Goal: Transaction & Acquisition: Purchase product/service

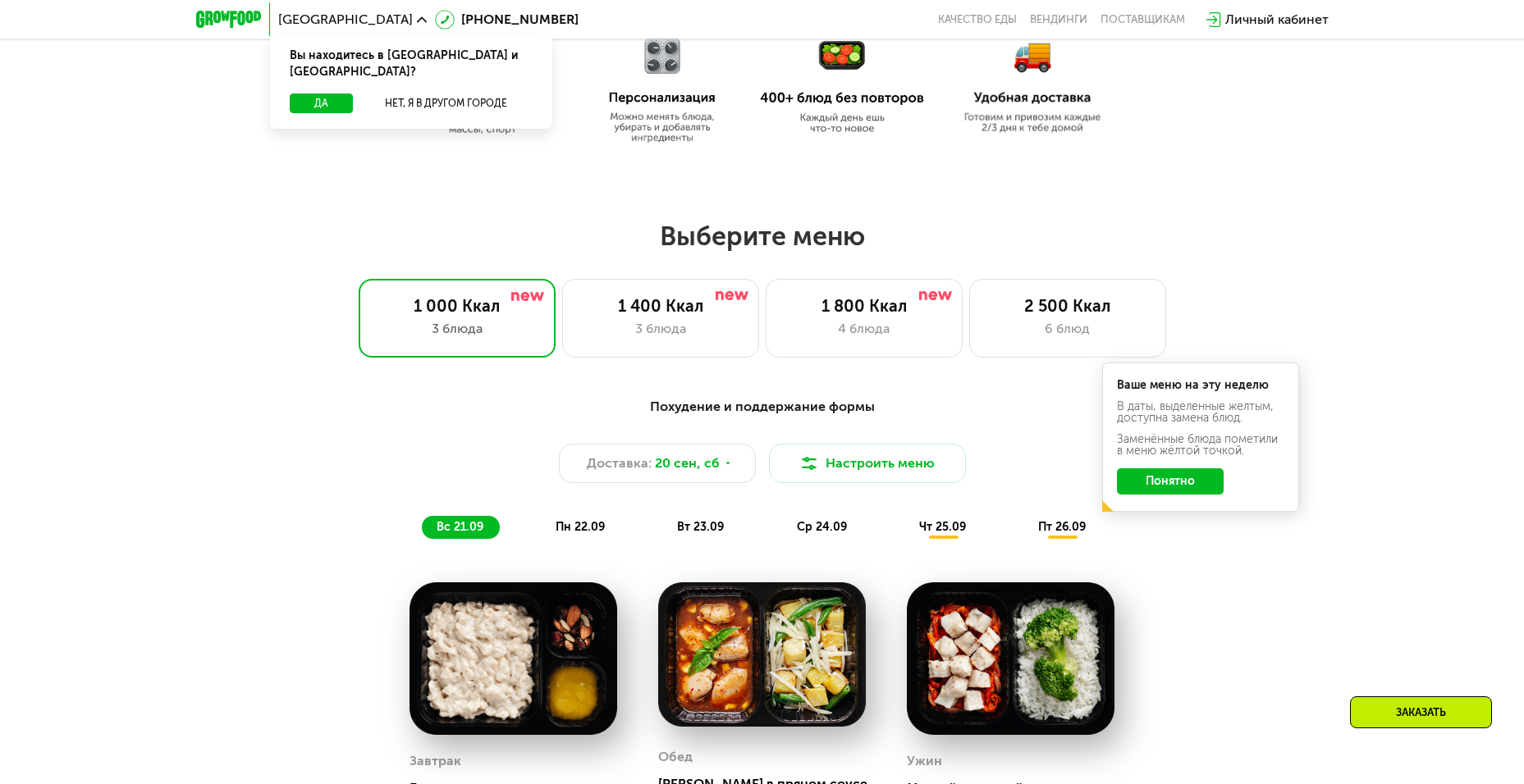
scroll to position [1029, 0]
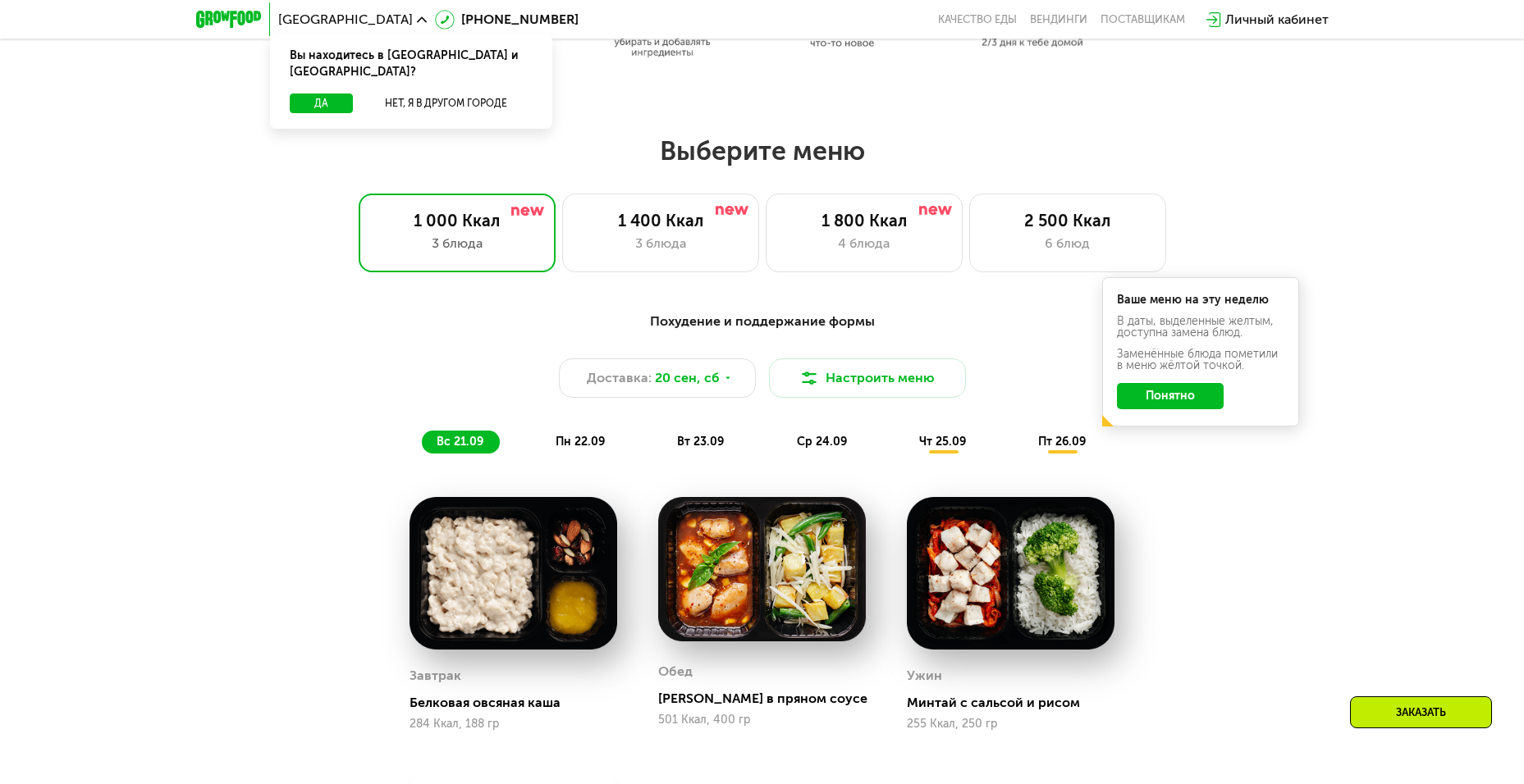
click at [1154, 403] on button "Понятно" at bounding box center [1169, 396] width 107 height 26
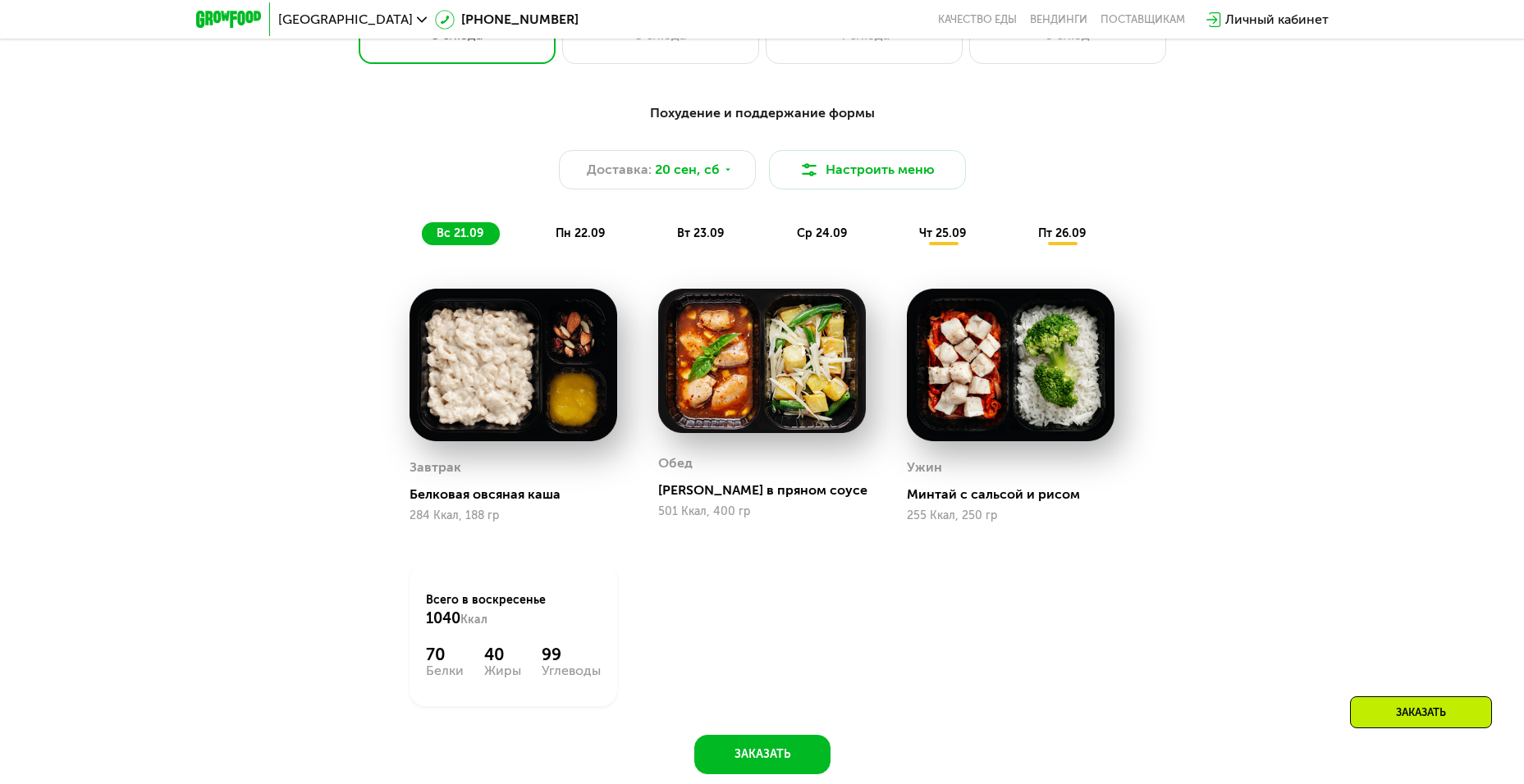
scroll to position [1245, 0]
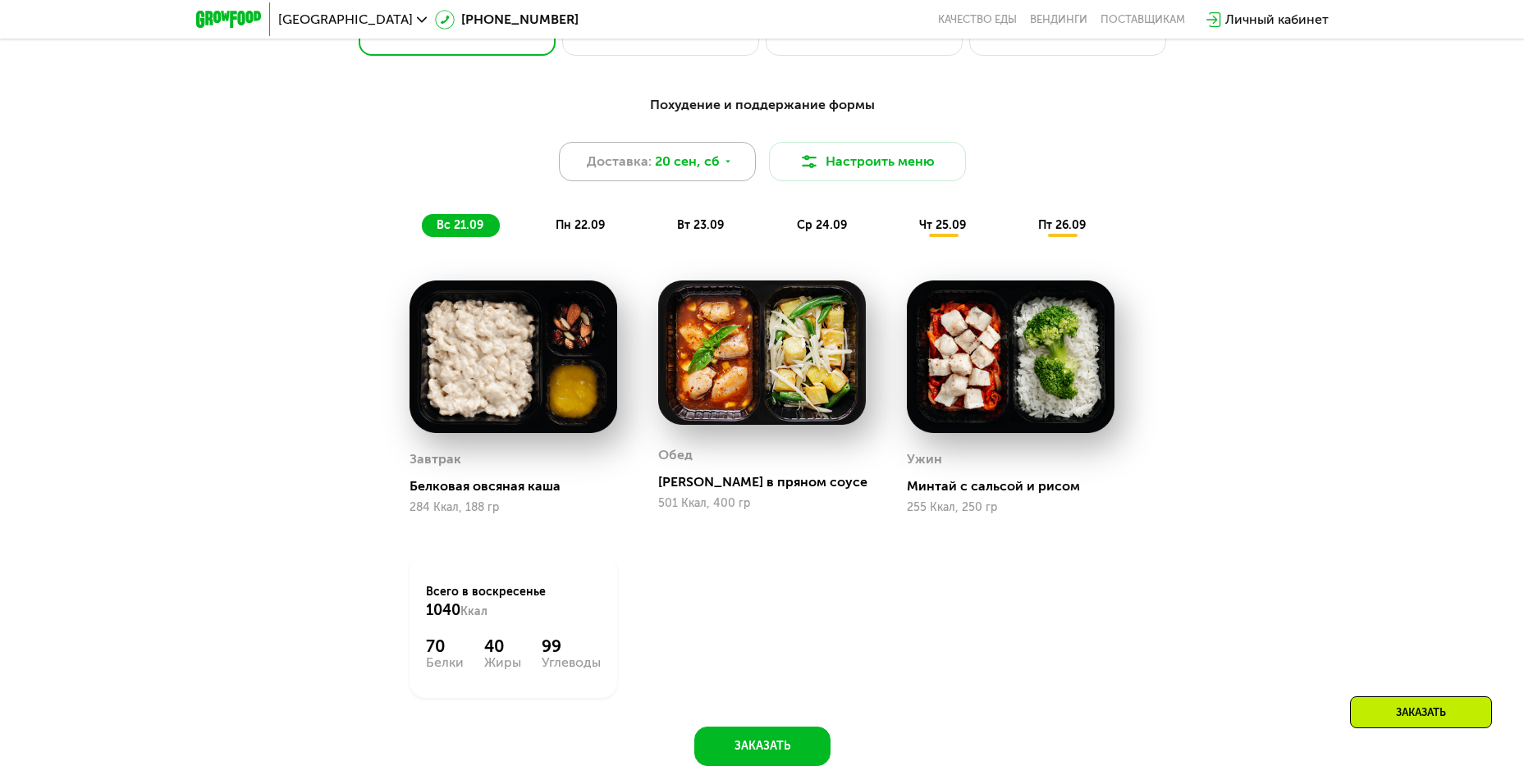
click at [684, 169] on span "20 сен, сб" at bounding box center [687, 161] width 65 height 19
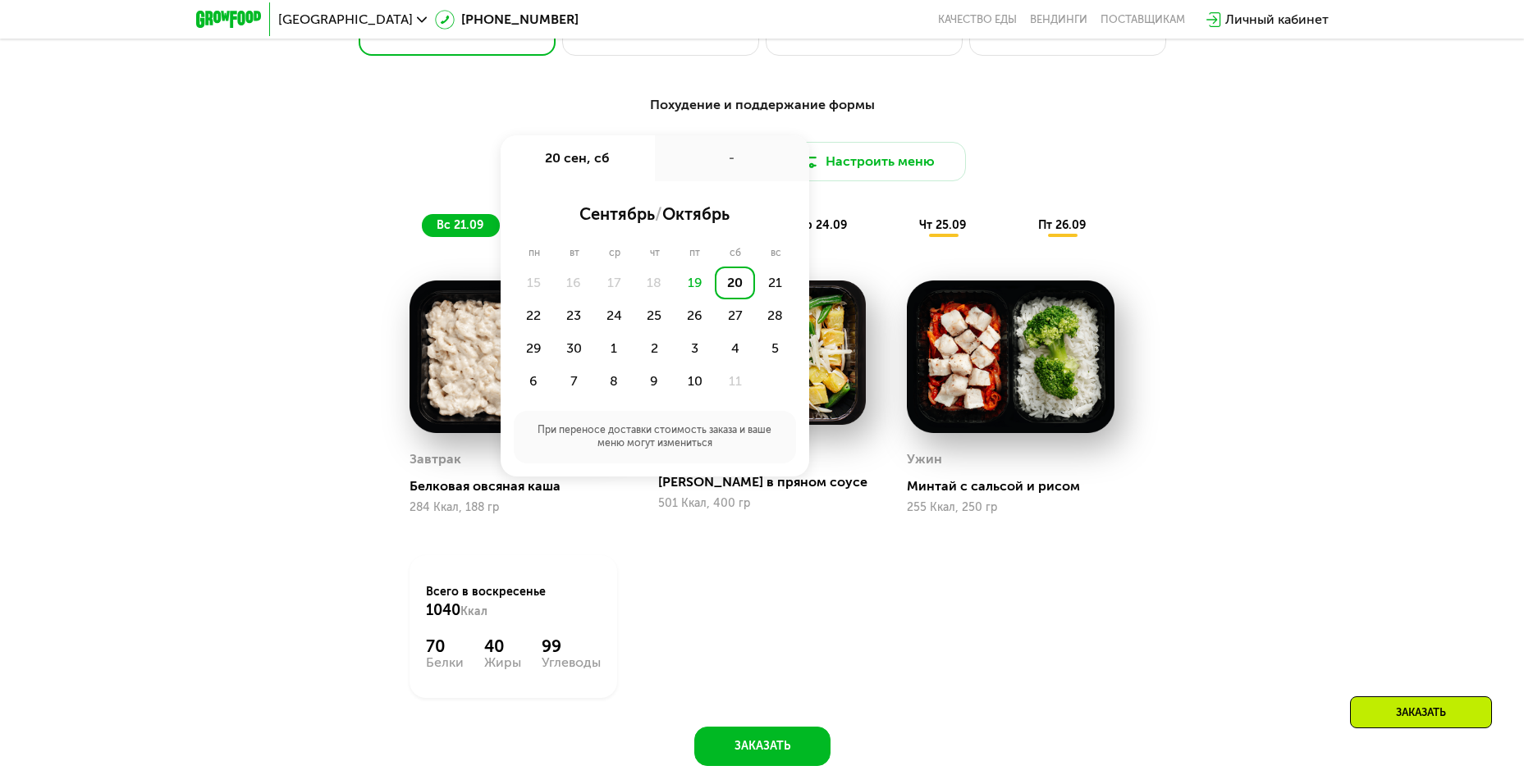
click at [697, 288] on div "19" at bounding box center [694, 282] width 40 height 33
click at [726, 169] on div "-" at bounding box center [731, 158] width 154 height 46
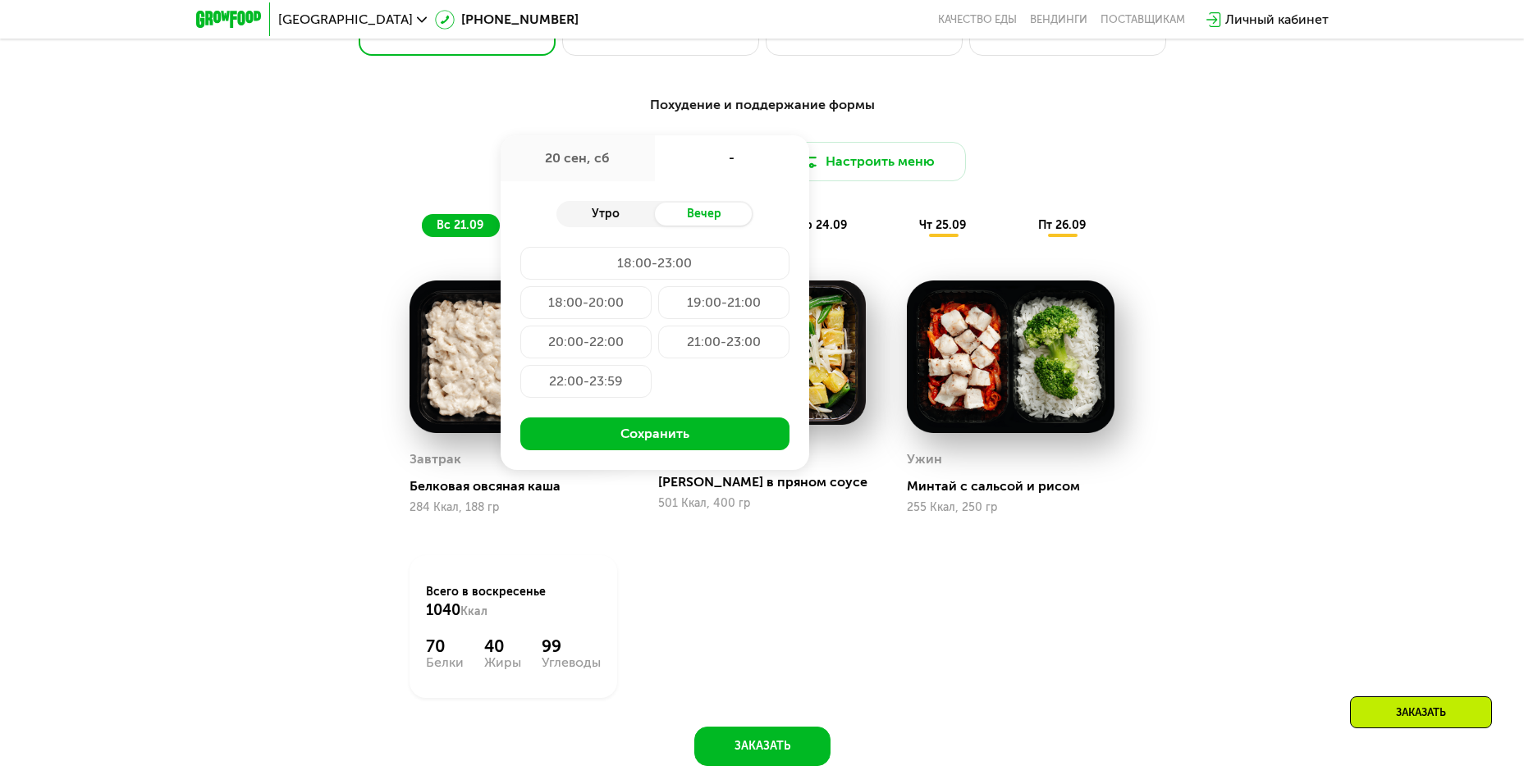
click at [612, 224] on div "Утро" at bounding box center [605, 213] width 98 height 23
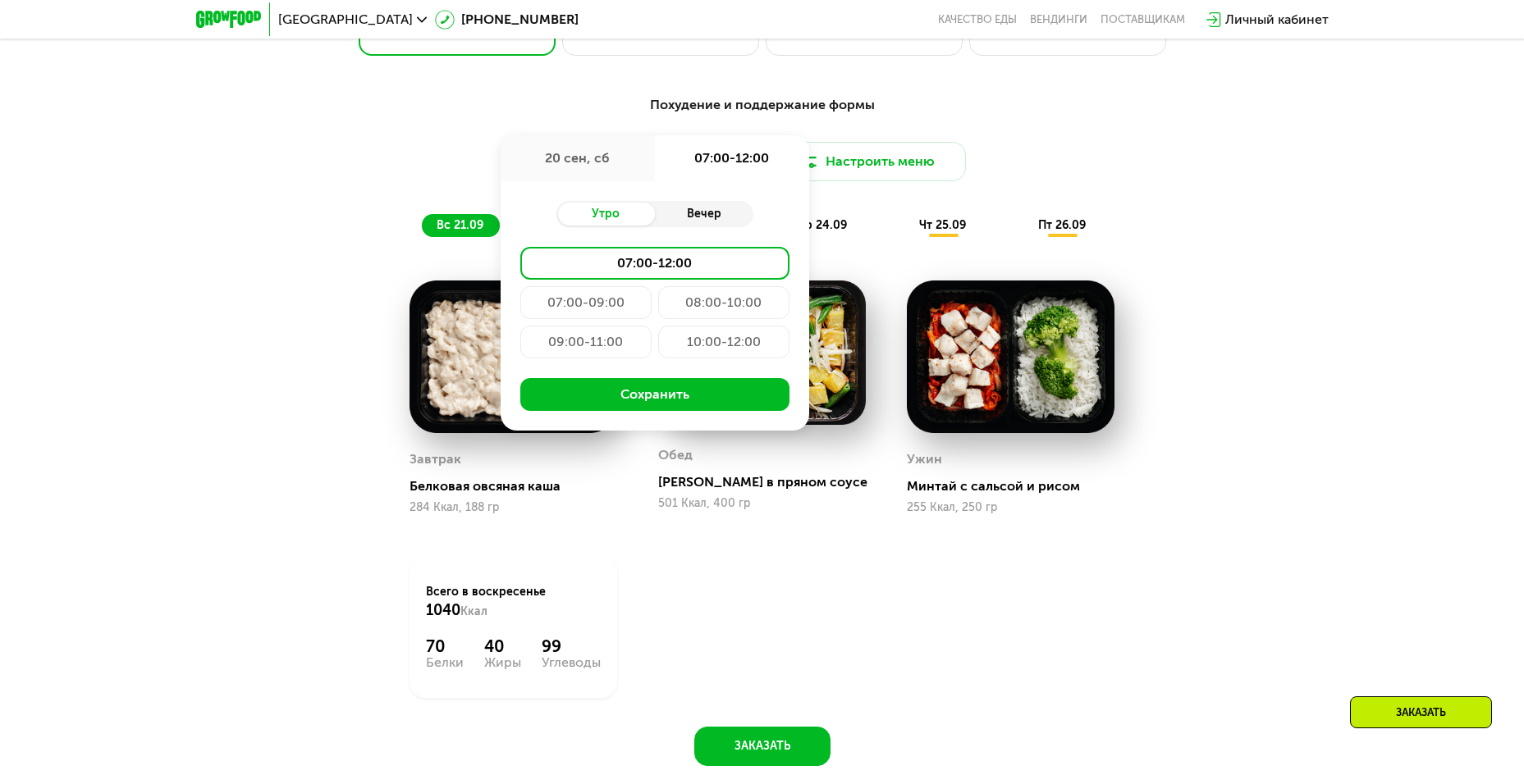
click at [693, 219] on div "Вечер" at bounding box center [704, 213] width 98 height 23
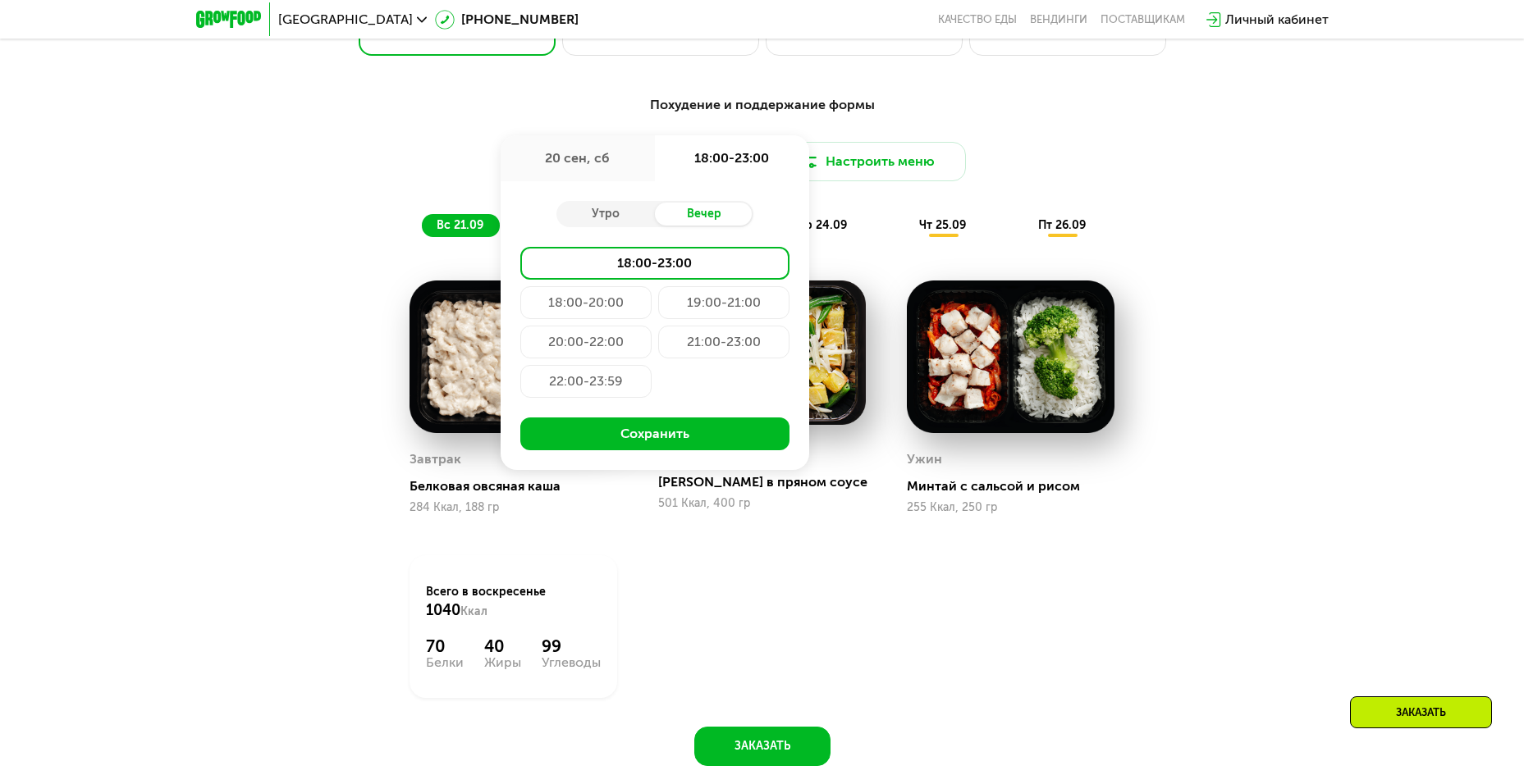
click at [751, 91] on div "Похудение и поддержание формы Доставка: [DATE] сен, сб 18:00-23:00 Утро Вечер 1…" at bounding box center [762, 166] width 991 height 161
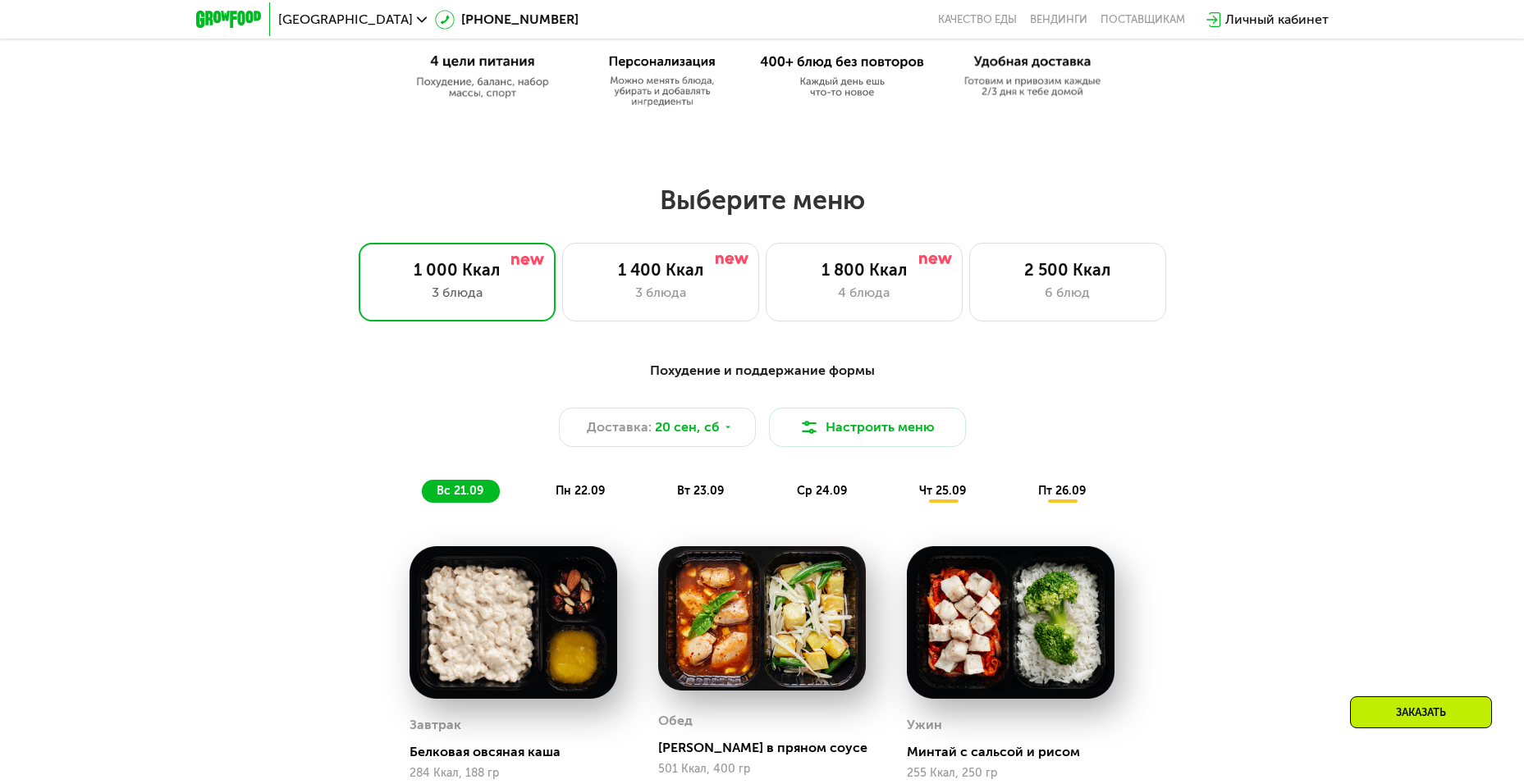
scroll to position [944, 0]
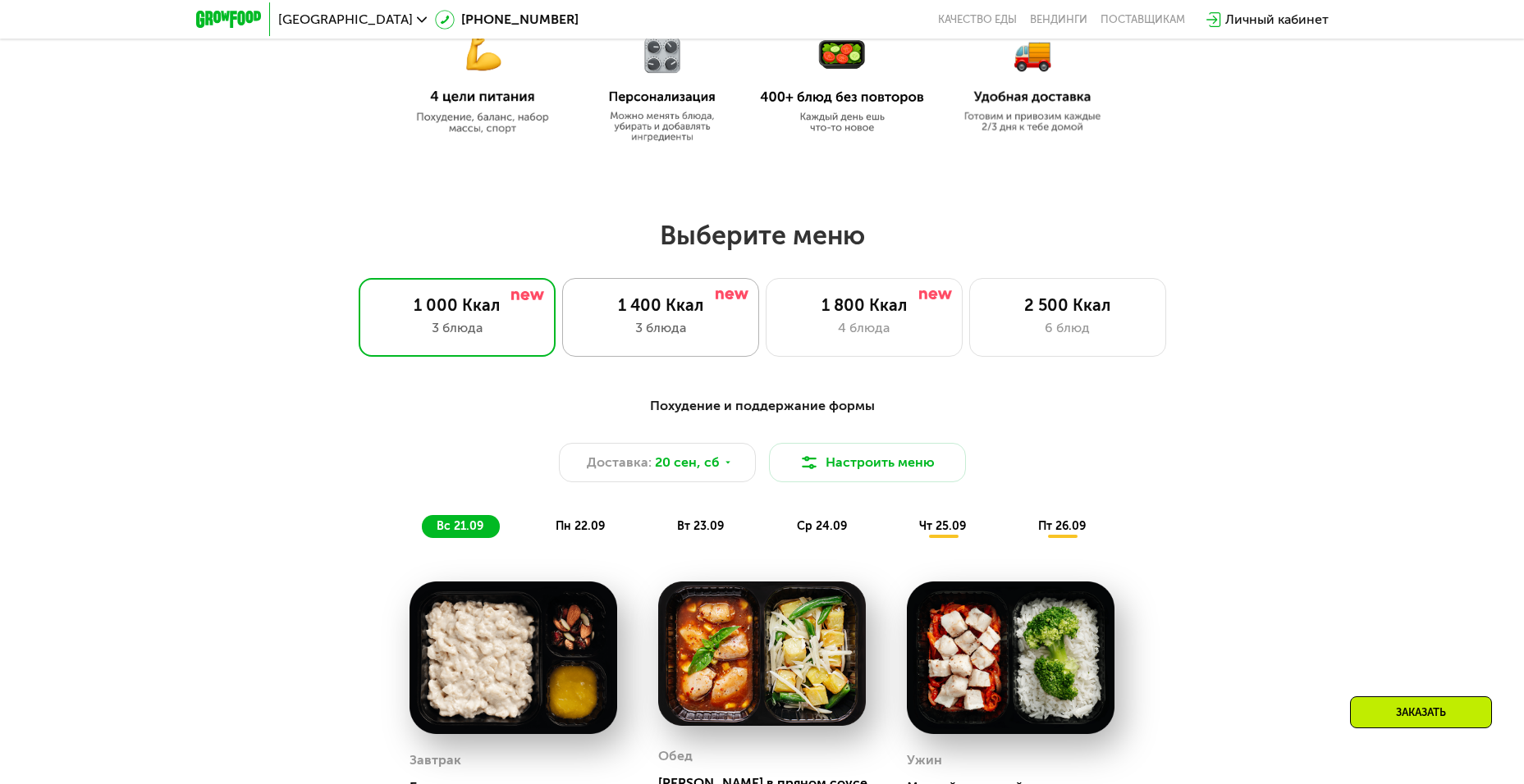
click at [714, 305] on div "1 400 Ккал" at bounding box center [660, 304] width 162 height 19
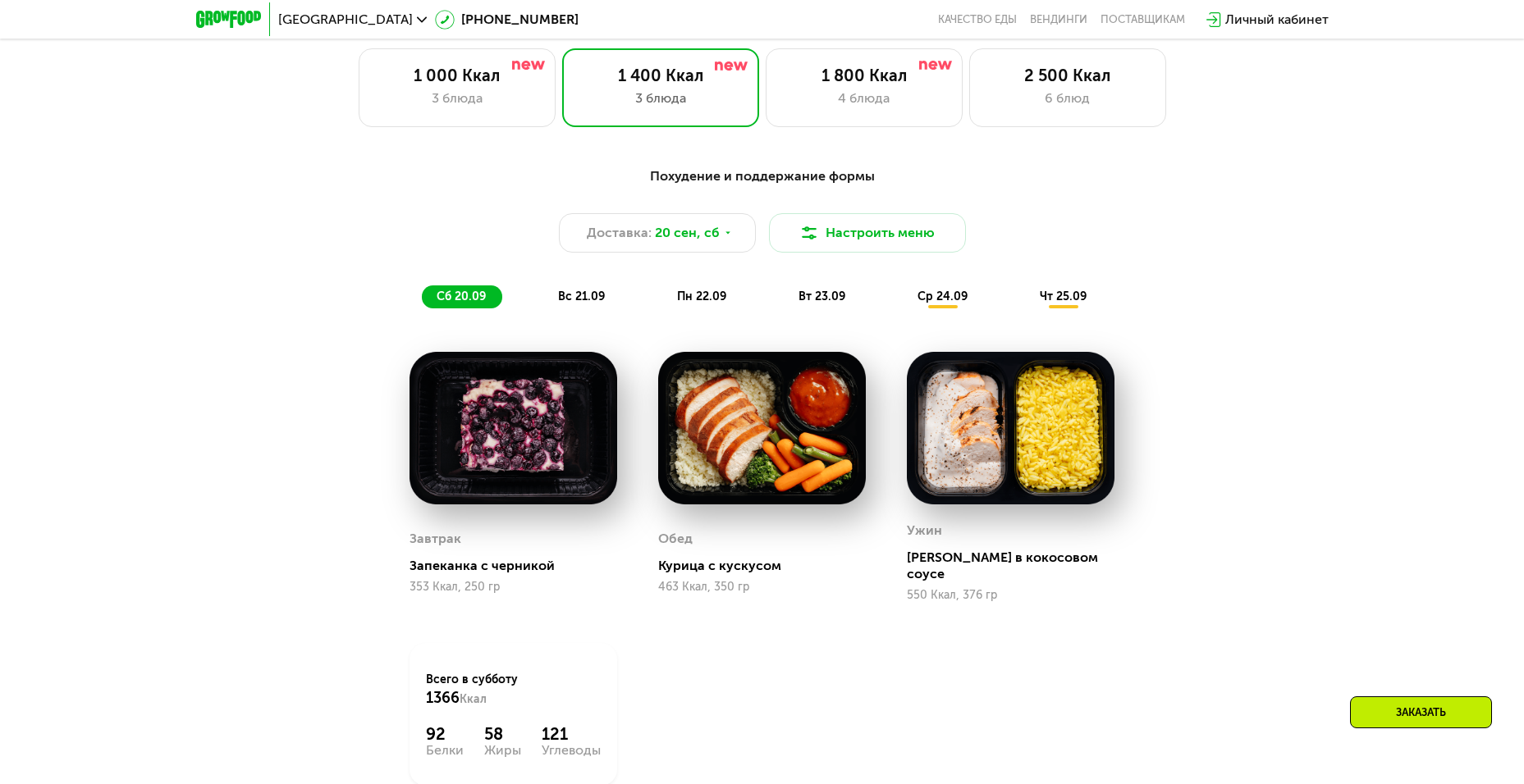
scroll to position [1173, 0]
click at [584, 293] on div "вс 21.09" at bounding box center [582, 297] width 78 height 23
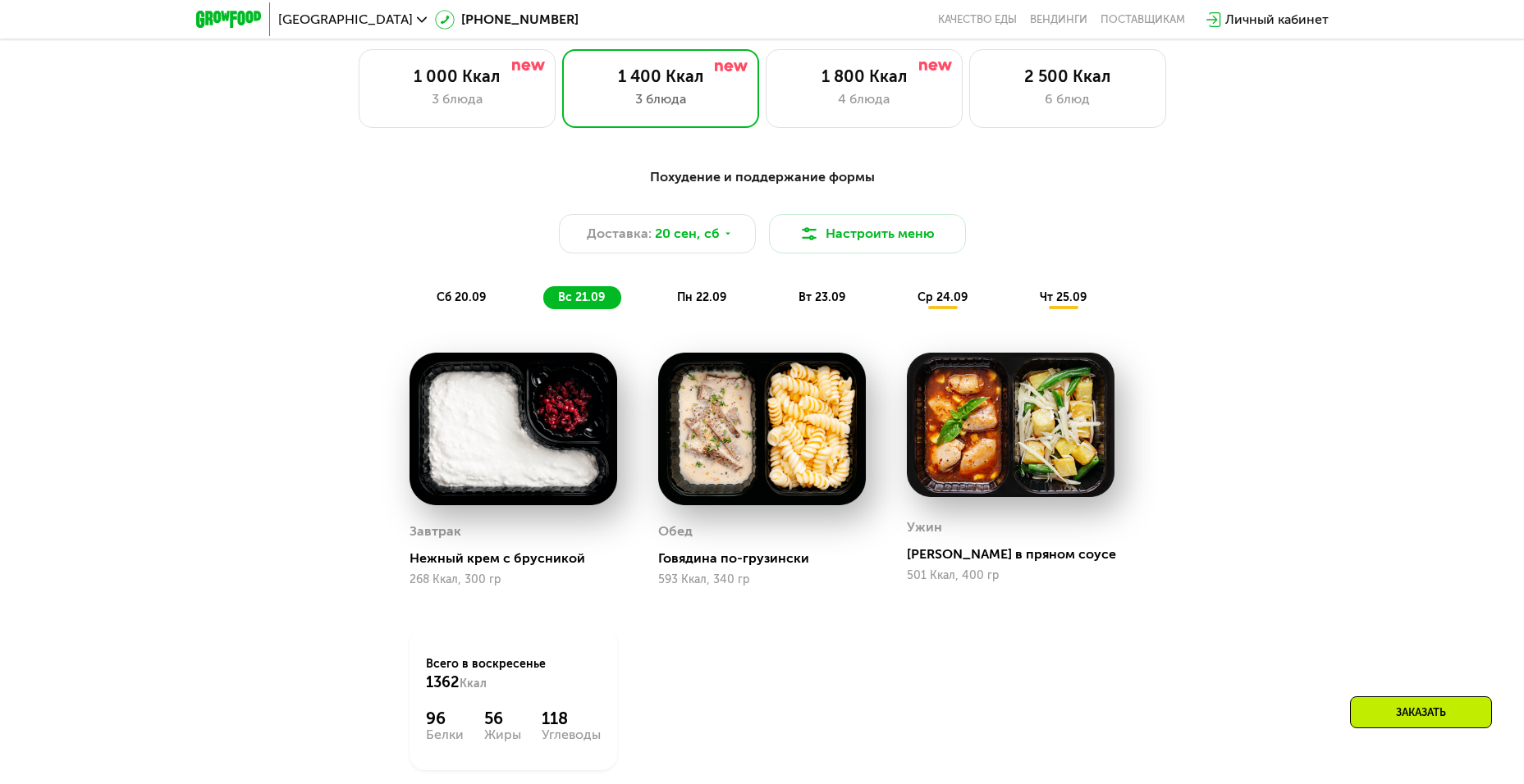
click at [438, 302] on span "сб 20.09" at bounding box center [461, 297] width 50 height 14
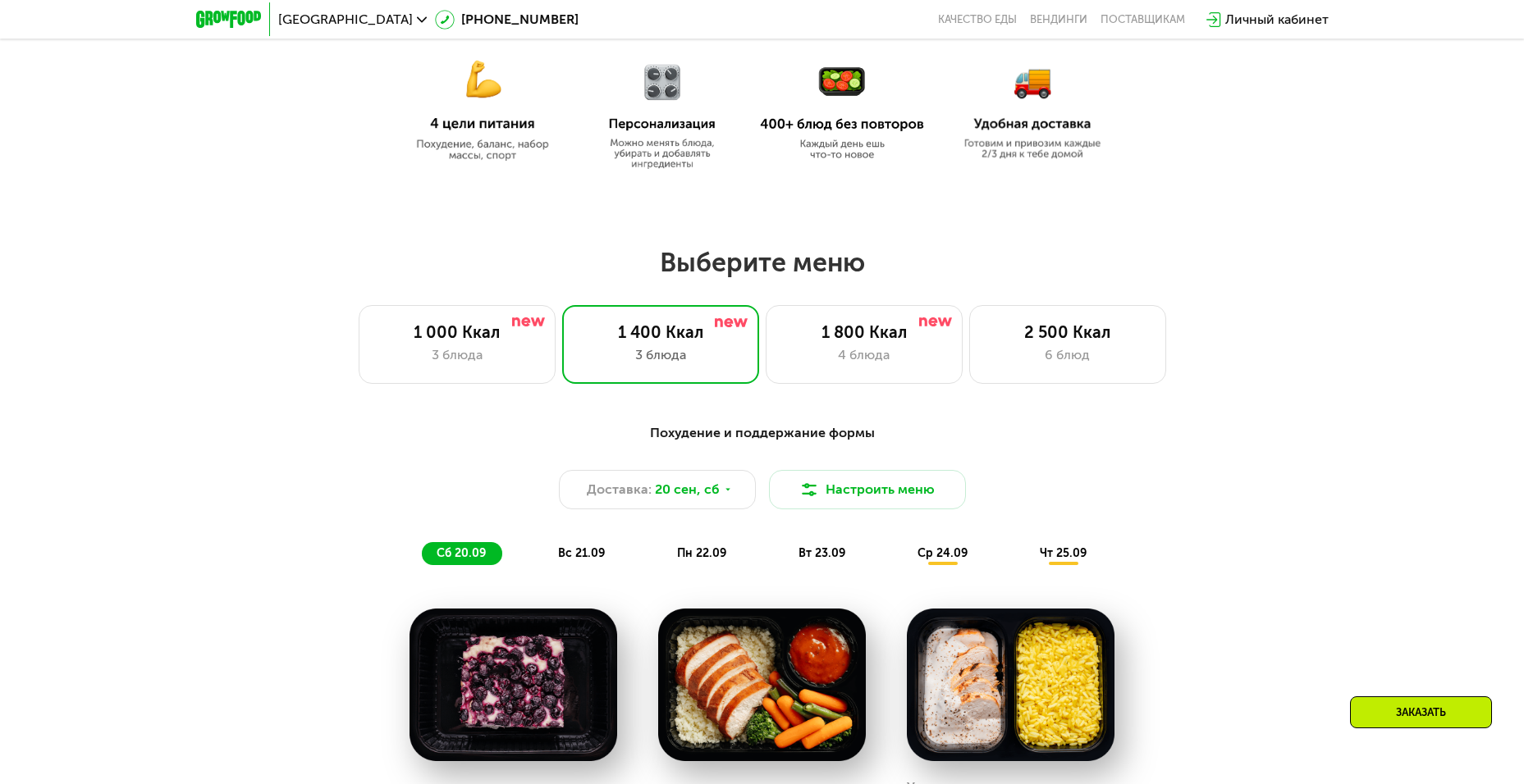
scroll to position [912, 0]
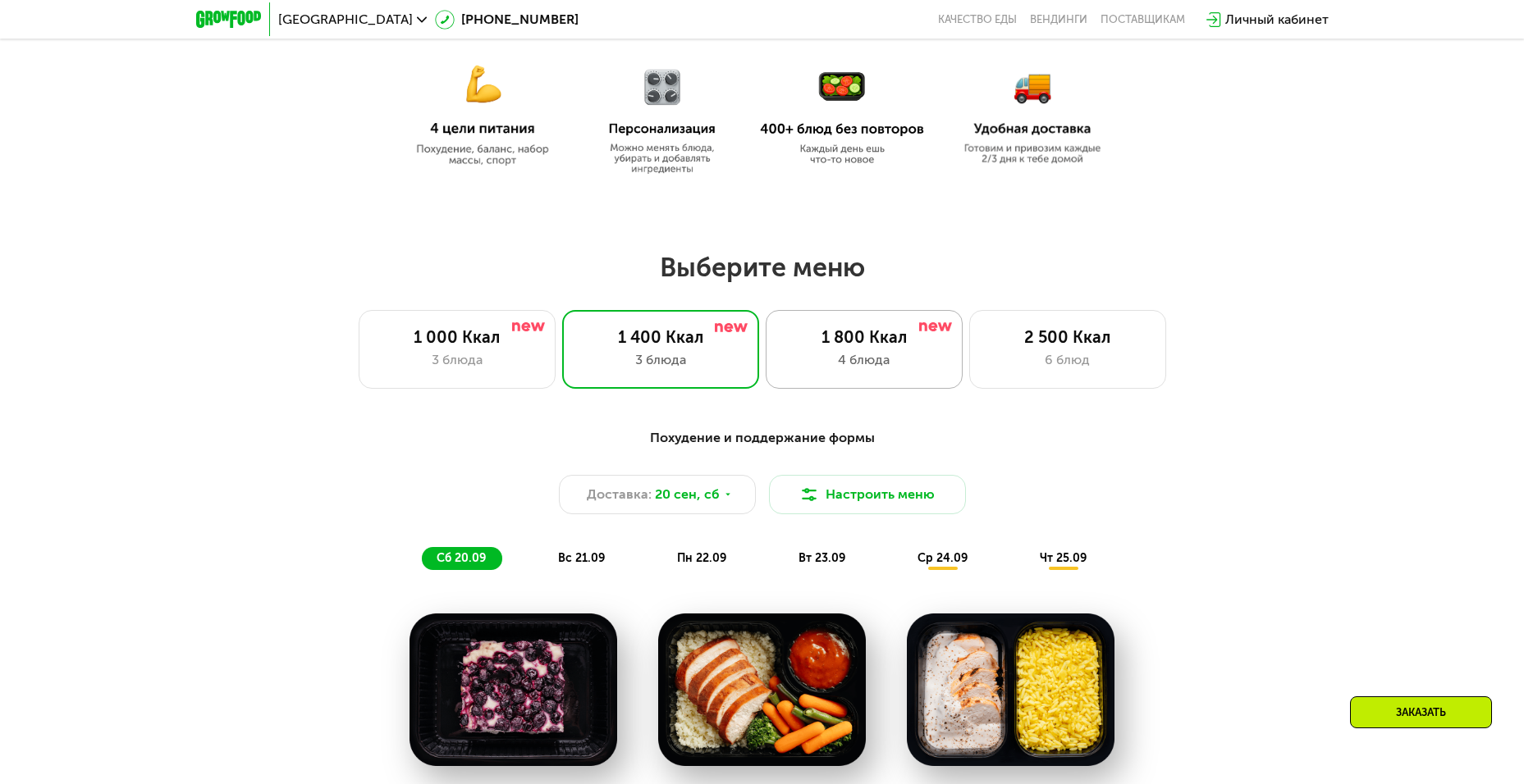
click at [905, 365] on div "4 блюда" at bounding box center [863, 360] width 162 height 19
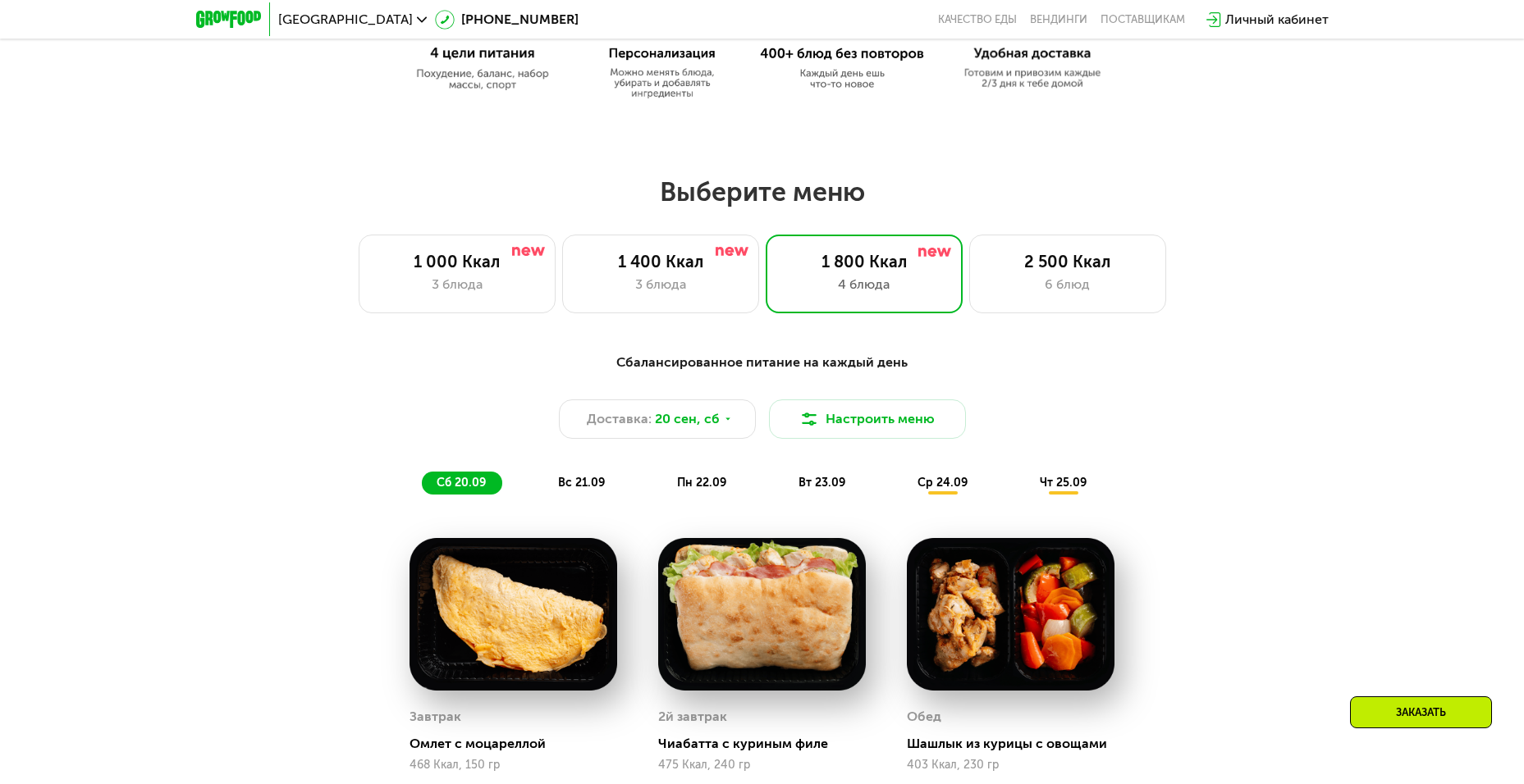
scroll to position [987, 0]
click at [1069, 282] on div "6 блюд" at bounding box center [1067, 285] width 162 height 19
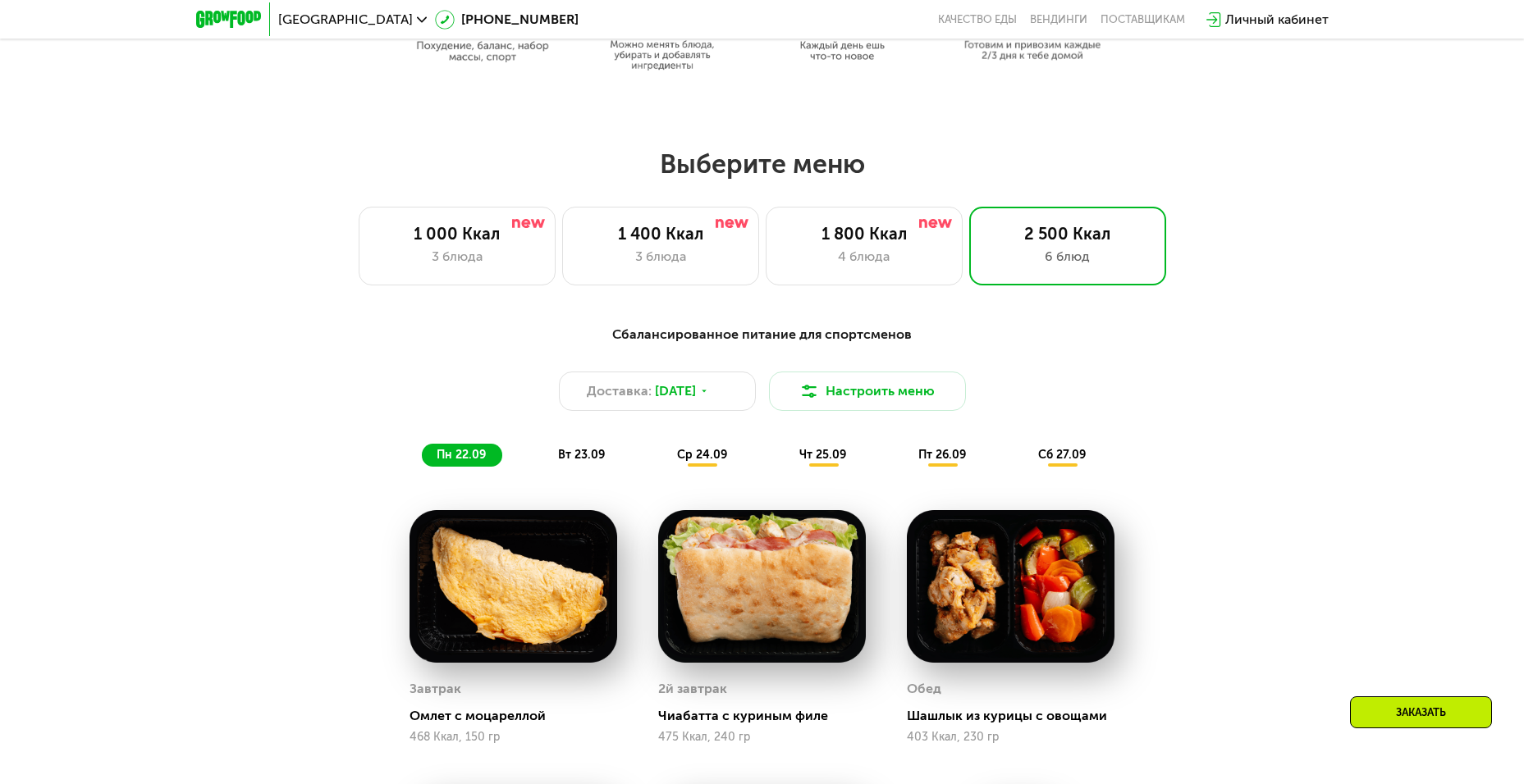
scroll to position [1014, 0]
click at [682, 233] on div "1 400 Ккал" at bounding box center [660, 234] width 162 height 19
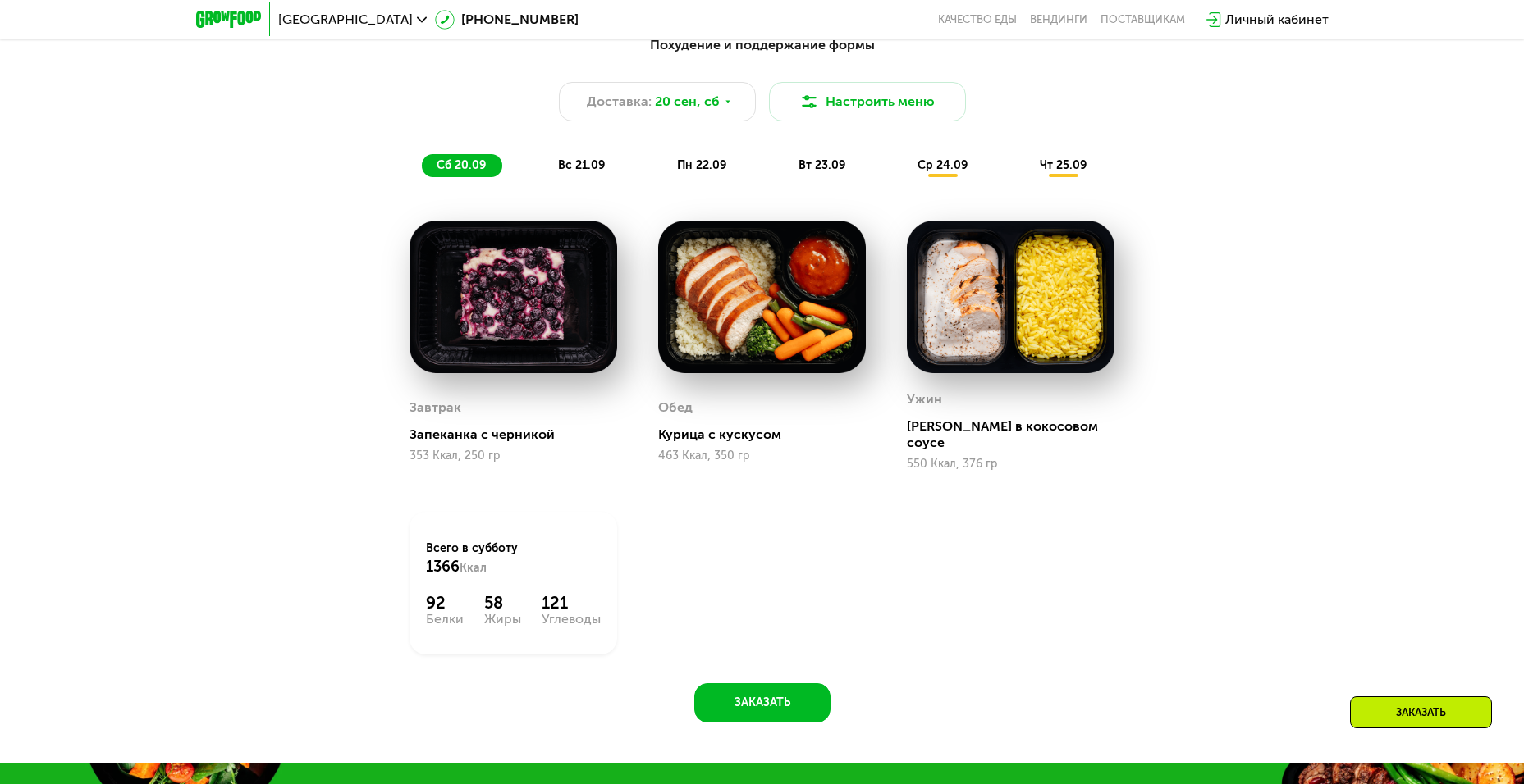
scroll to position [1017, 0]
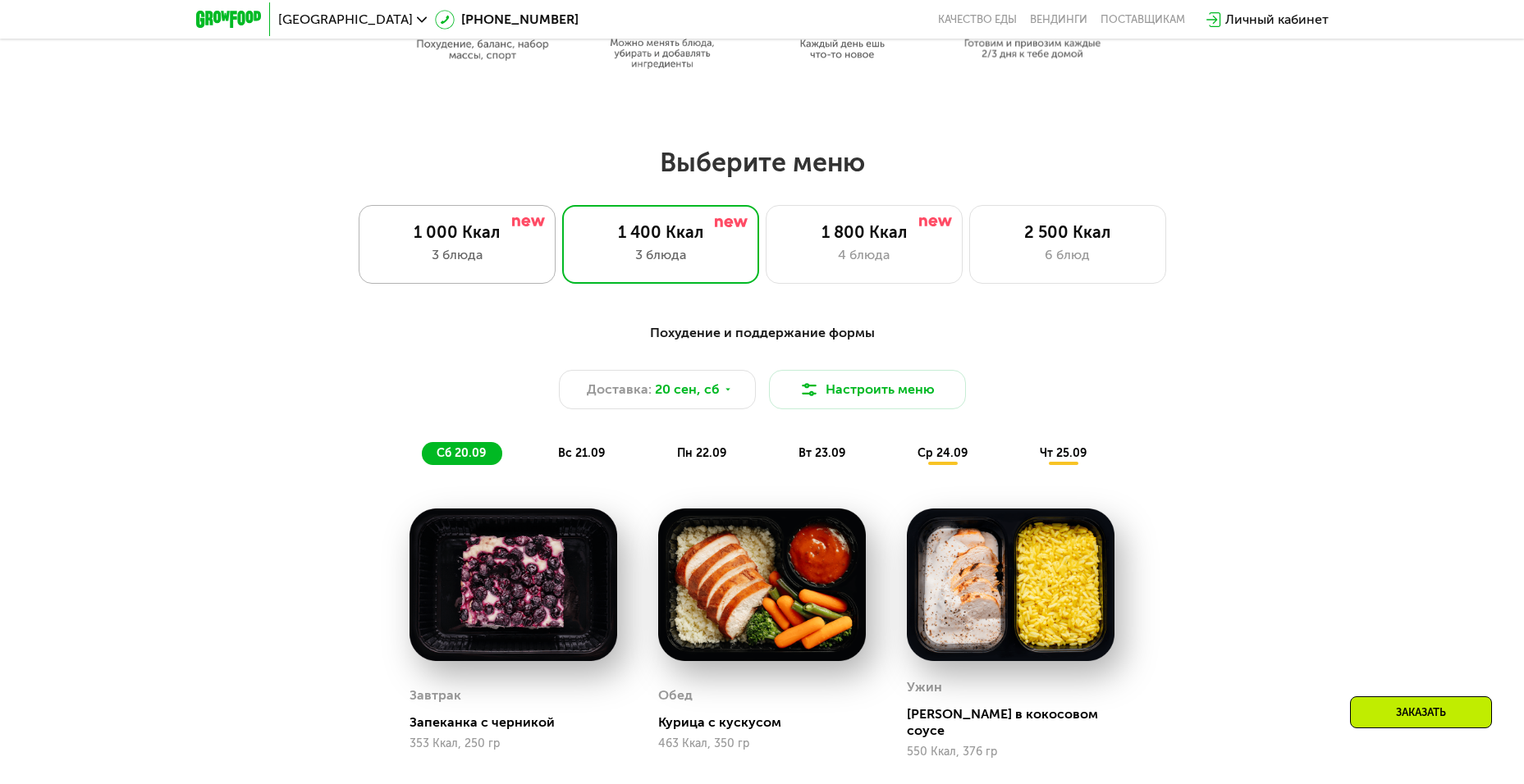
click at [489, 258] on div "3 блюда" at bounding box center [456, 255] width 162 height 19
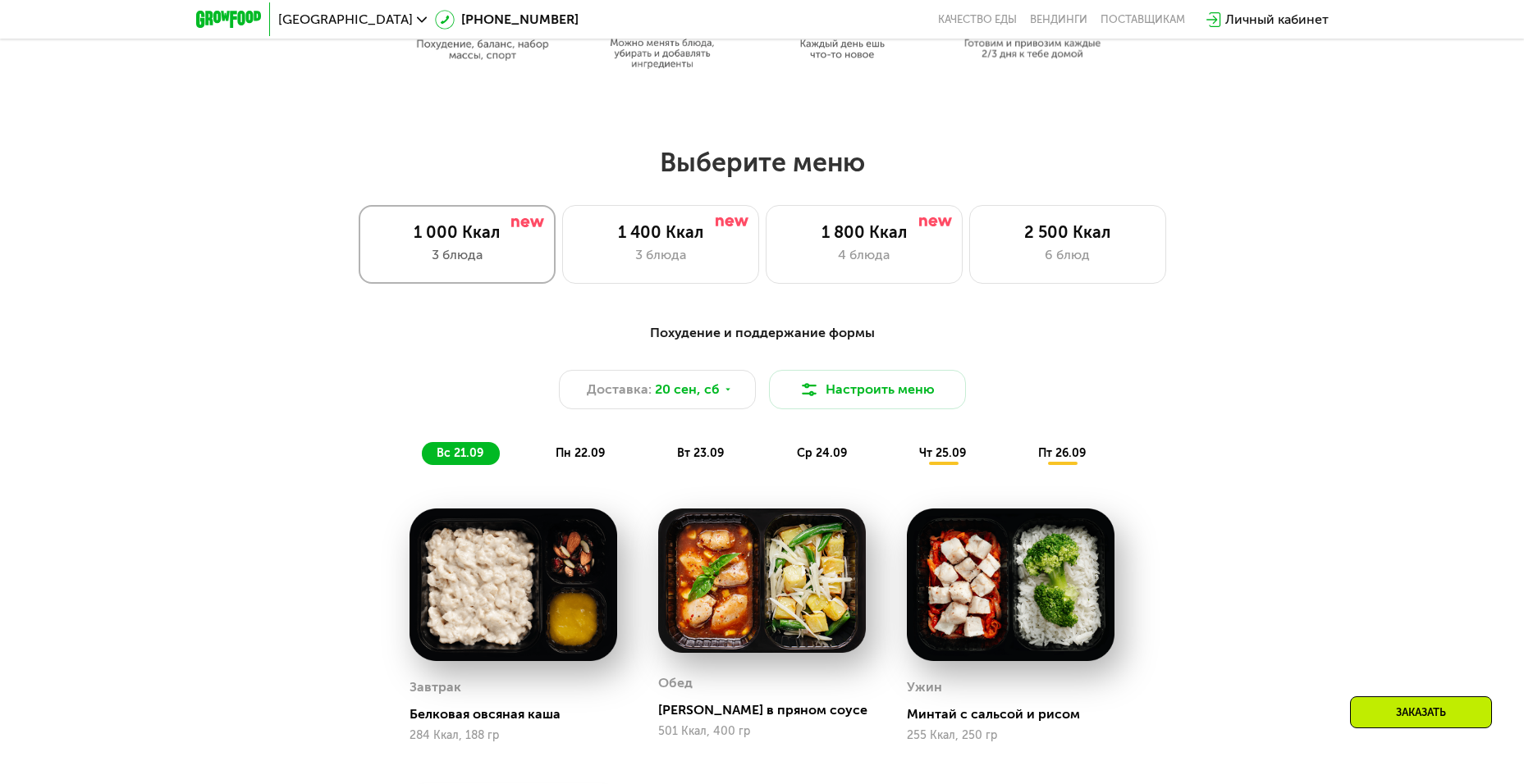
scroll to position [1092, 0]
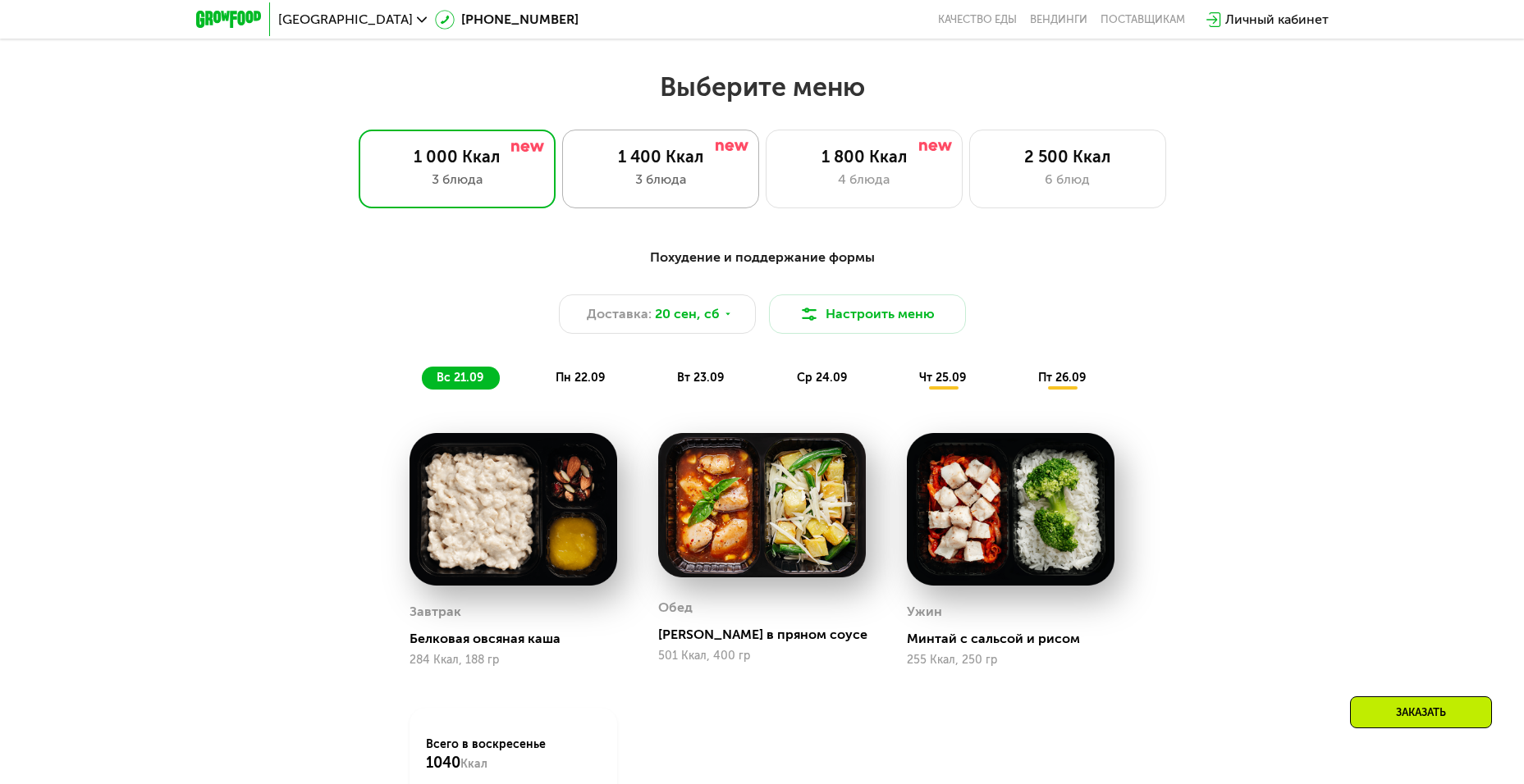
click at [680, 180] on div "3 блюда" at bounding box center [660, 179] width 162 height 19
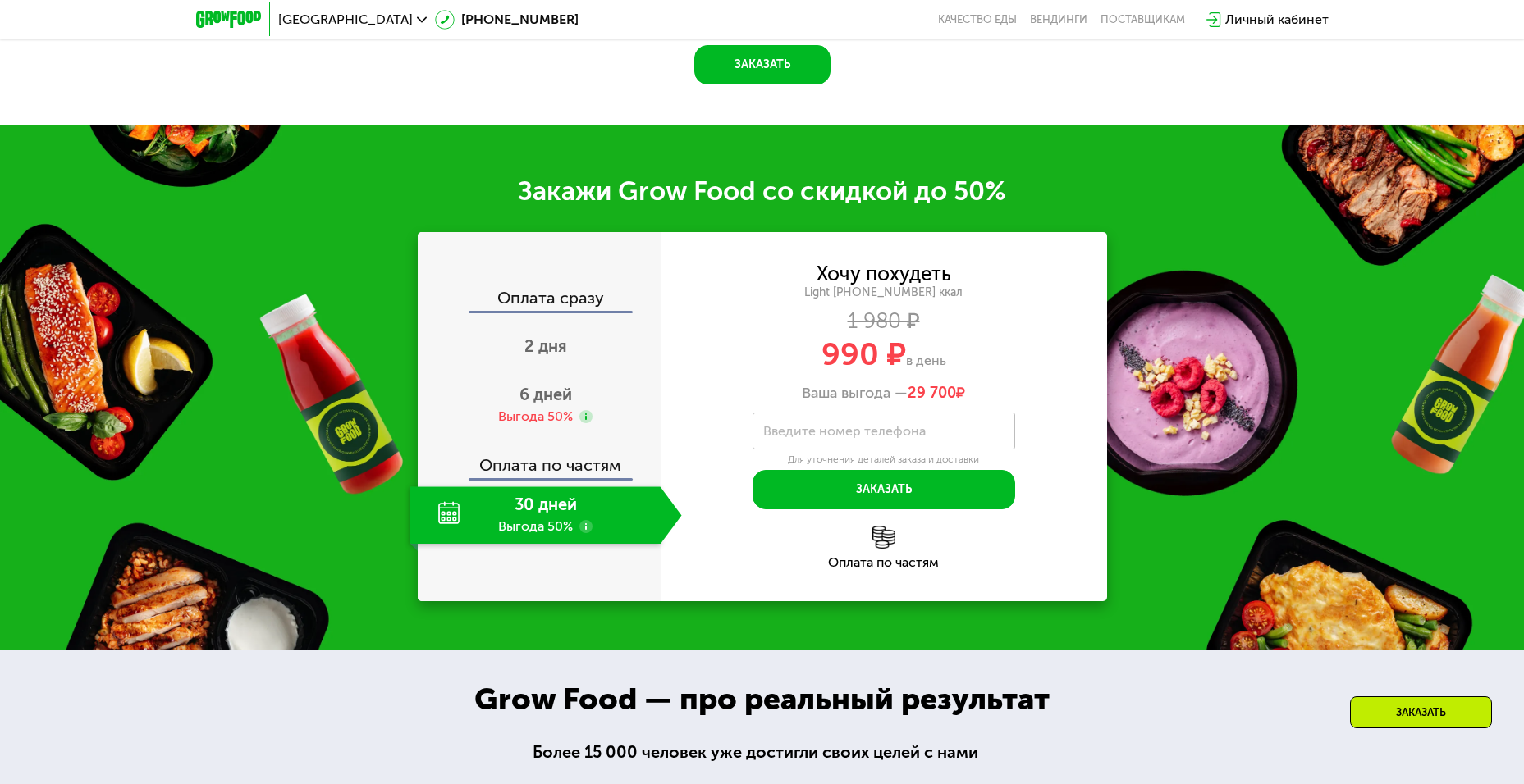
scroll to position [1944, 0]
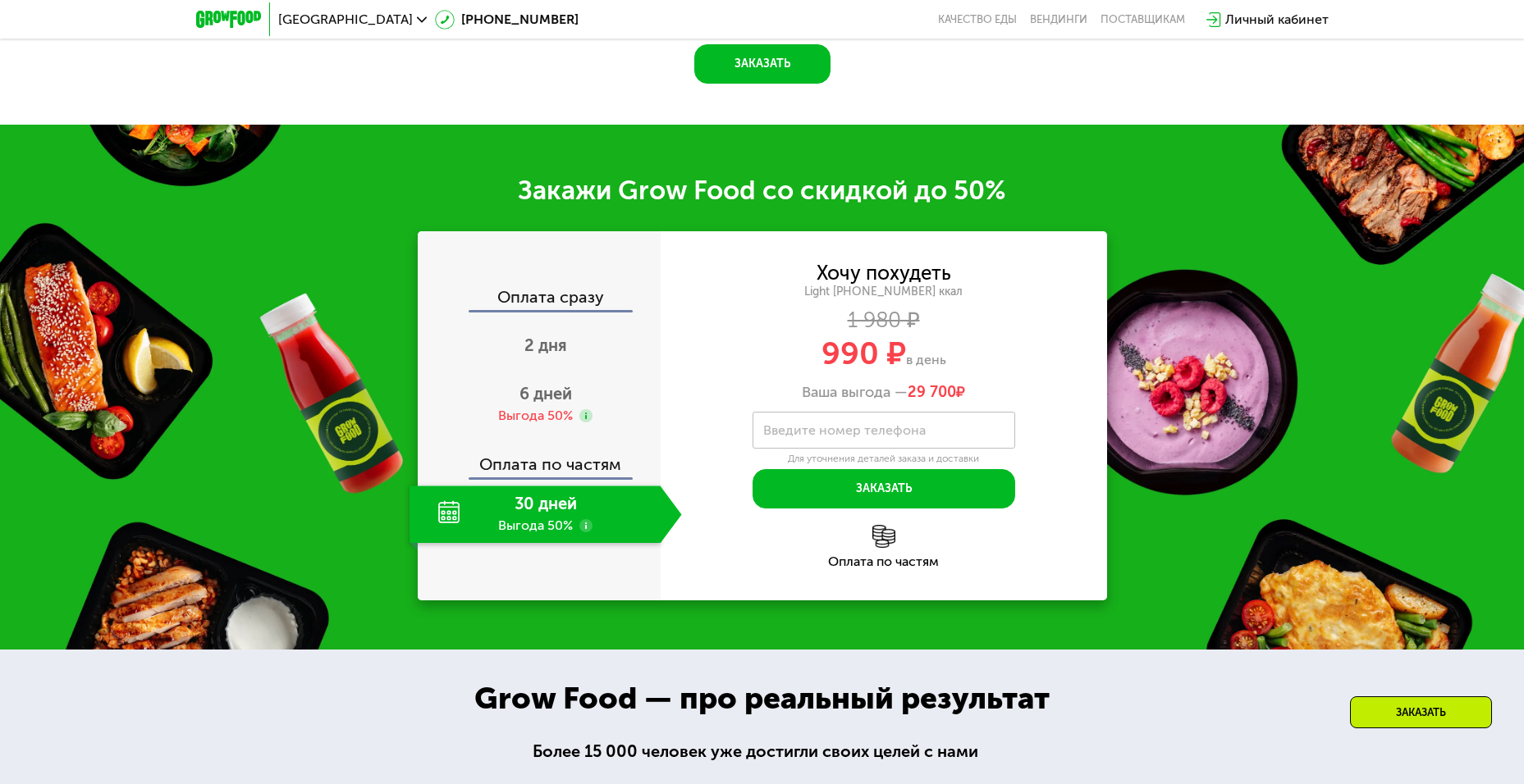
click at [588, 519] on use at bounding box center [586, 526] width 13 height 13
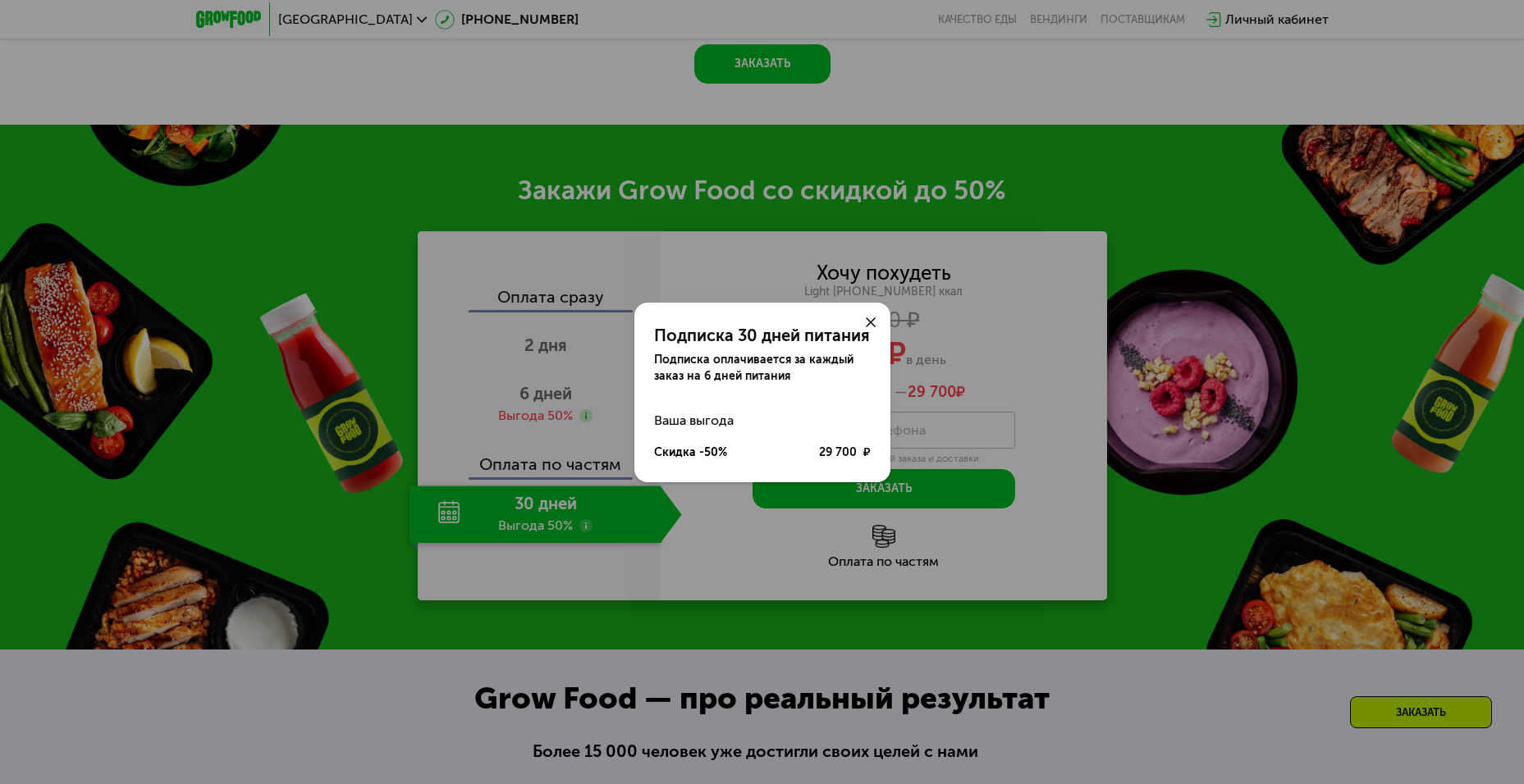
click at [867, 313] on div at bounding box center [870, 322] width 40 height 39
click at [868, 322] on icon at bounding box center [871, 323] width 10 height 10
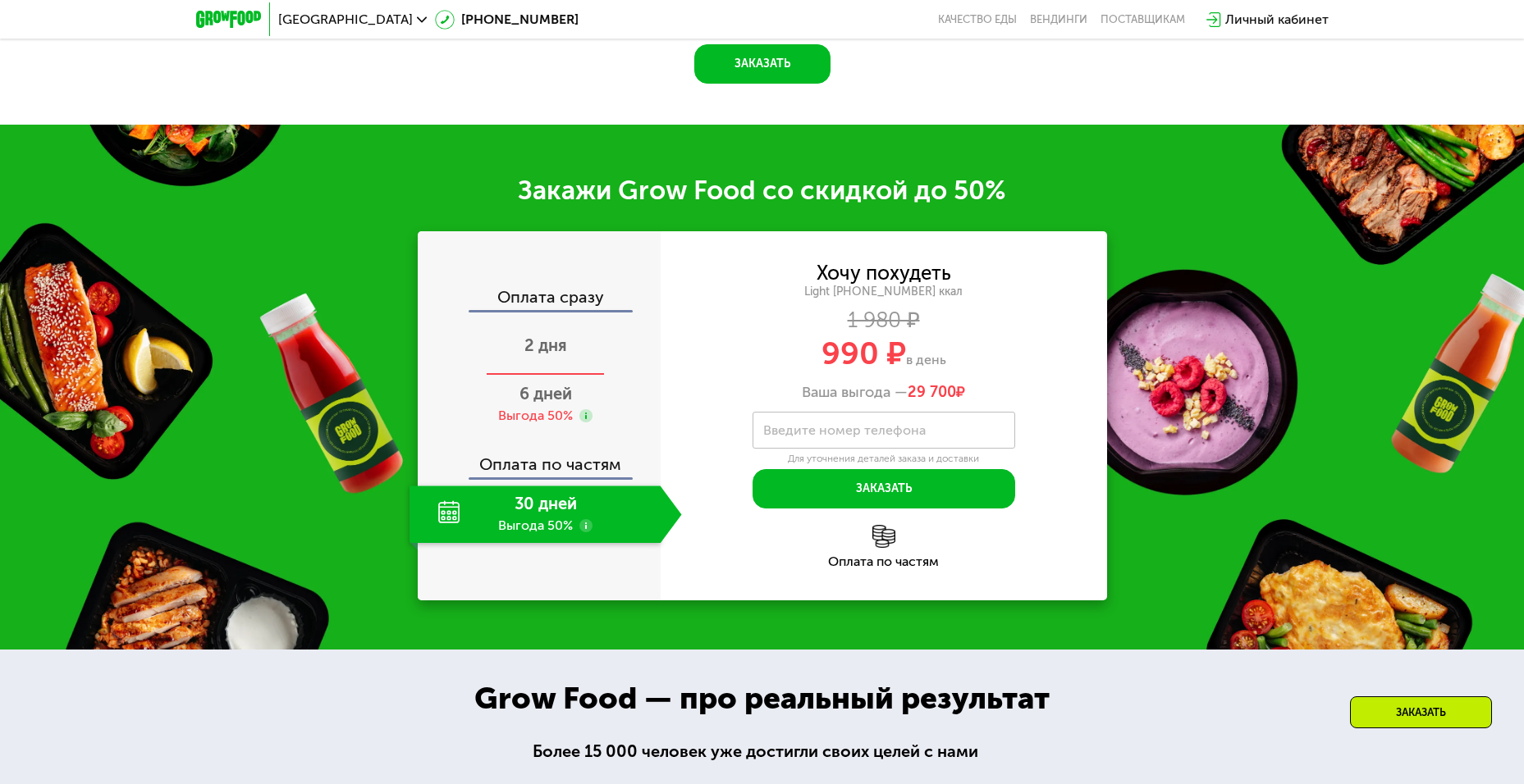
click at [497, 329] on div "2 дня" at bounding box center [546, 347] width 272 height 57
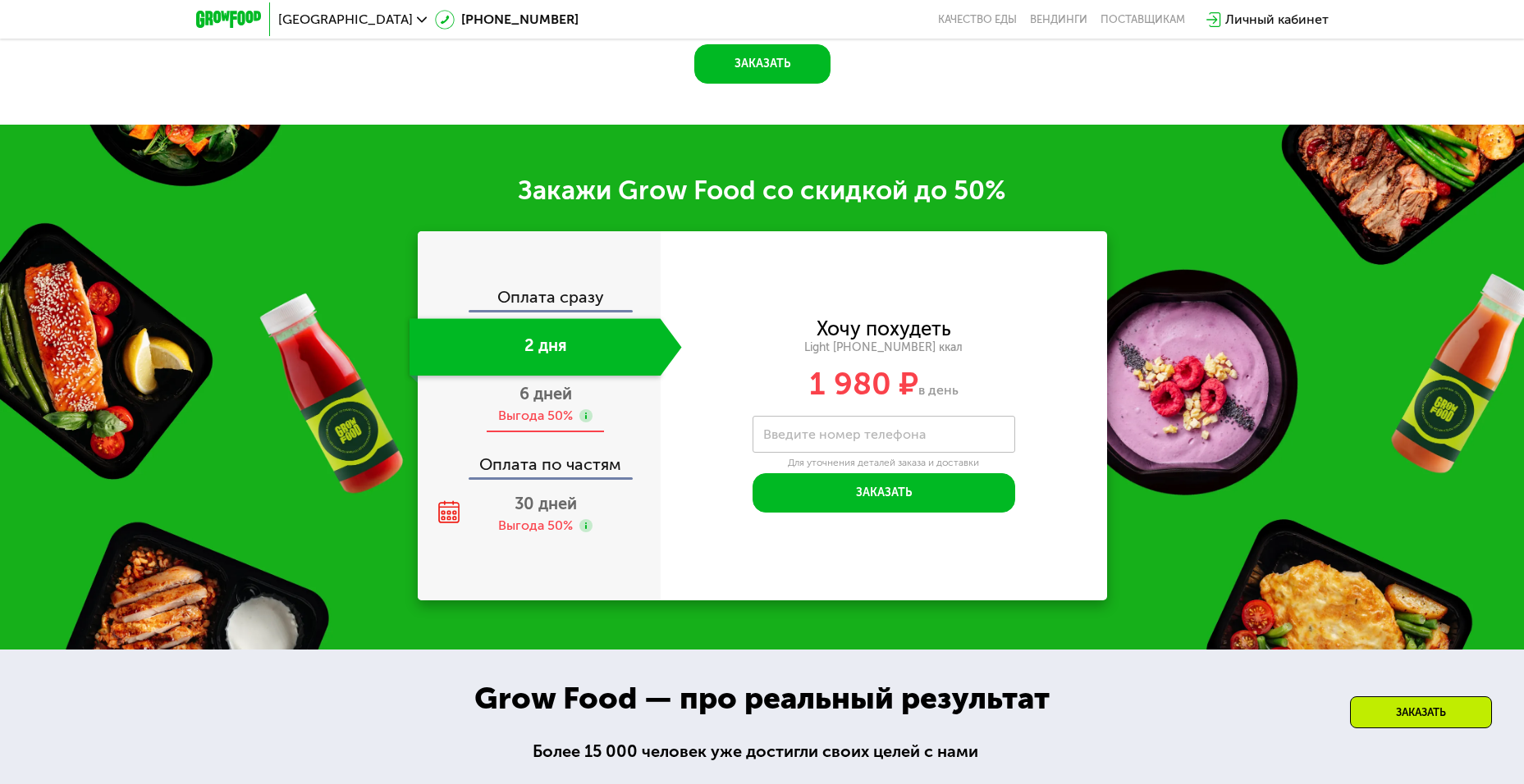
click at [535, 407] on div "Выгода 50%" at bounding box center [535, 415] width 75 height 18
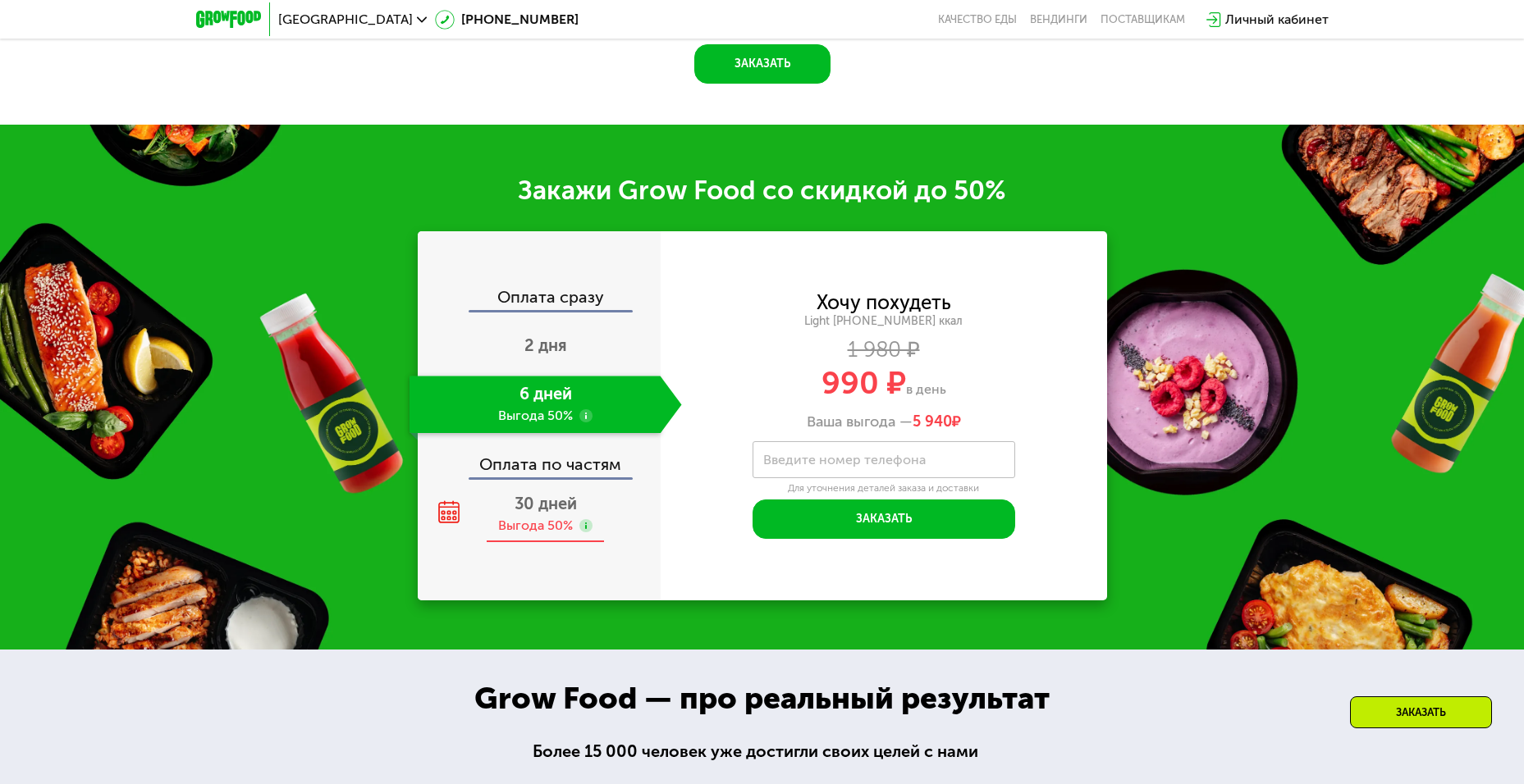
click at [535, 495] on span "30 дней" at bounding box center [546, 503] width 62 height 19
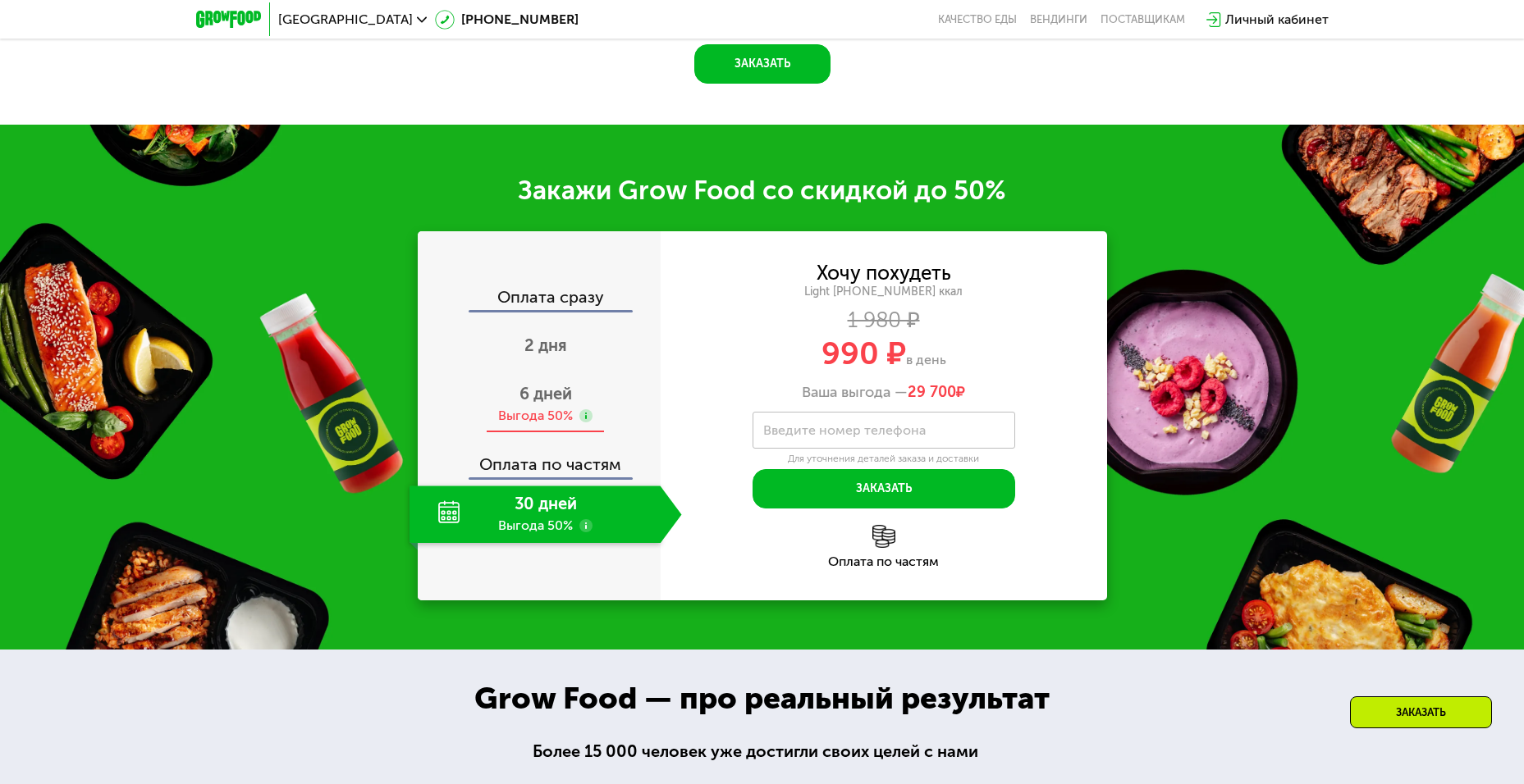
click at [554, 392] on span "6 дней" at bounding box center [546, 393] width 52 height 19
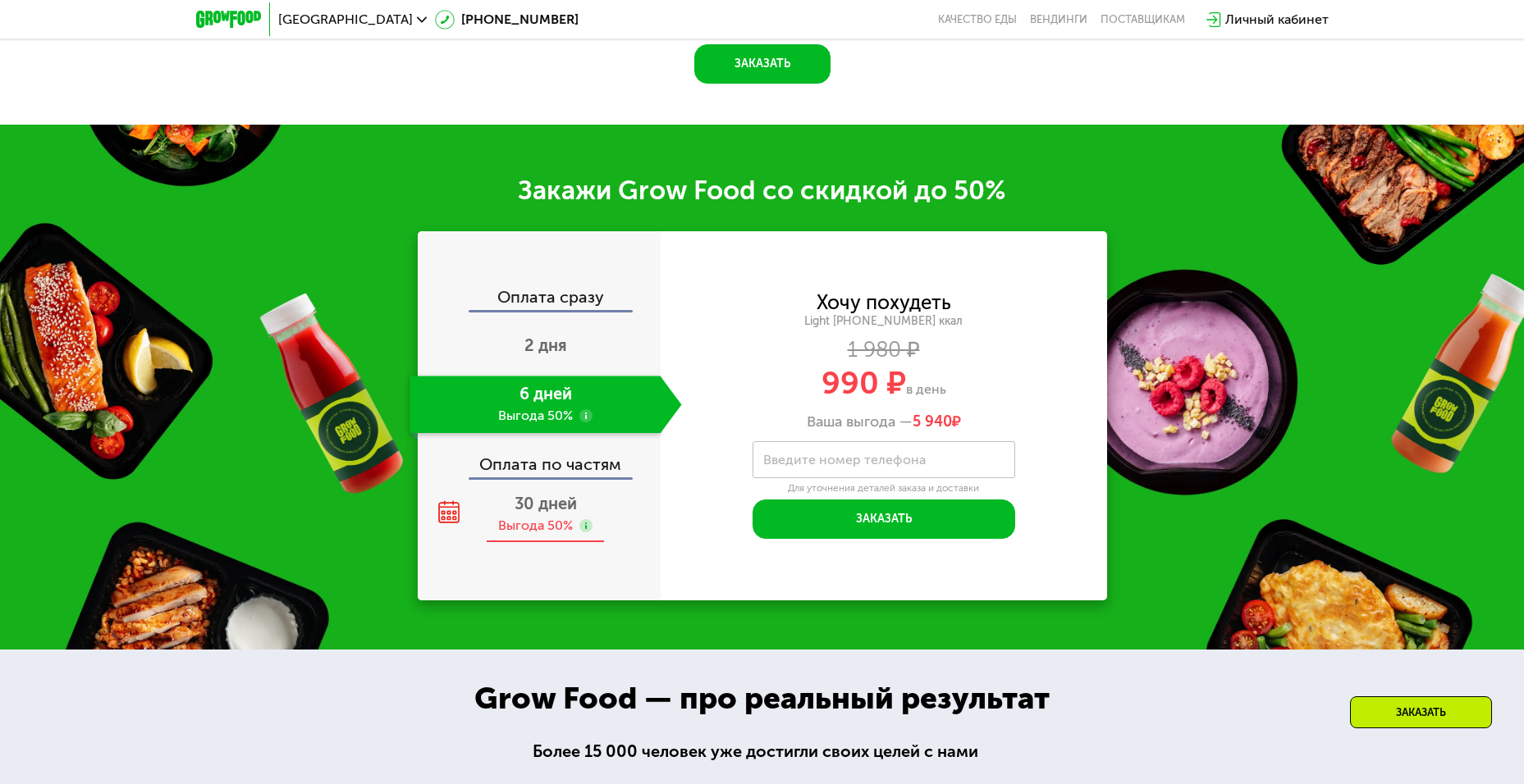
click at [561, 497] on span "30 дней" at bounding box center [546, 503] width 62 height 19
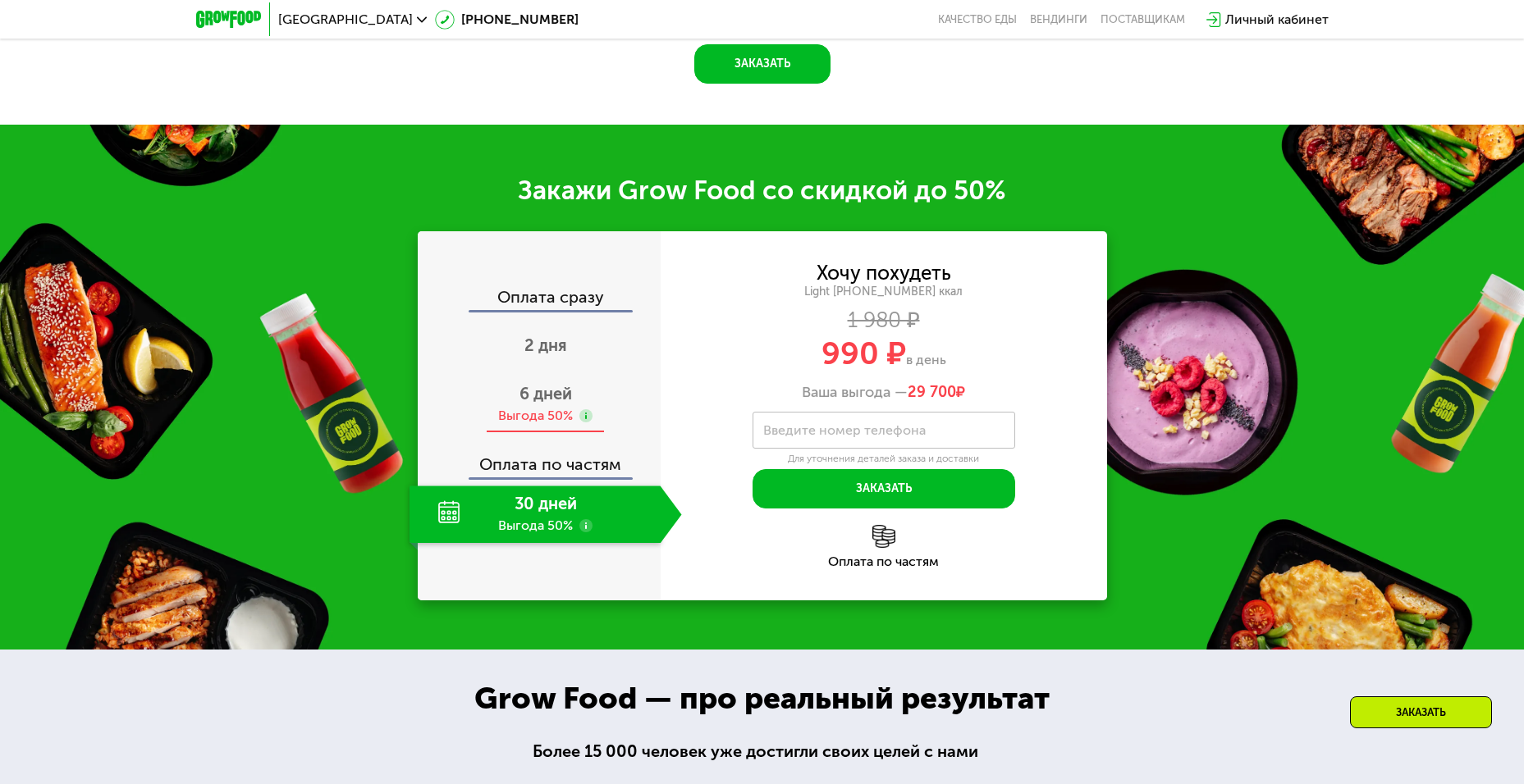
click at [556, 407] on div "Выгода 50%" at bounding box center [535, 415] width 75 height 18
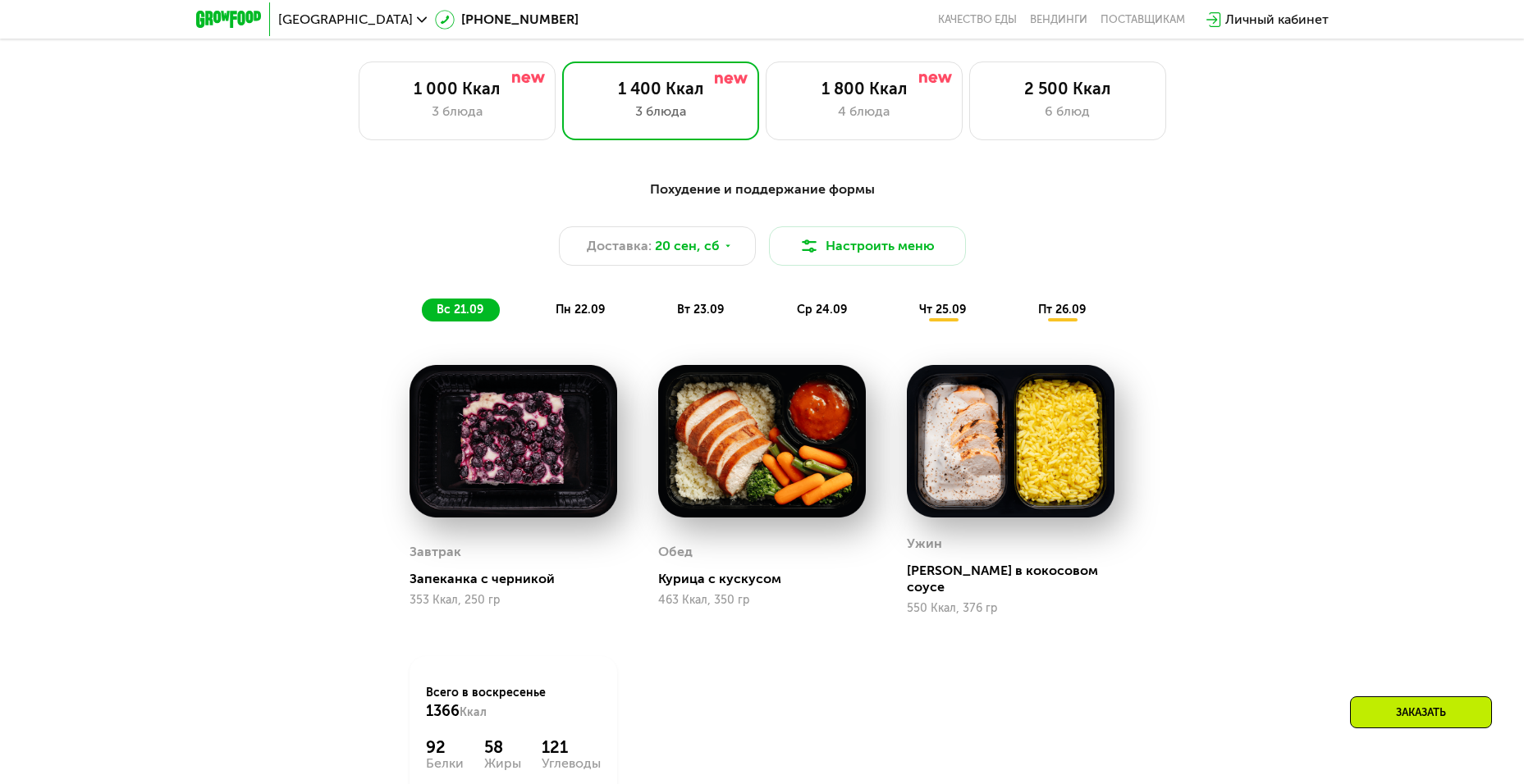
scroll to position [1161, 0]
click at [588, 316] on span "пн 22.09" at bounding box center [580, 308] width 50 height 14
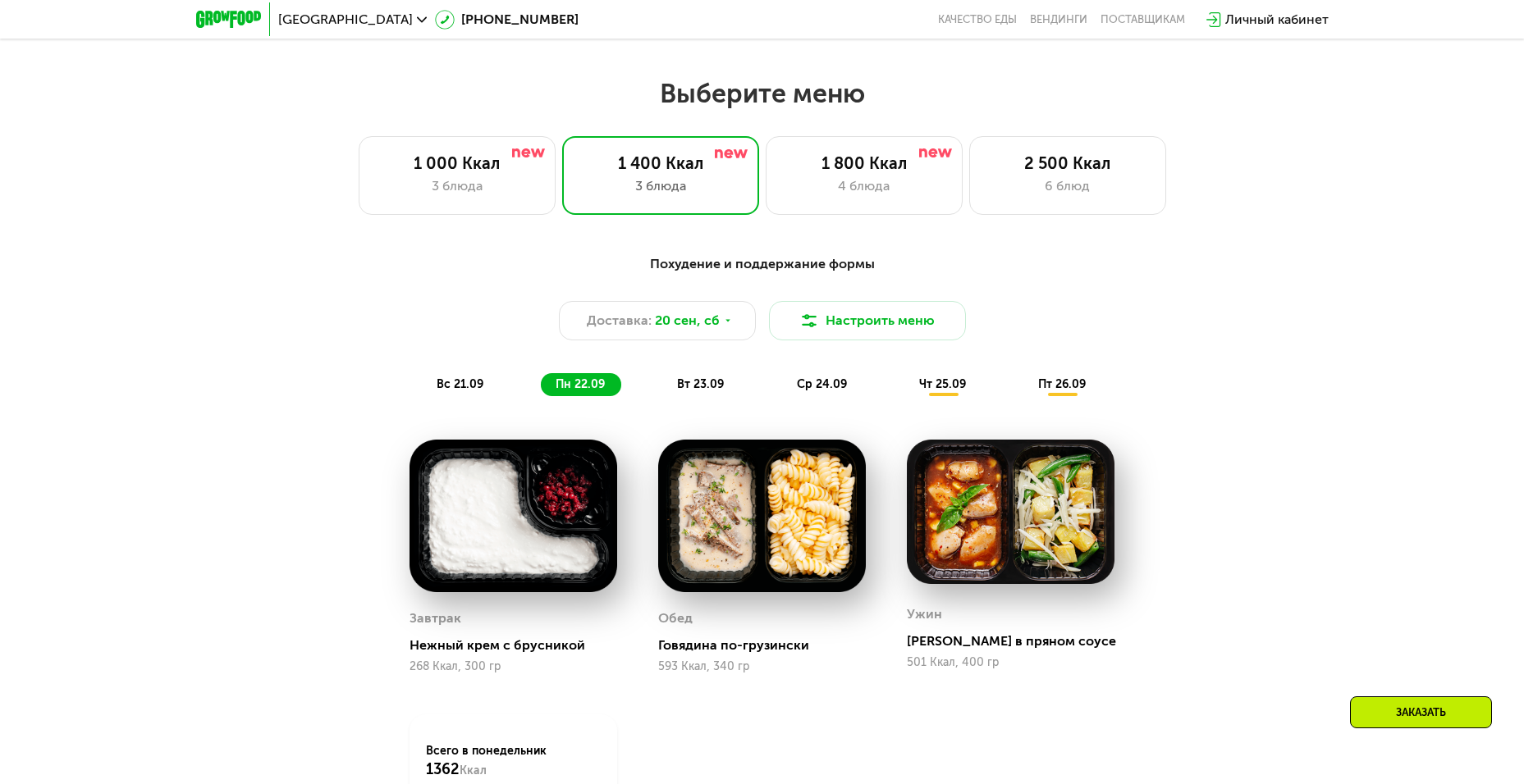
scroll to position [1087, 0]
click at [466, 384] on span "вс 21.09" at bounding box center [460, 383] width 47 height 14
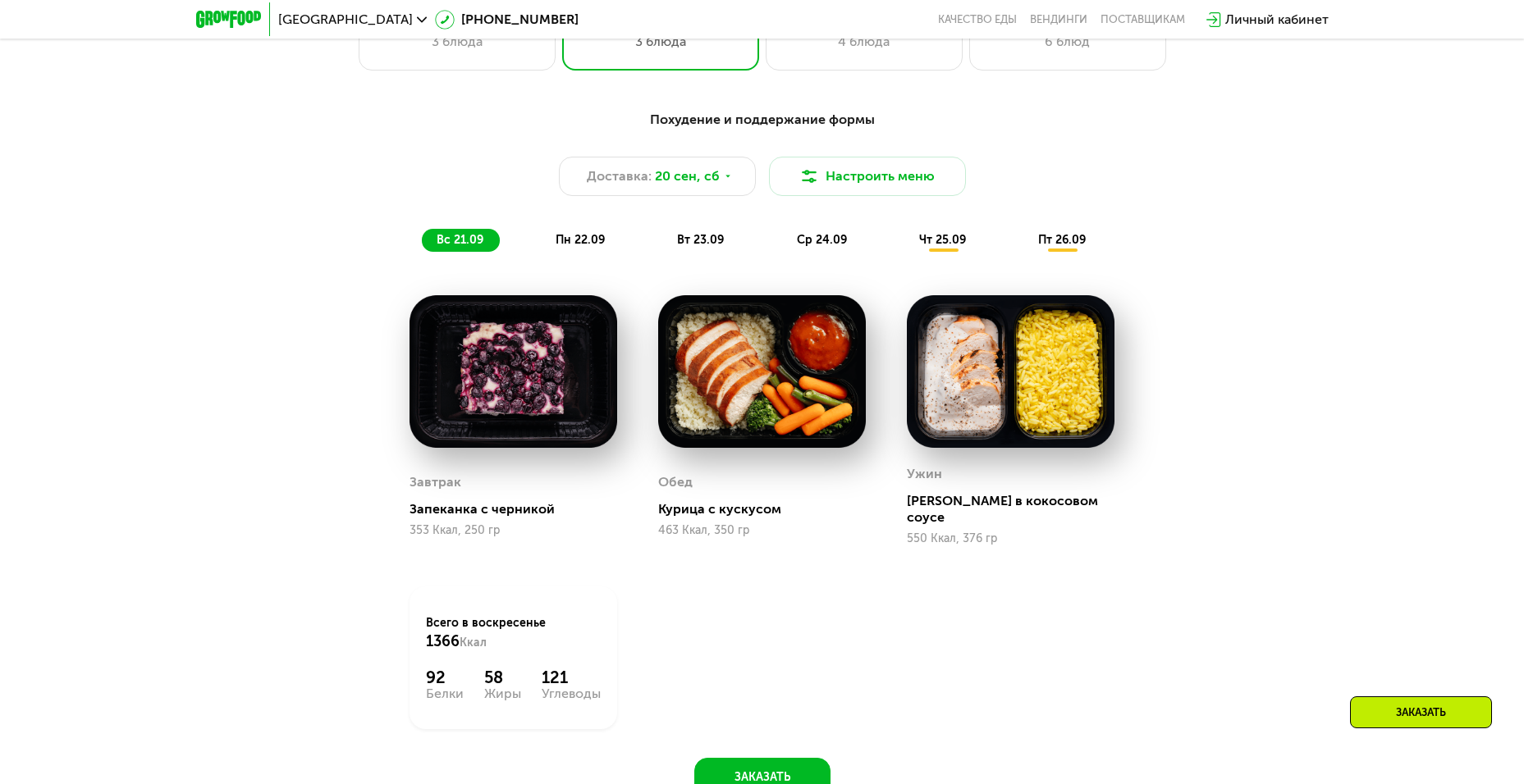
scroll to position [1244, 0]
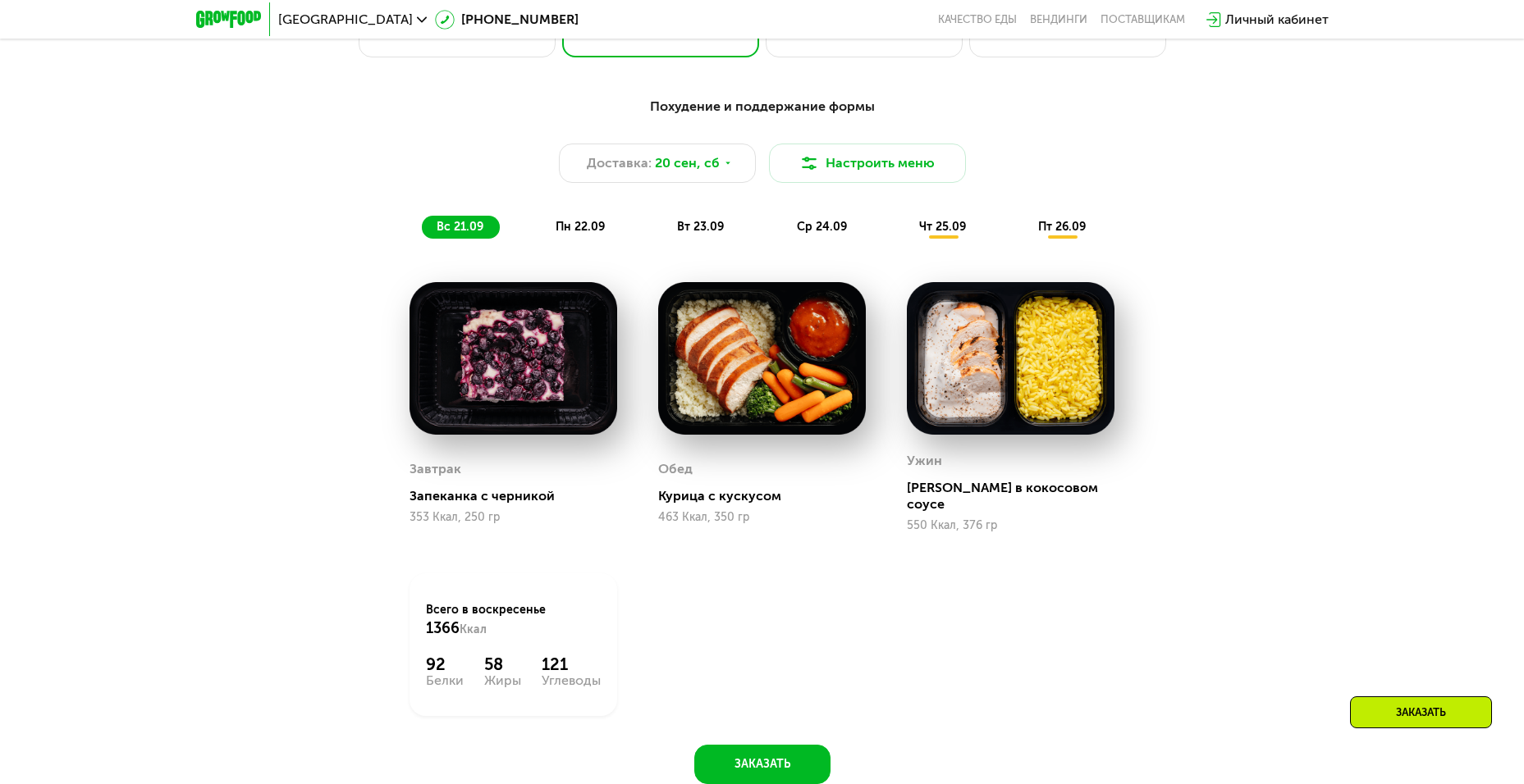
click at [1063, 232] on span "пт 26.09" at bounding box center [1062, 227] width 48 height 14
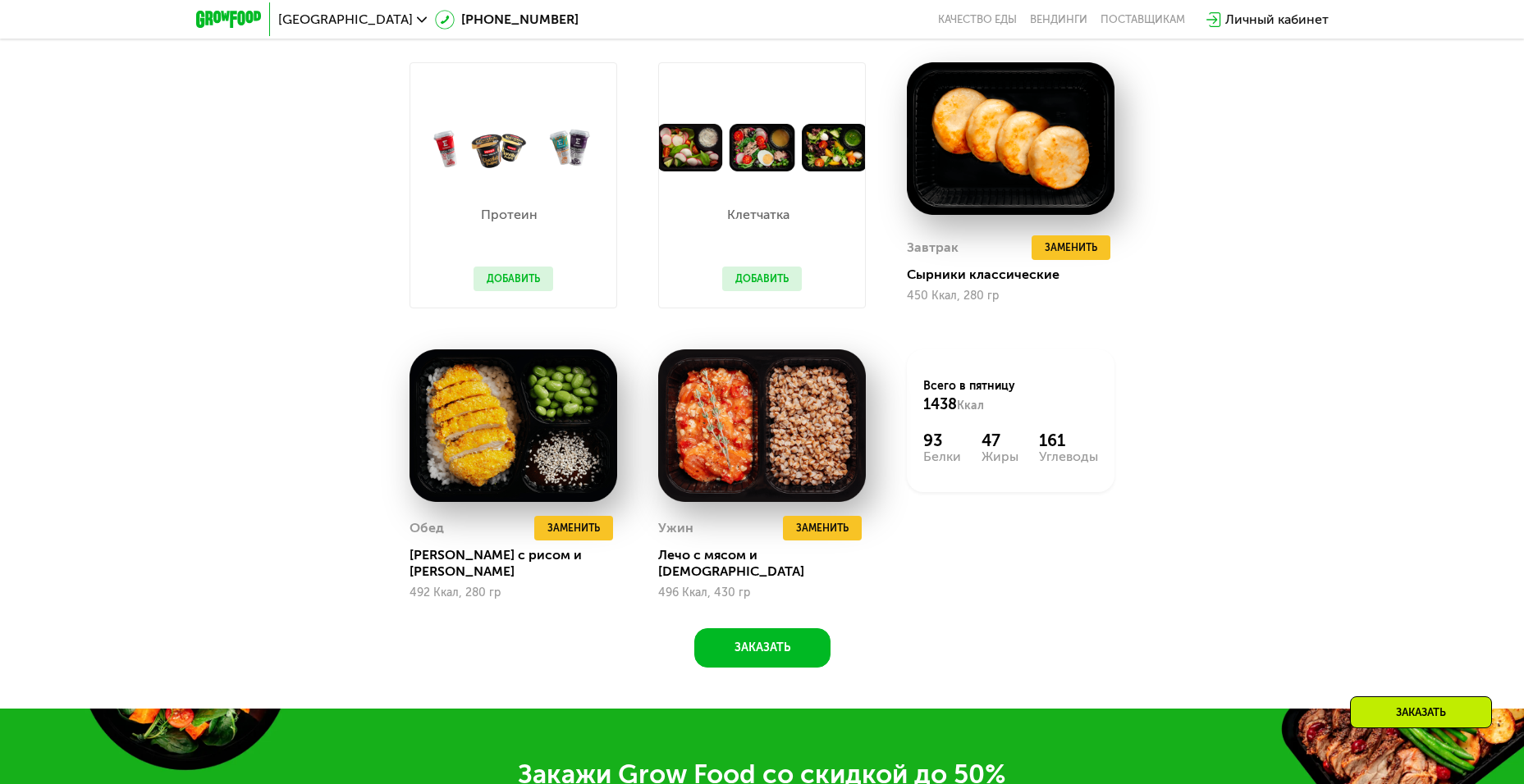
scroll to position [1464, 0]
click at [830, 534] on span "Заменить" at bounding box center [822, 528] width 52 height 17
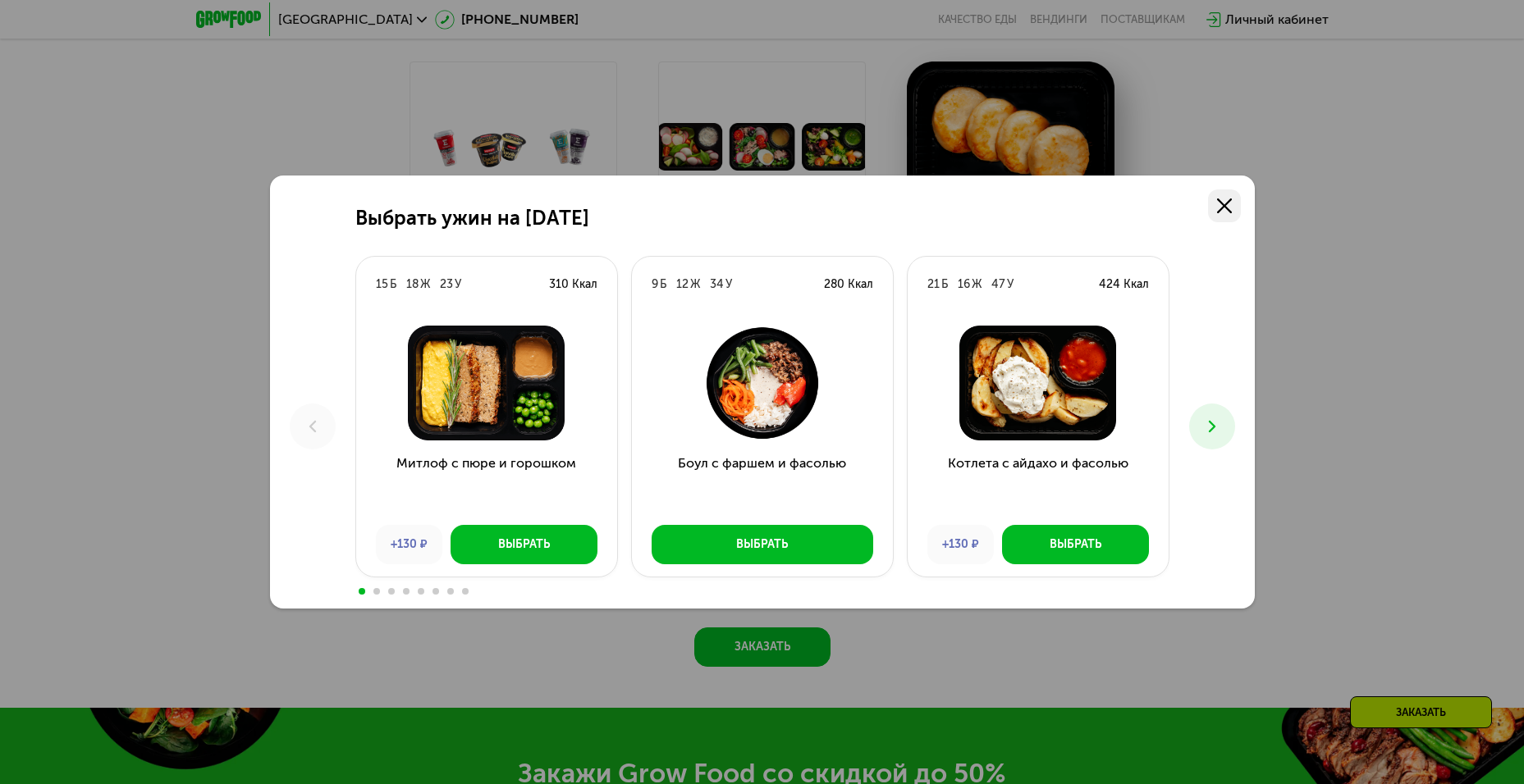
click at [1225, 208] on use at bounding box center [1224, 206] width 15 height 15
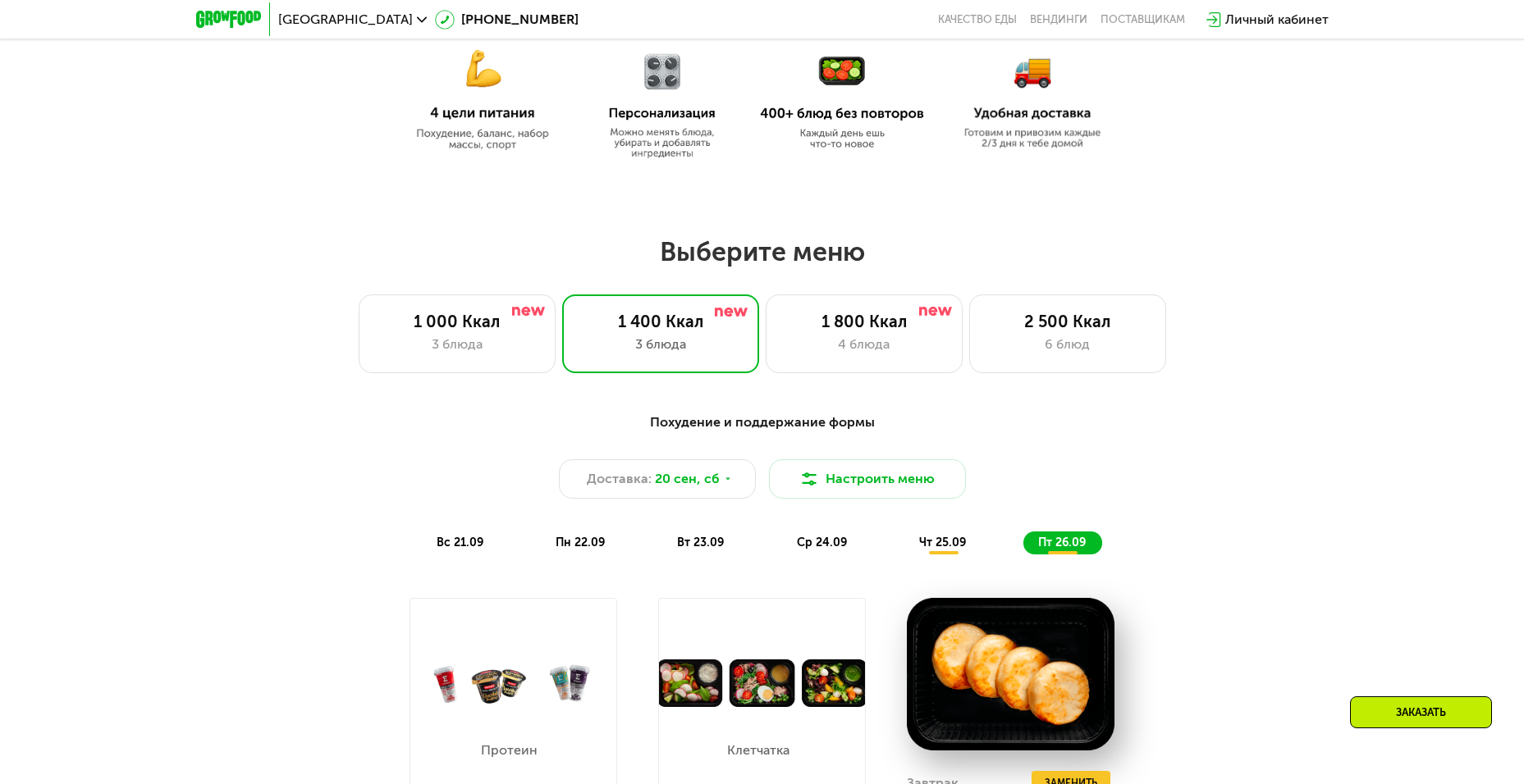
scroll to position [929, 0]
click at [1045, 330] on div "2 500 Ккал" at bounding box center [1067, 320] width 162 height 19
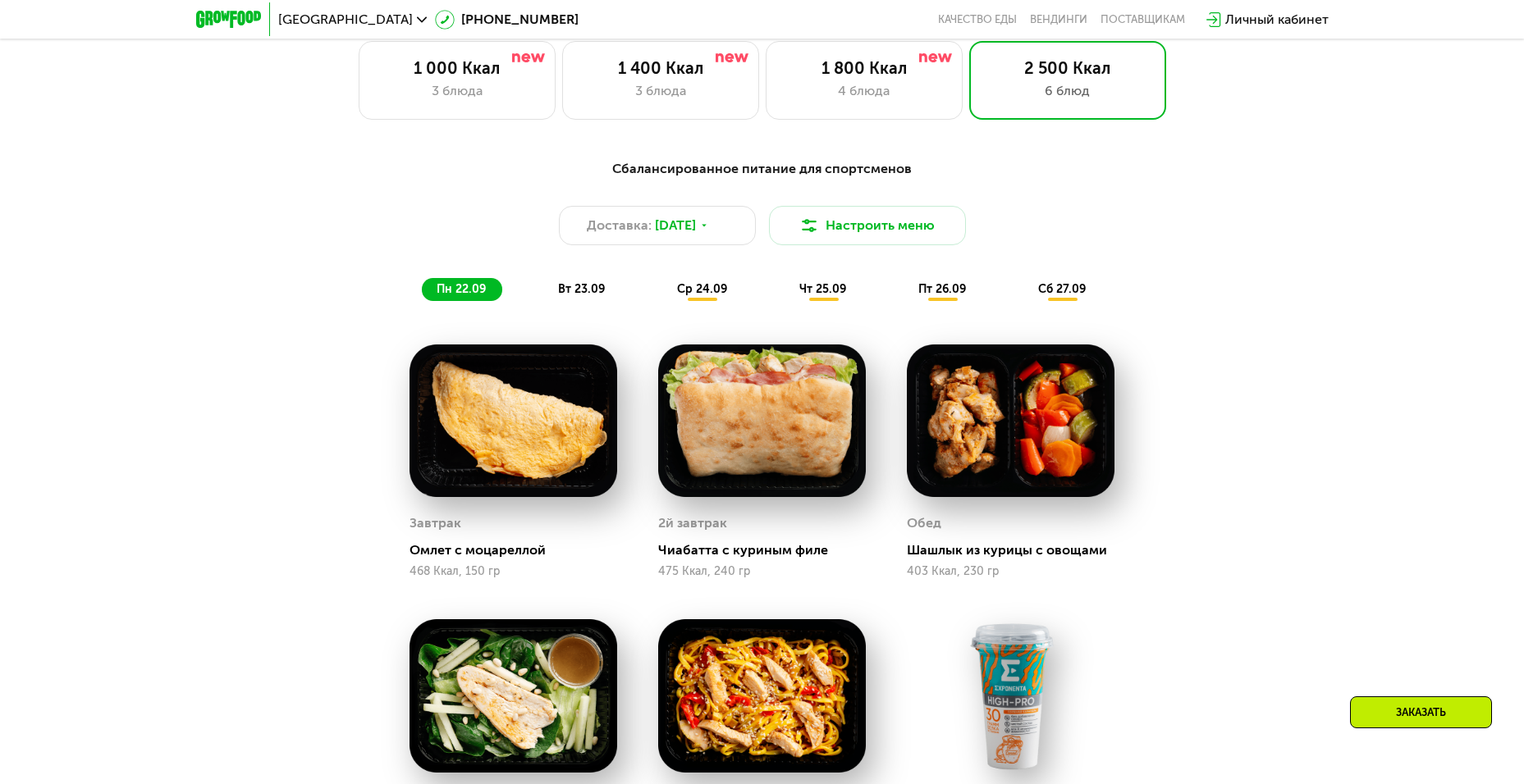
scroll to position [1174, 0]
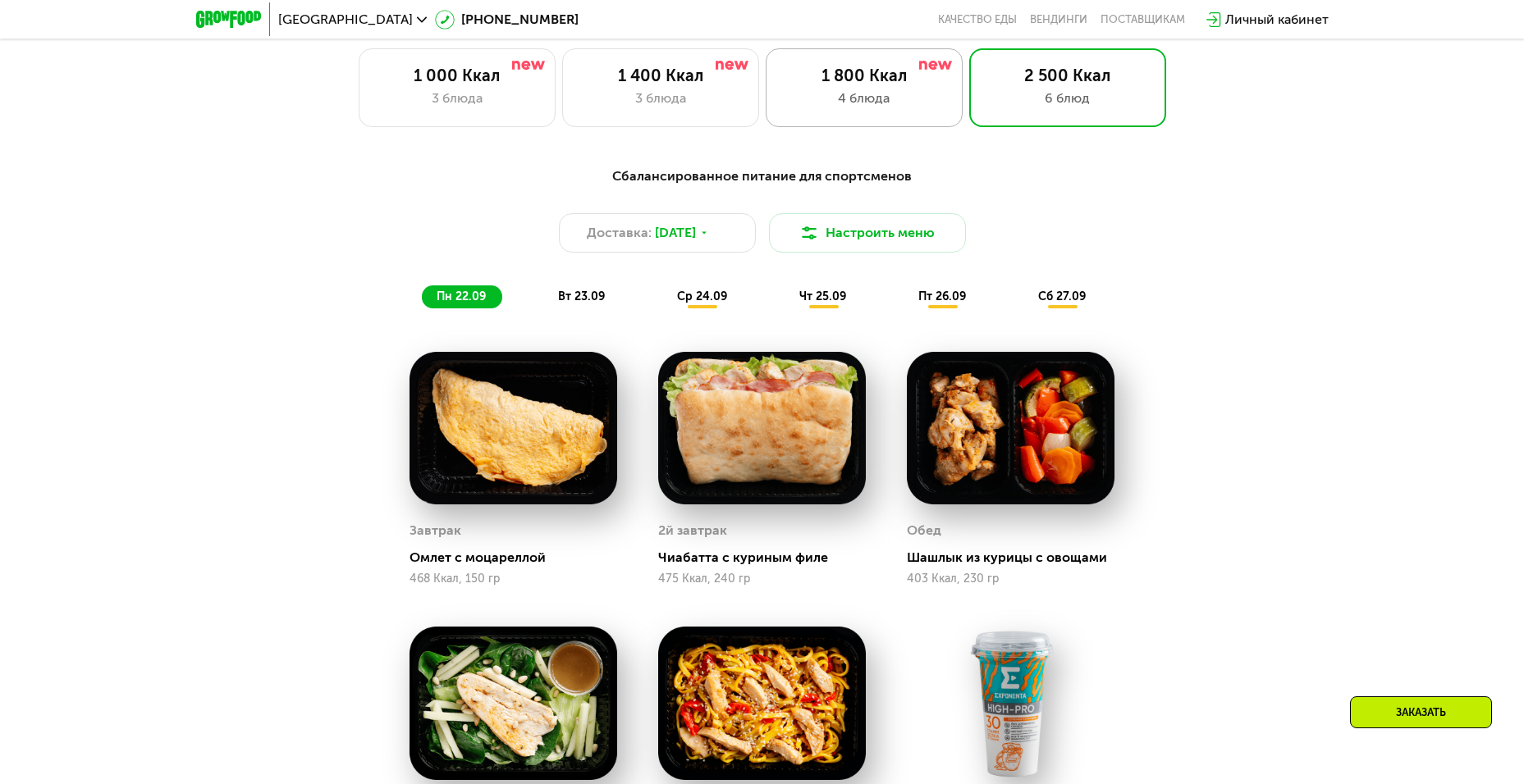
click at [914, 86] on div "1 800 Ккал" at bounding box center [863, 75] width 162 height 19
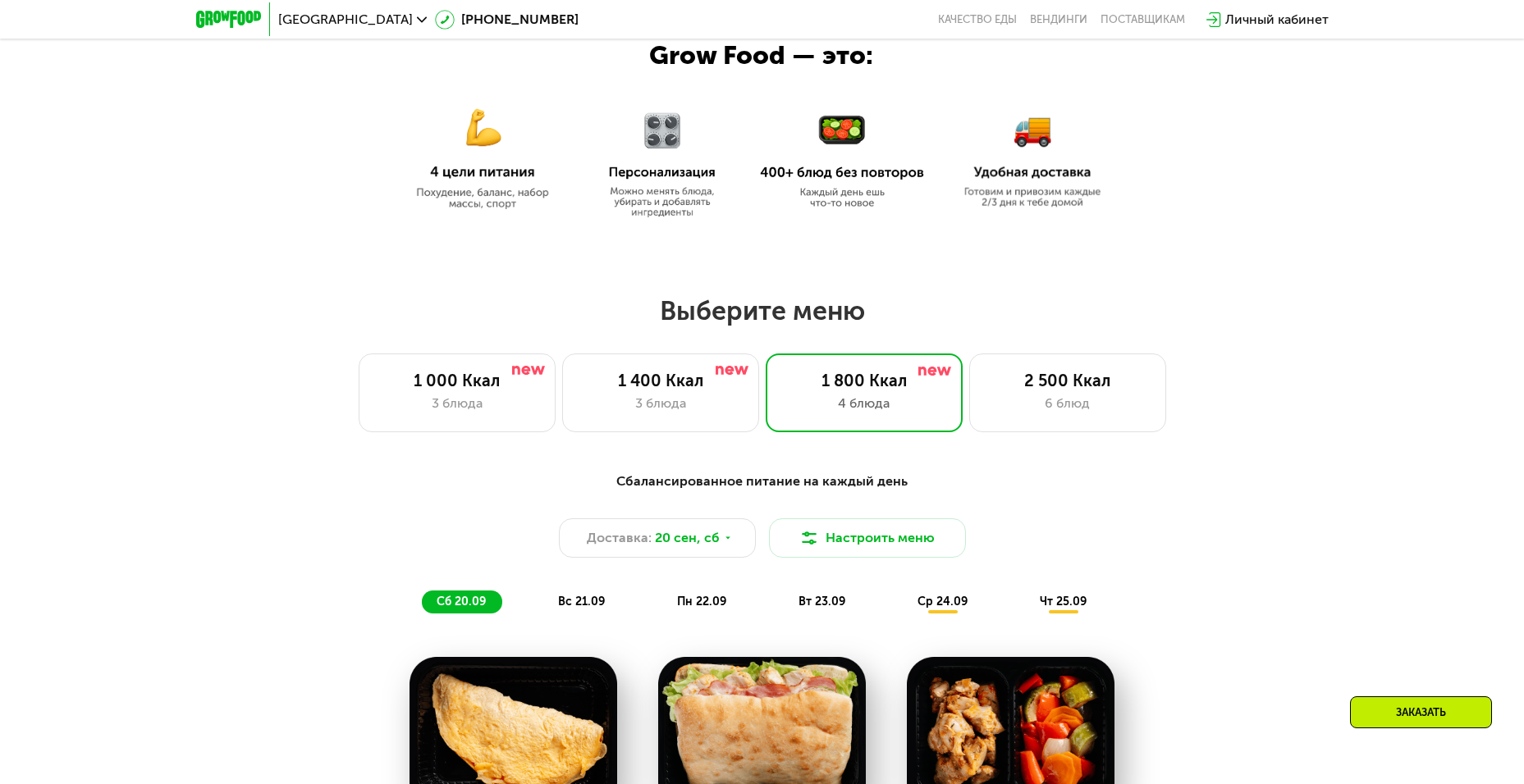
scroll to position [867, 0]
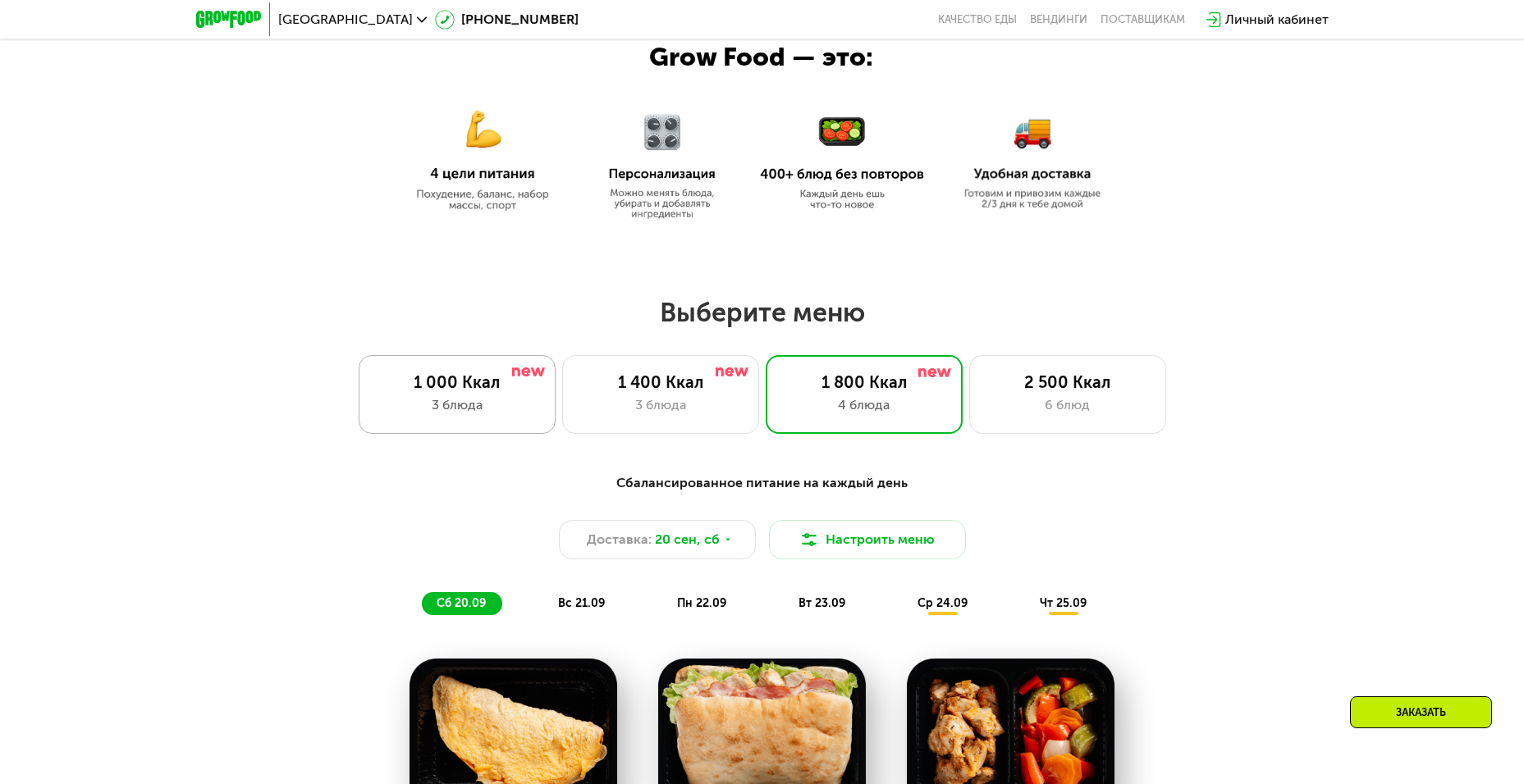
click at [464, 392] on div "1 000 Ккал" at bounding box center [456, 381] width 162 height 19
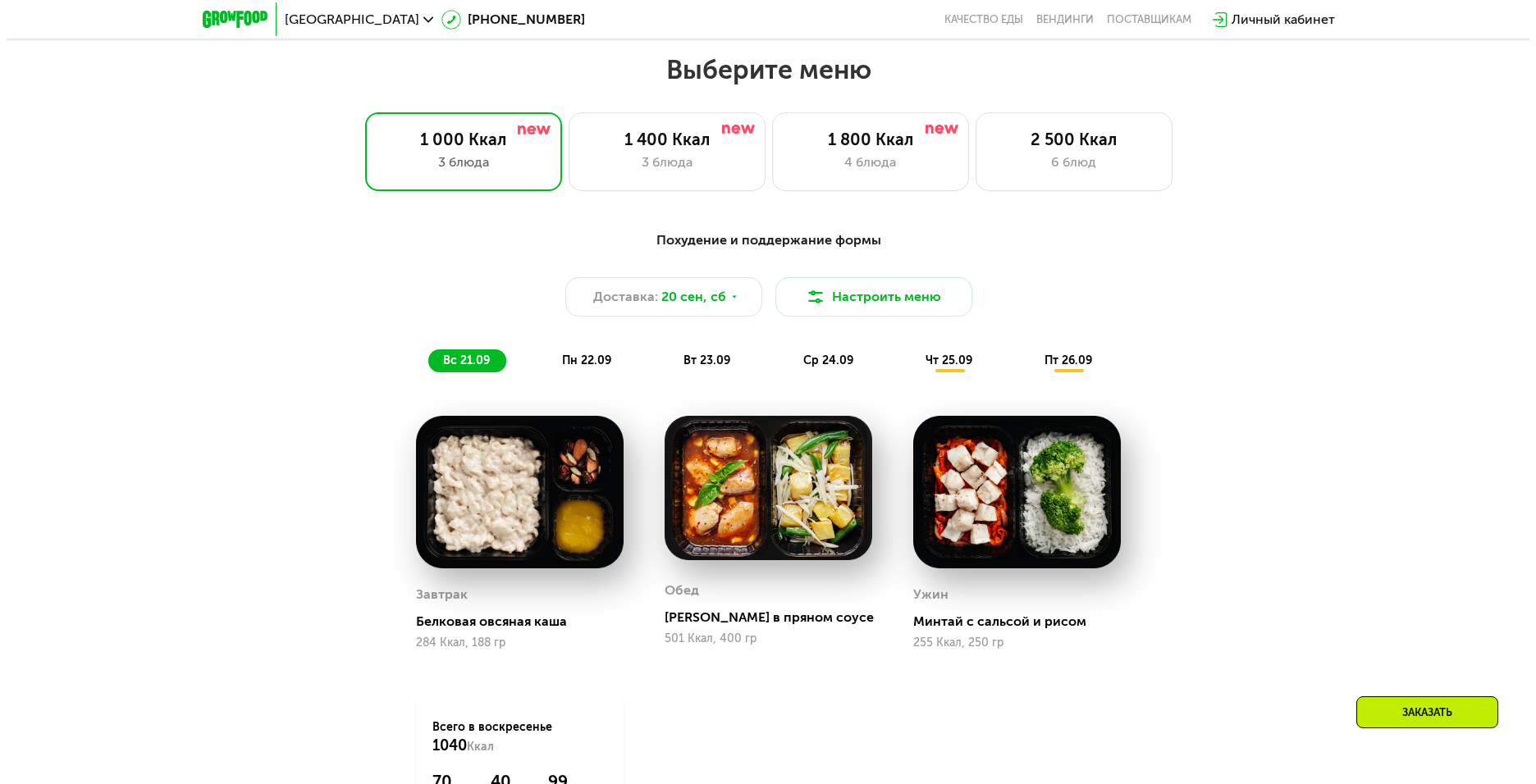
scroll to position [1113, 0]
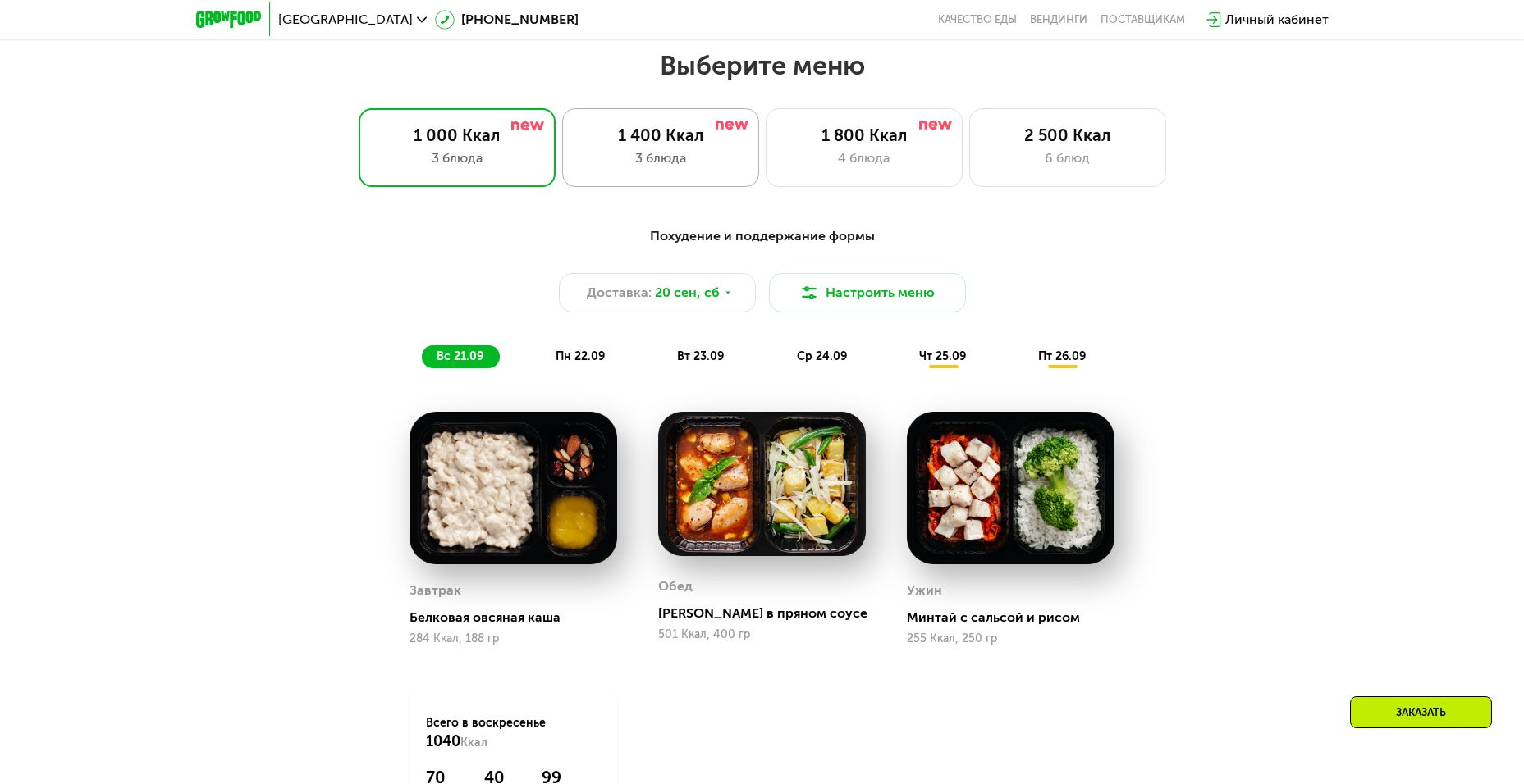
click at [581, 142] on div "1 400 Ккал" at bounding box center [660, 134] width 162 height 19
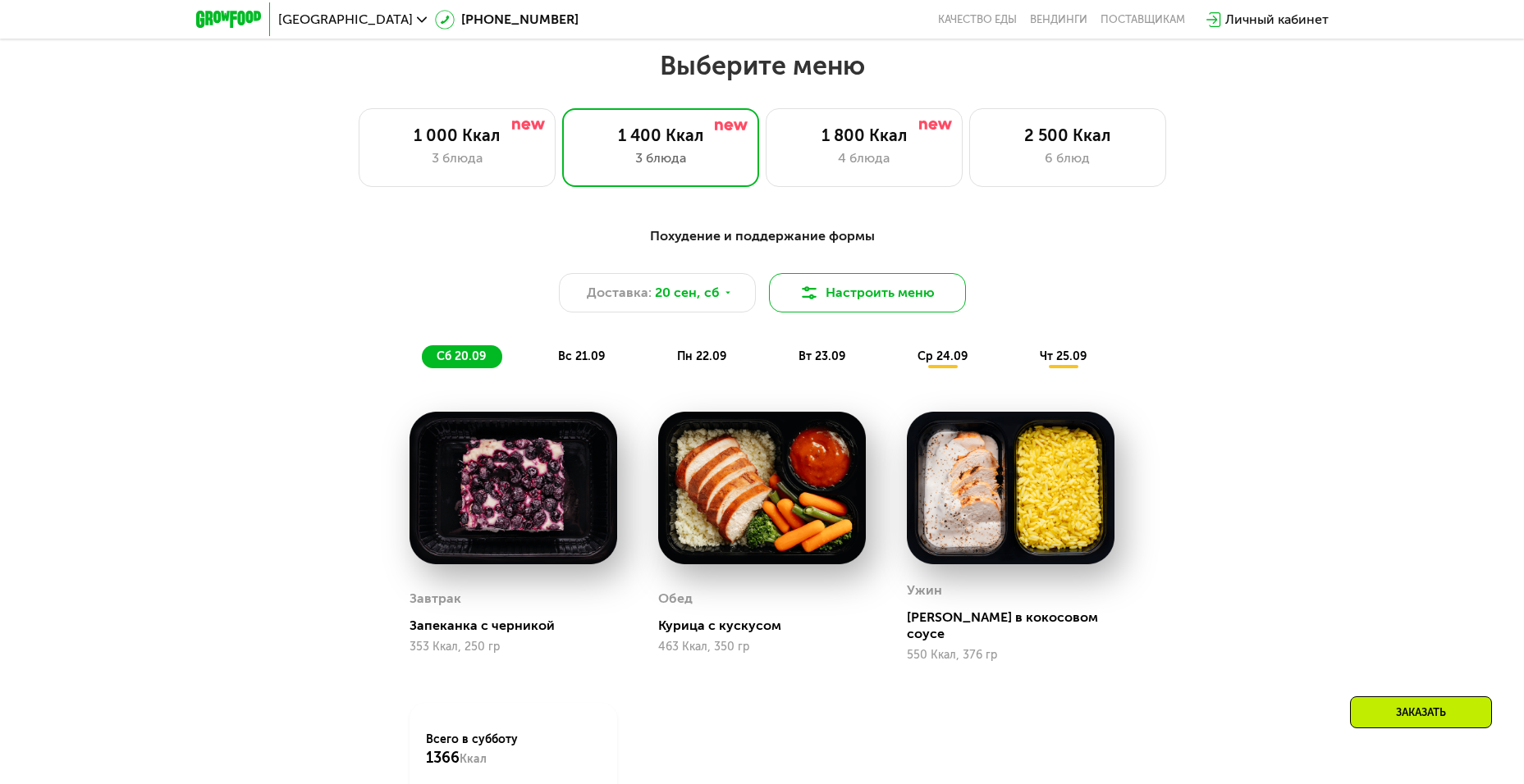
click at [854, 305] on button "Настроить меню" at bounding box center [867, 292] width 197 height 39
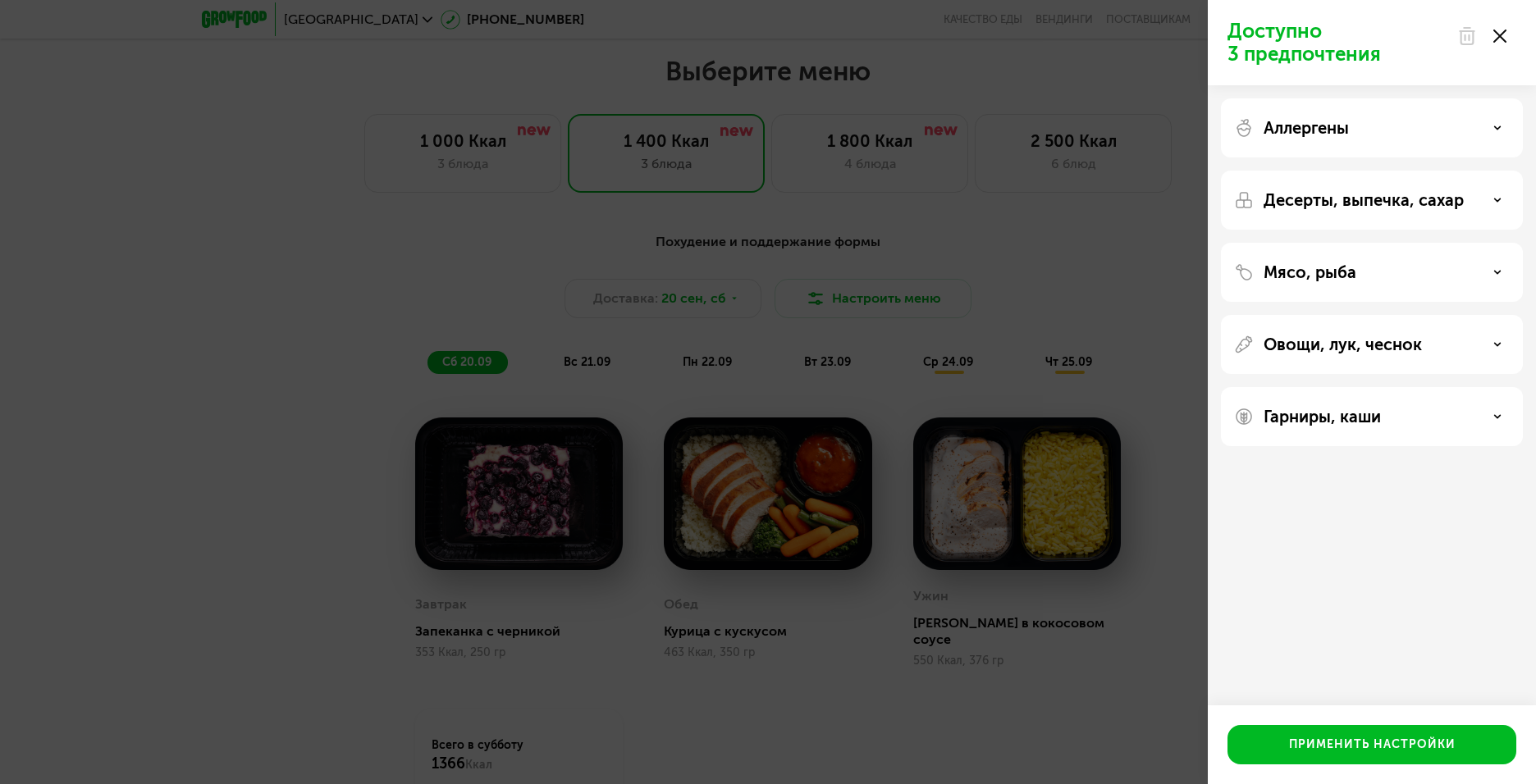
click at [1391, 128] on div "Аллергены" at bounding box center [1372, 128] width 276 height 19
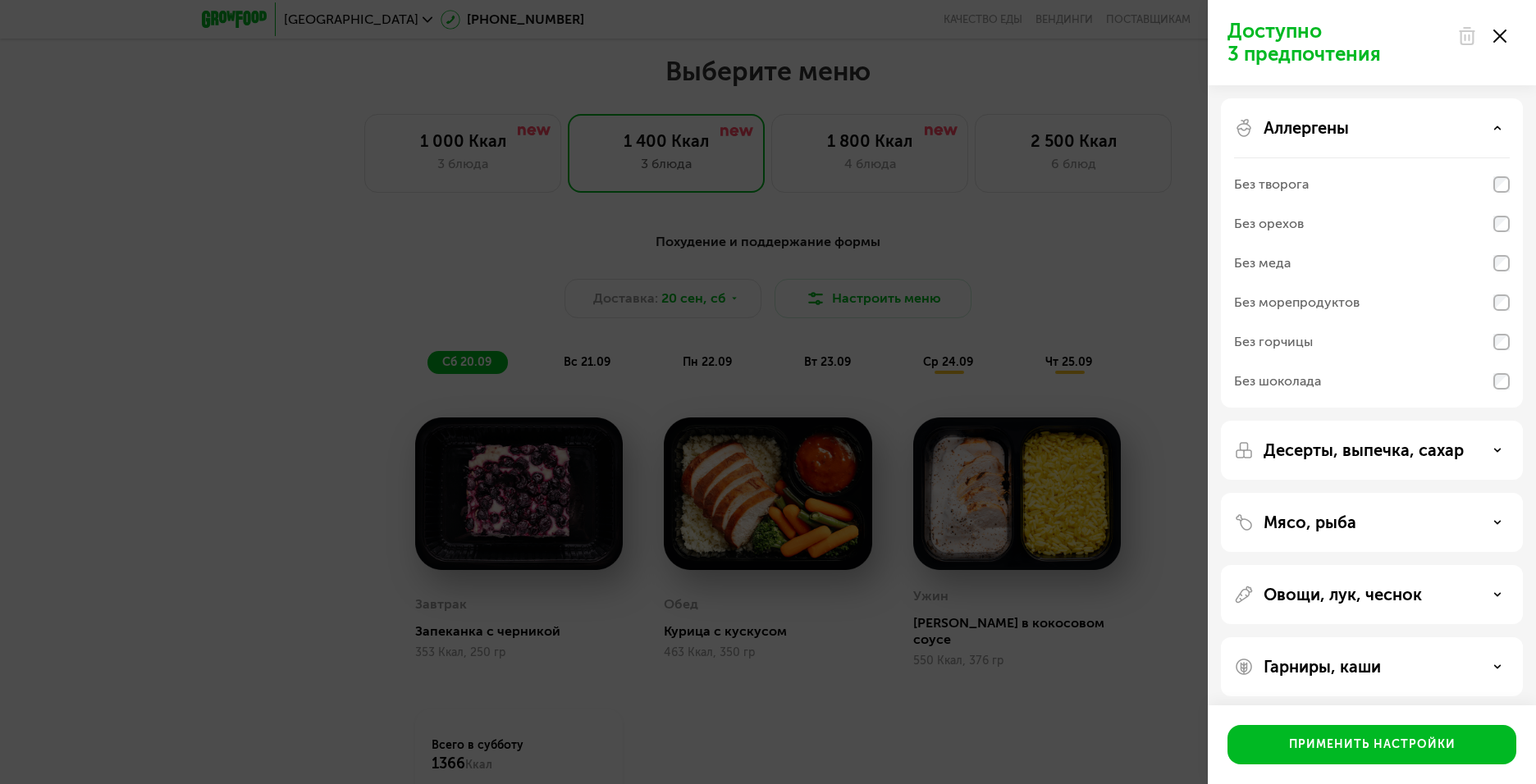
click at [1391, 128] on div "Аллергены" at bounding box center [1372, 128] width 276 height 19
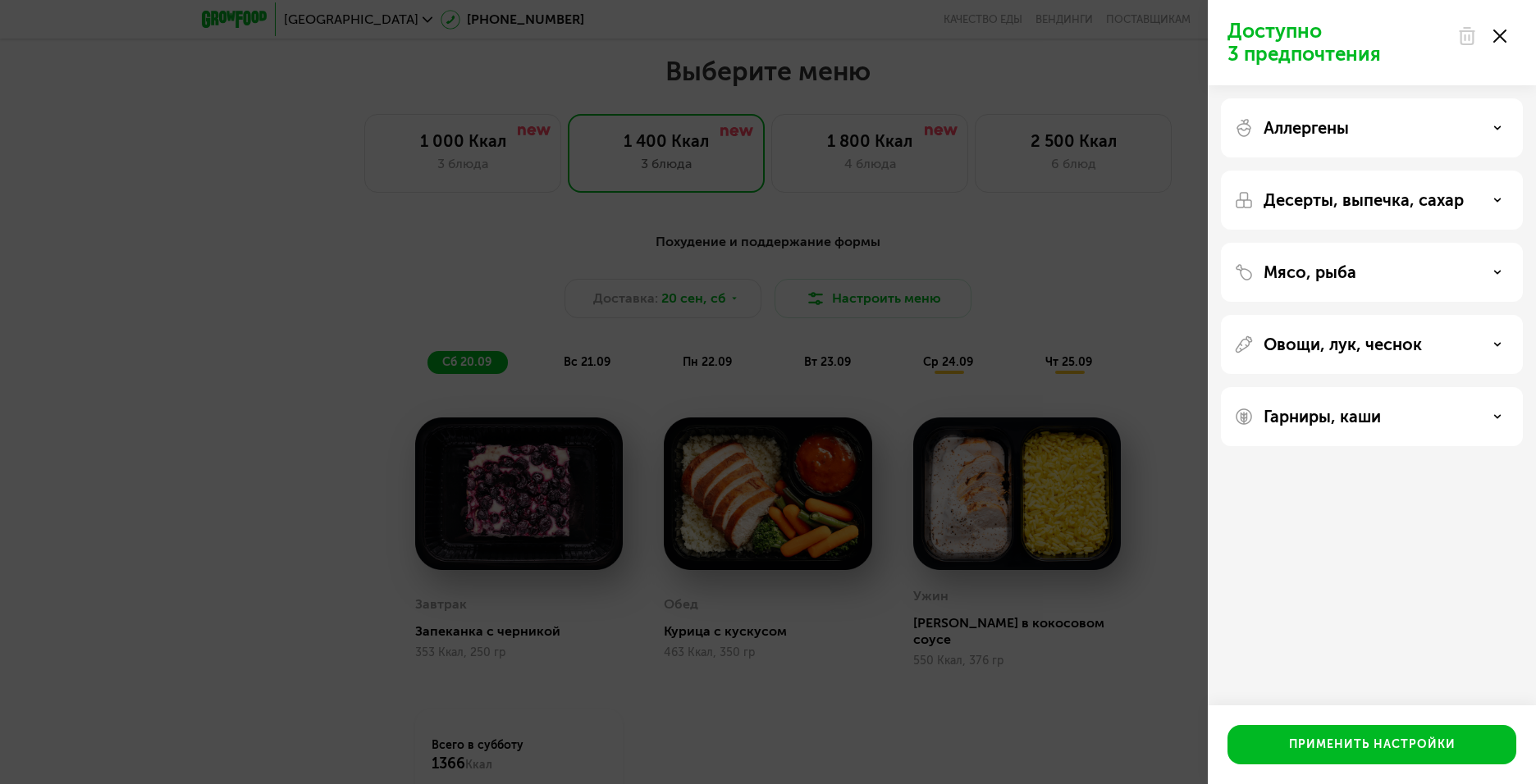
click at [1325, 139] on div "Аллергены" at bounding box center [1371, 128] width 302 height 59
click at [1333, 132] on p "Аллергены" at bounding box center [1306, 128] width 86 height 19
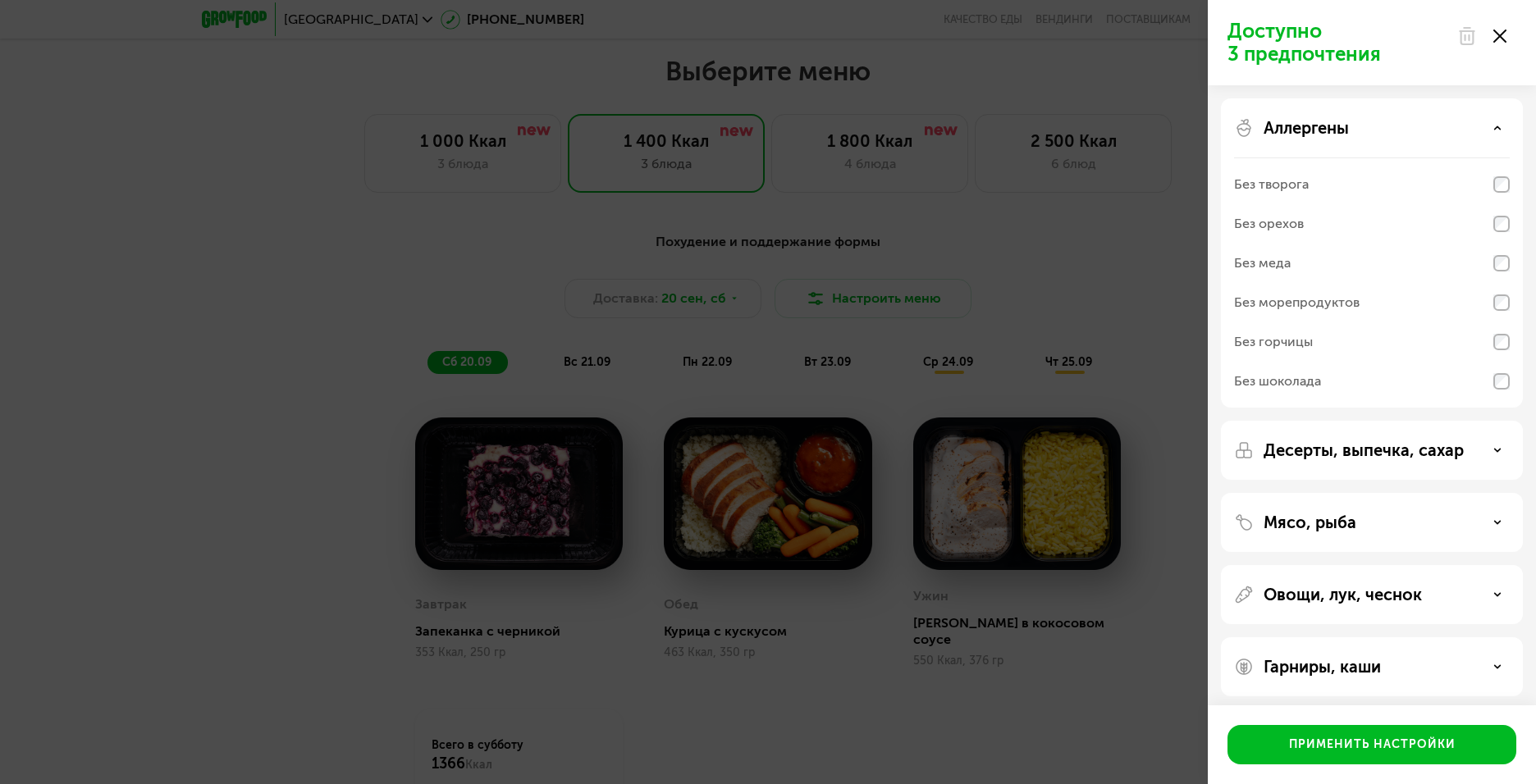
click at [1333, 132] on p "Аллергены" at bounding box center [1306, 128] width 86 height 19
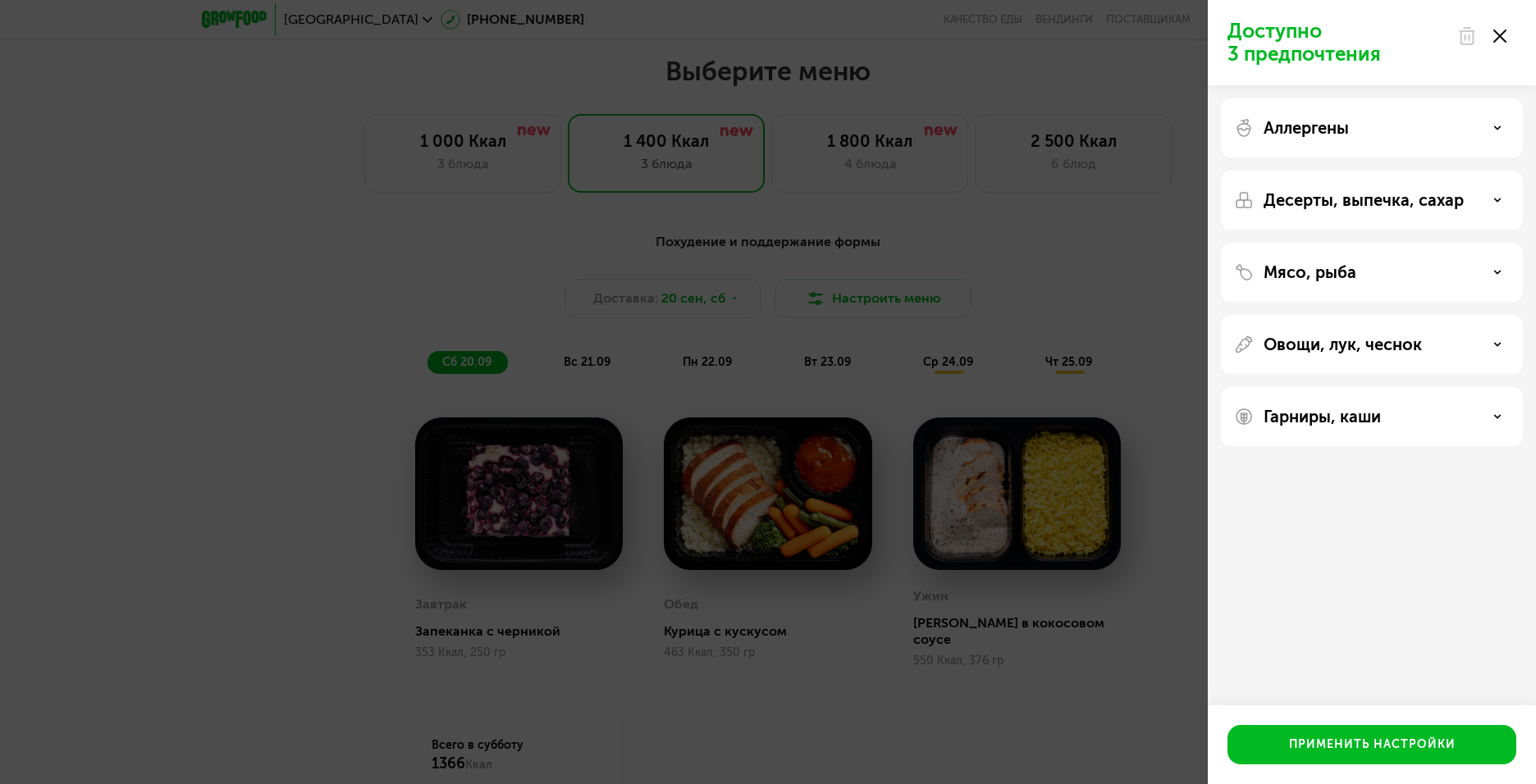
click at [1296, 206] on p "Десерты, выпечка, сахар" at bounding box center [1364, 199] width 200 height 19
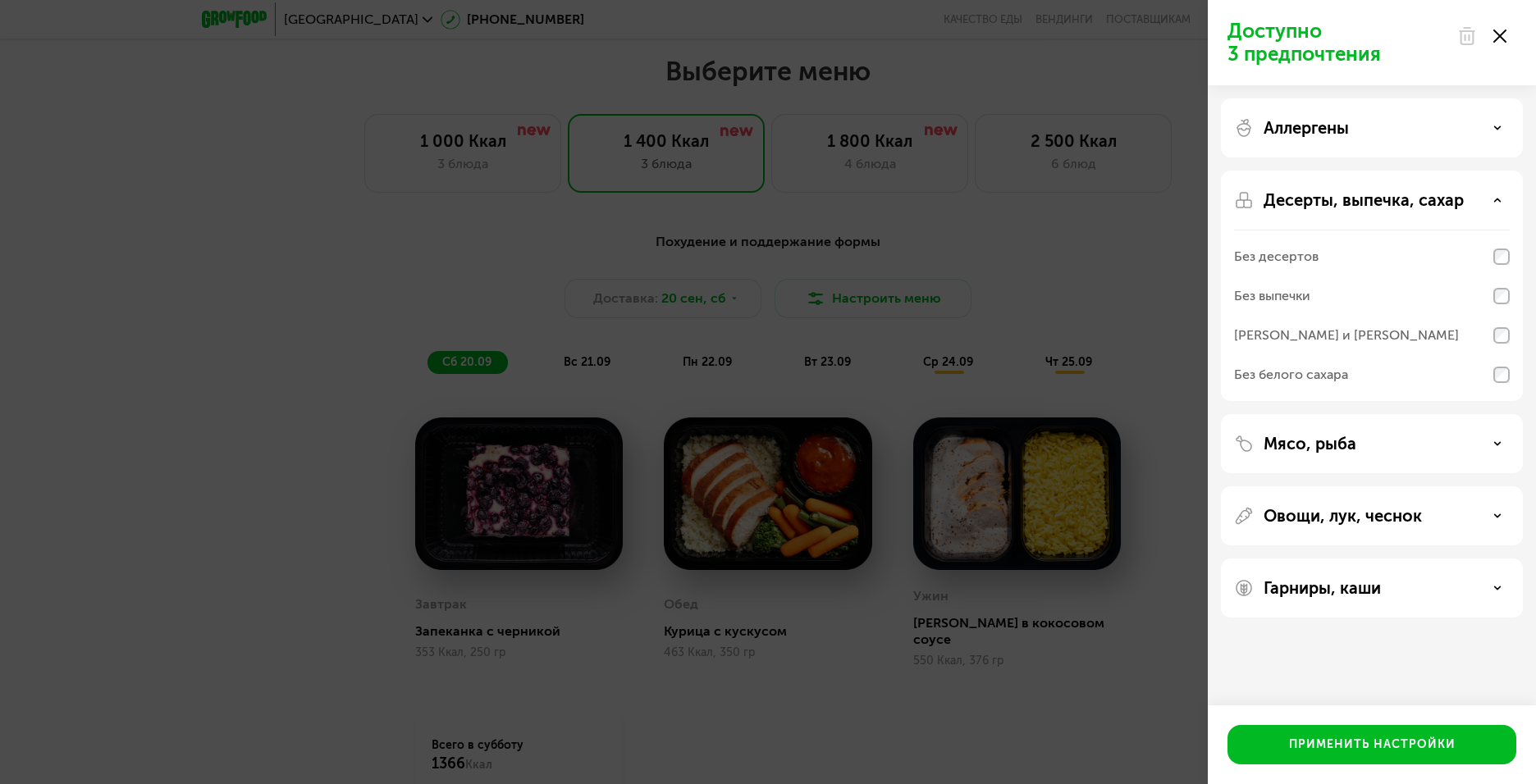
click at [1296, 206] on p "Десерты, выпечка, сахар" at bounding box center [1364, 199] width 200 height 19
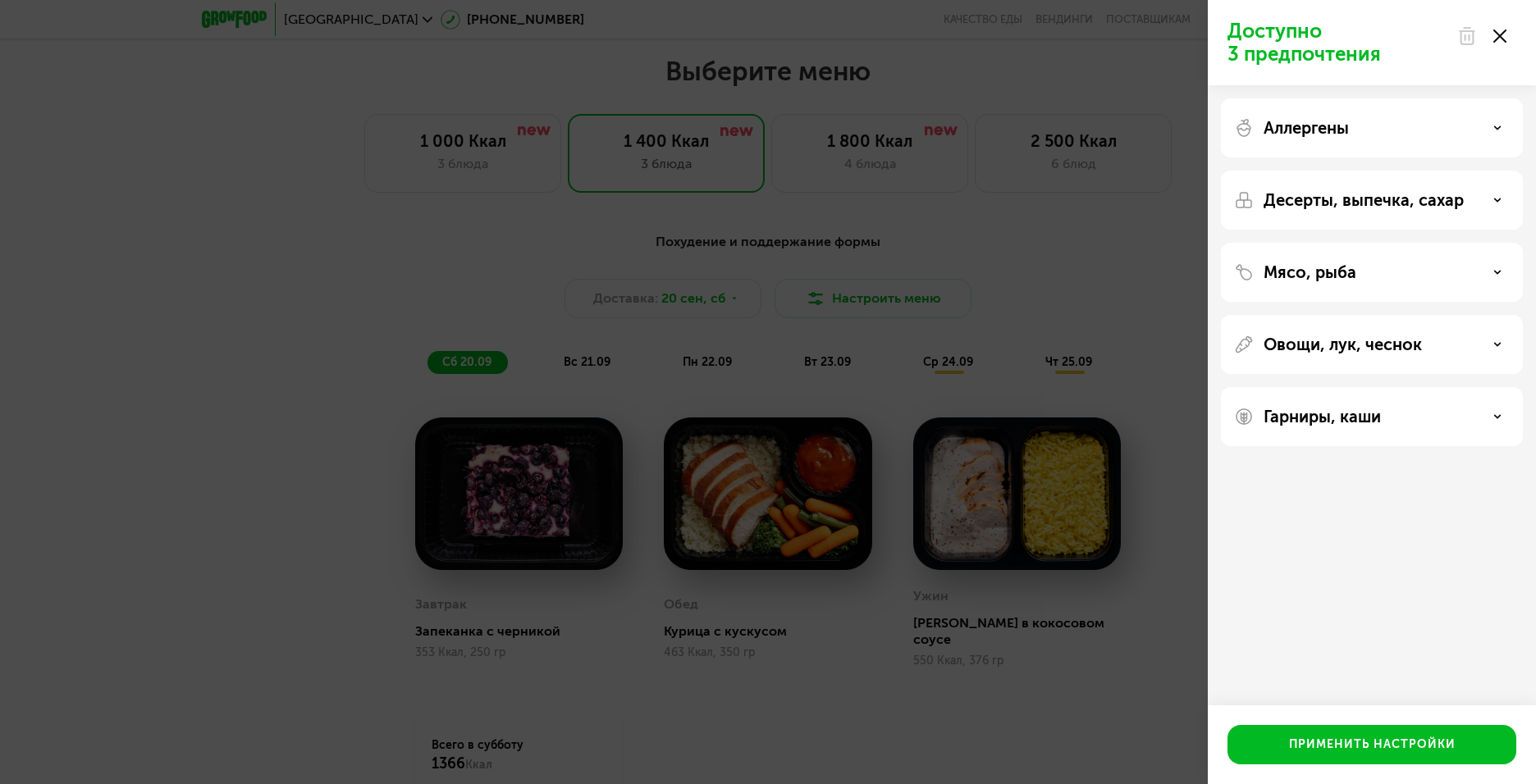
click at [1286, 275] on p "Мясо, рыба" at bounding box center [1310, 271] width 92 height 19
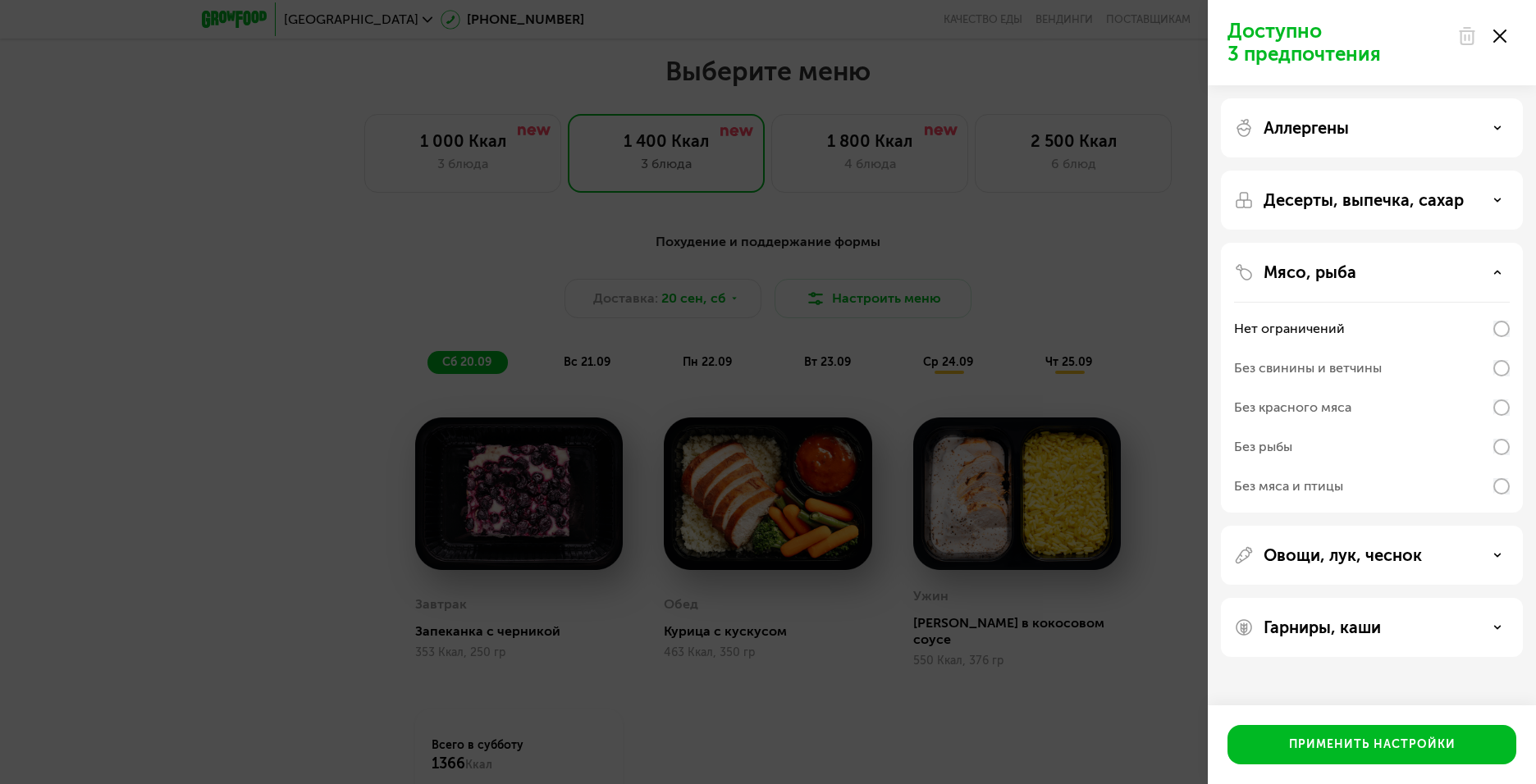
click at [1286, 275] on p "Мясо, рыба" at bounding box center [1310, 271] width 92 height 19
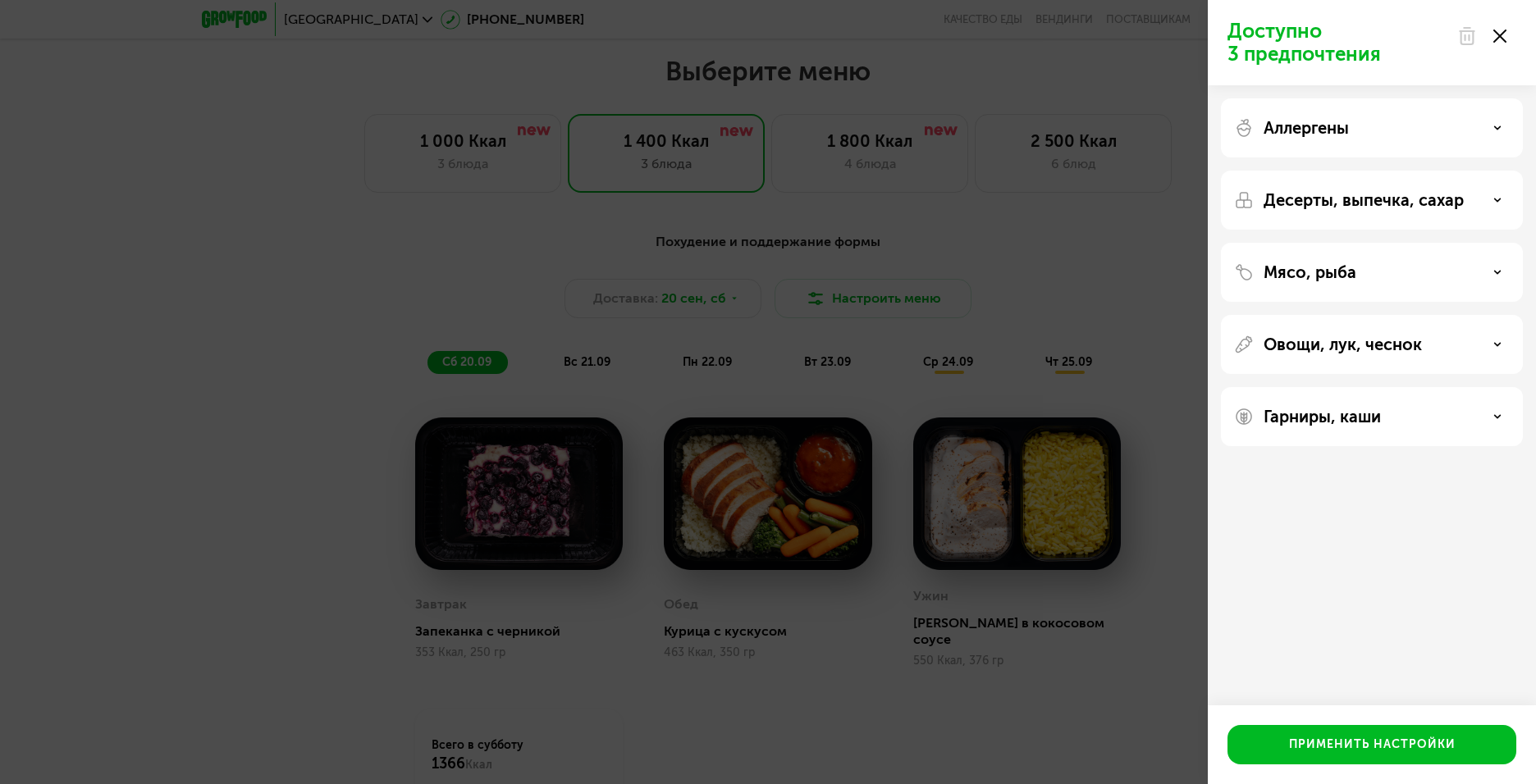
click at [1305, 339] on p "Овощи, лук, чеснок" at bounding box center [1343, 344] width 158 height 19
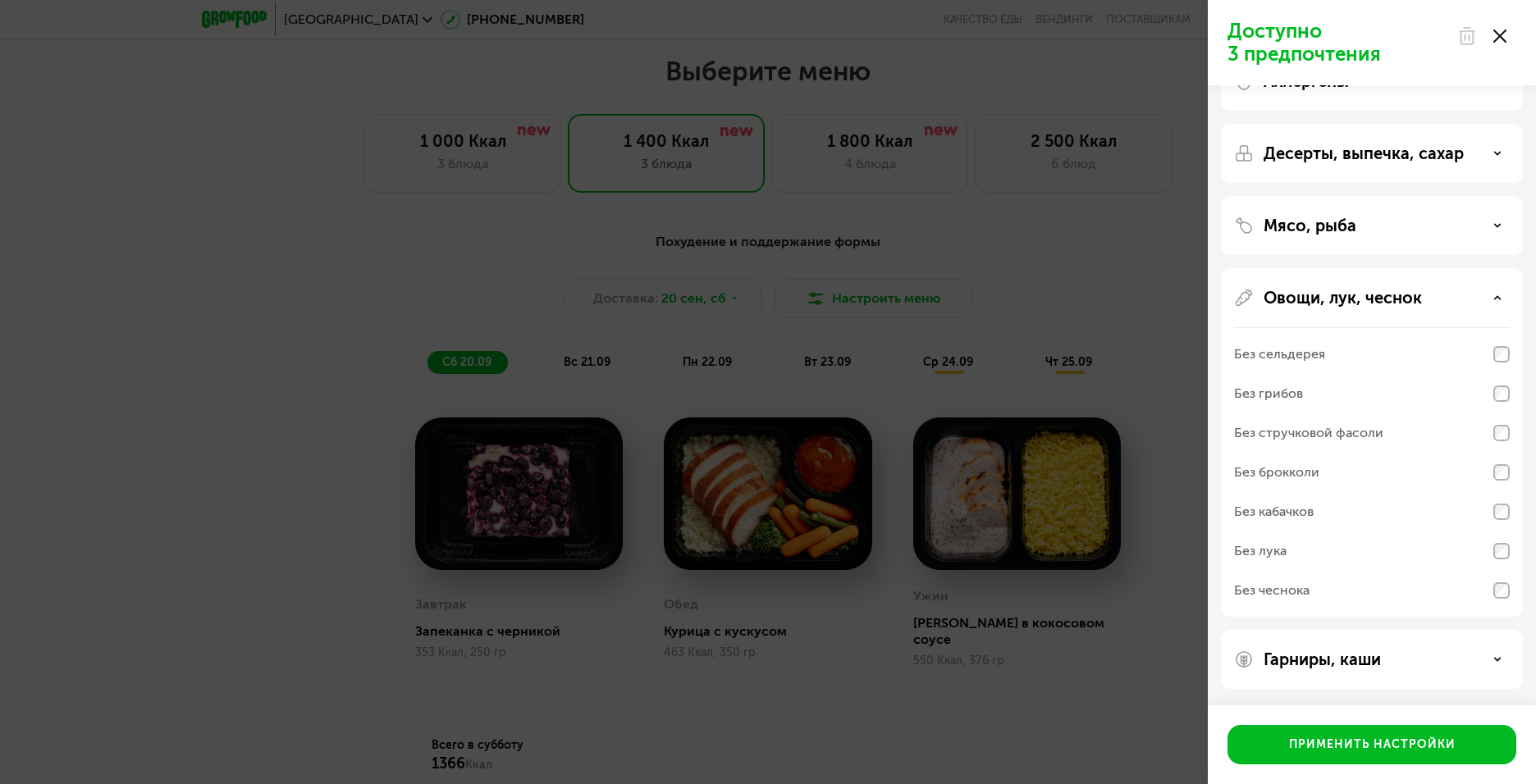
scroll to position [46, 0]
click at [1334, 293] on p "Овощи, лук, чеснок" at bounding box center [1343, 298] width 158 height 19
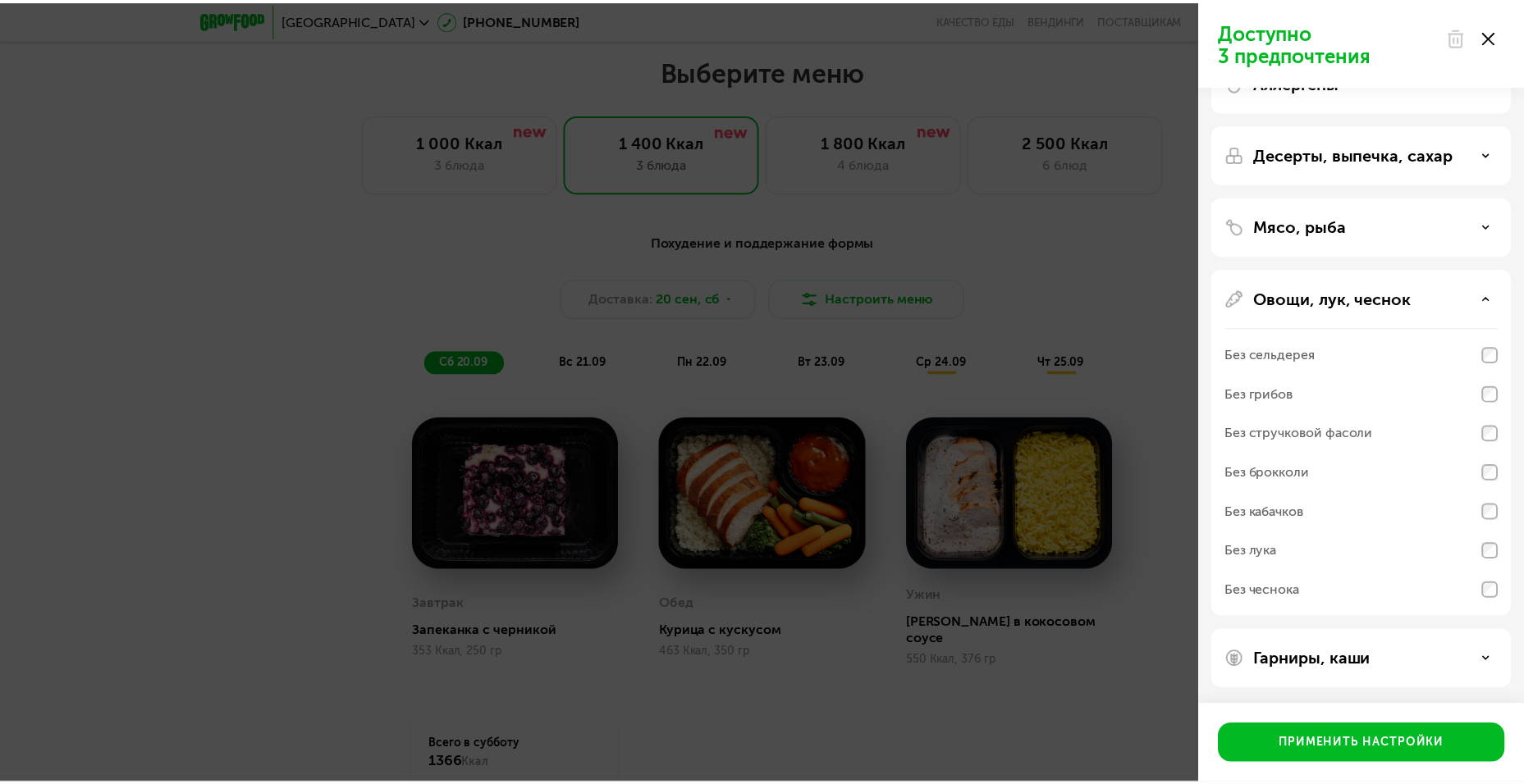
scroll to position [0, 0]
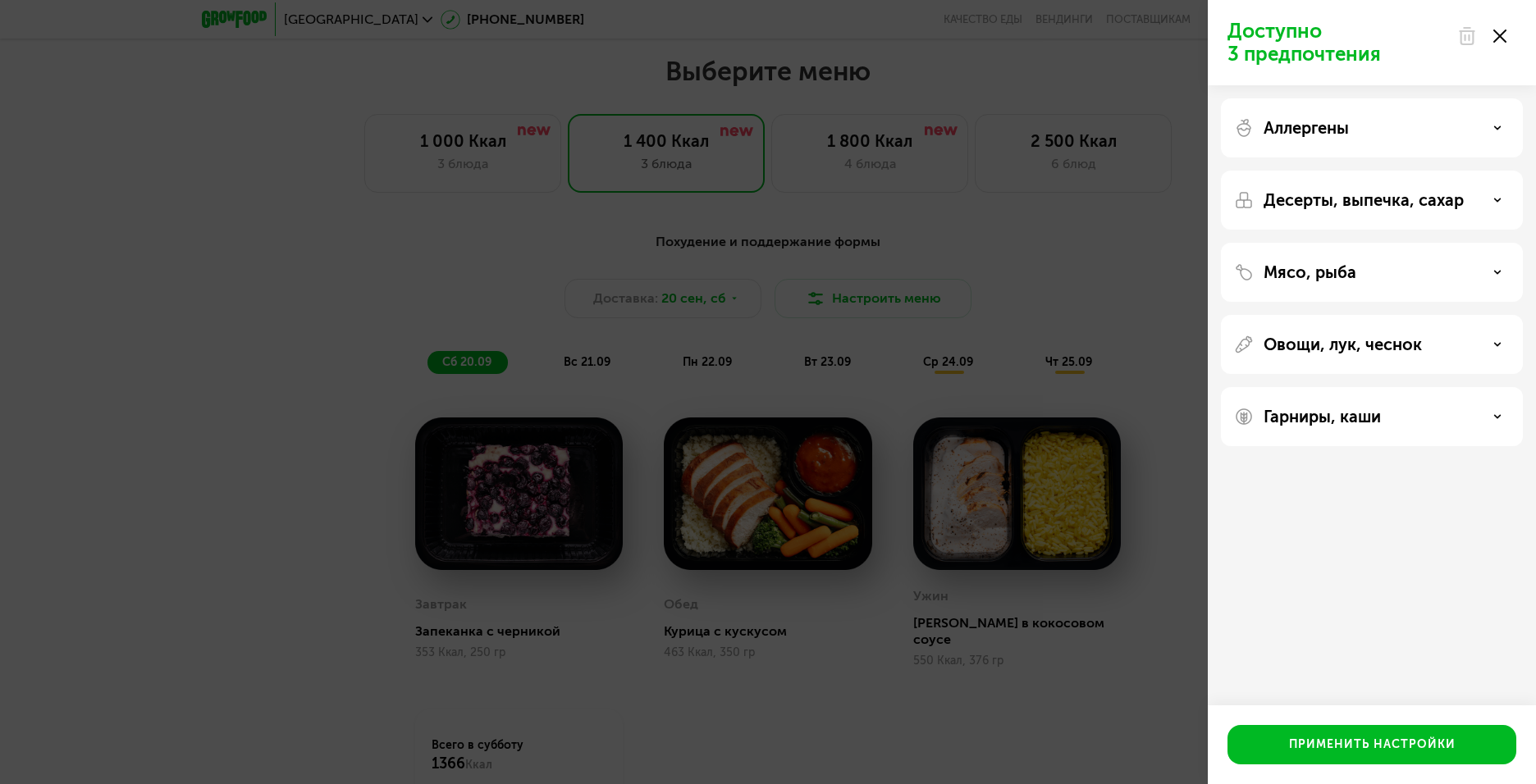
click at [1307, 418] on p "Гарниры, каши" at bounding box center [1322, 416] width 118 height 19
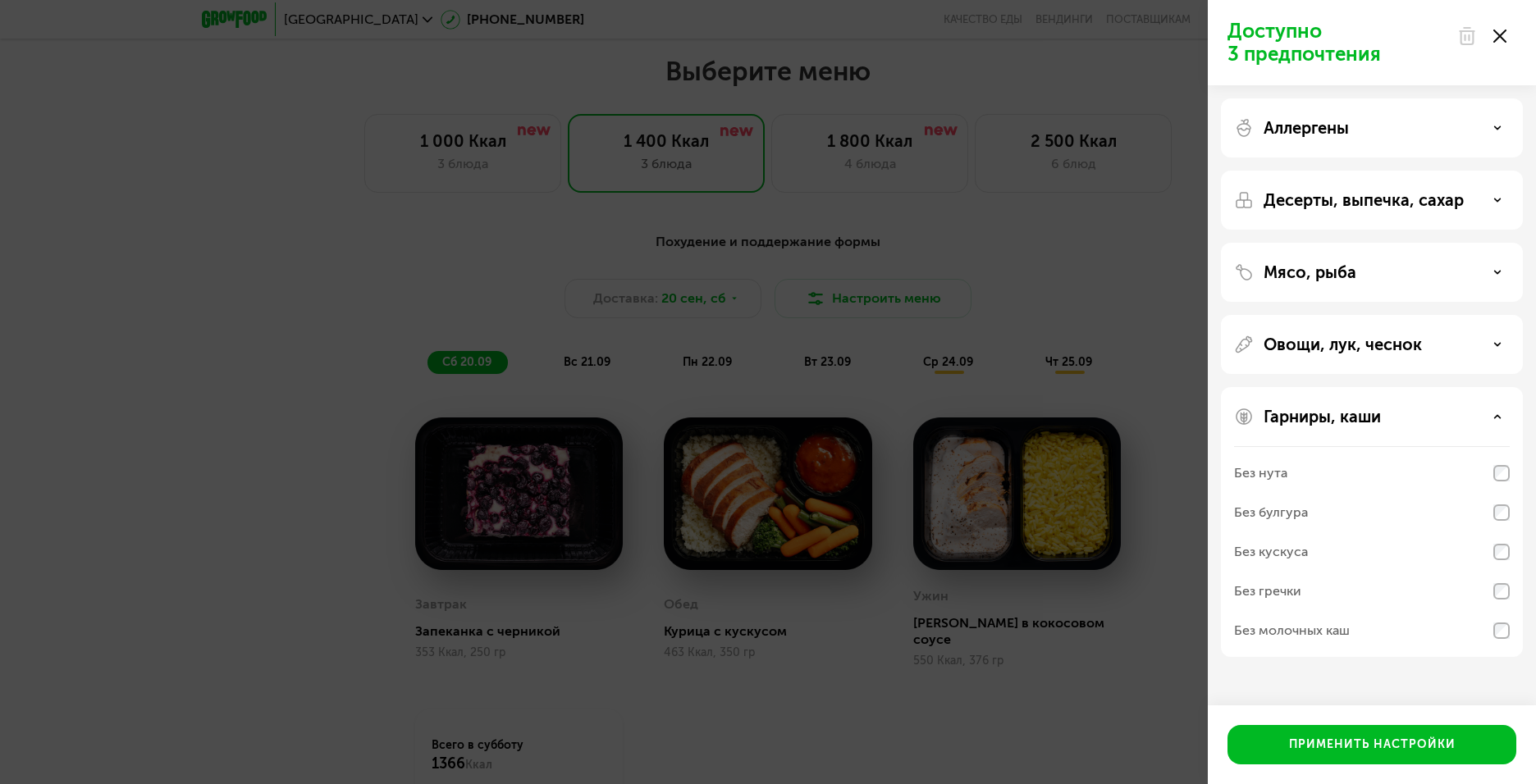
click at [1076, 413] on div "Доступно 3 предпочтения Аллергены Десерты, выпечка, сахар Мясо, рыба Овощи, лук…" at bounding box center [768, 392] width 1536 height 784
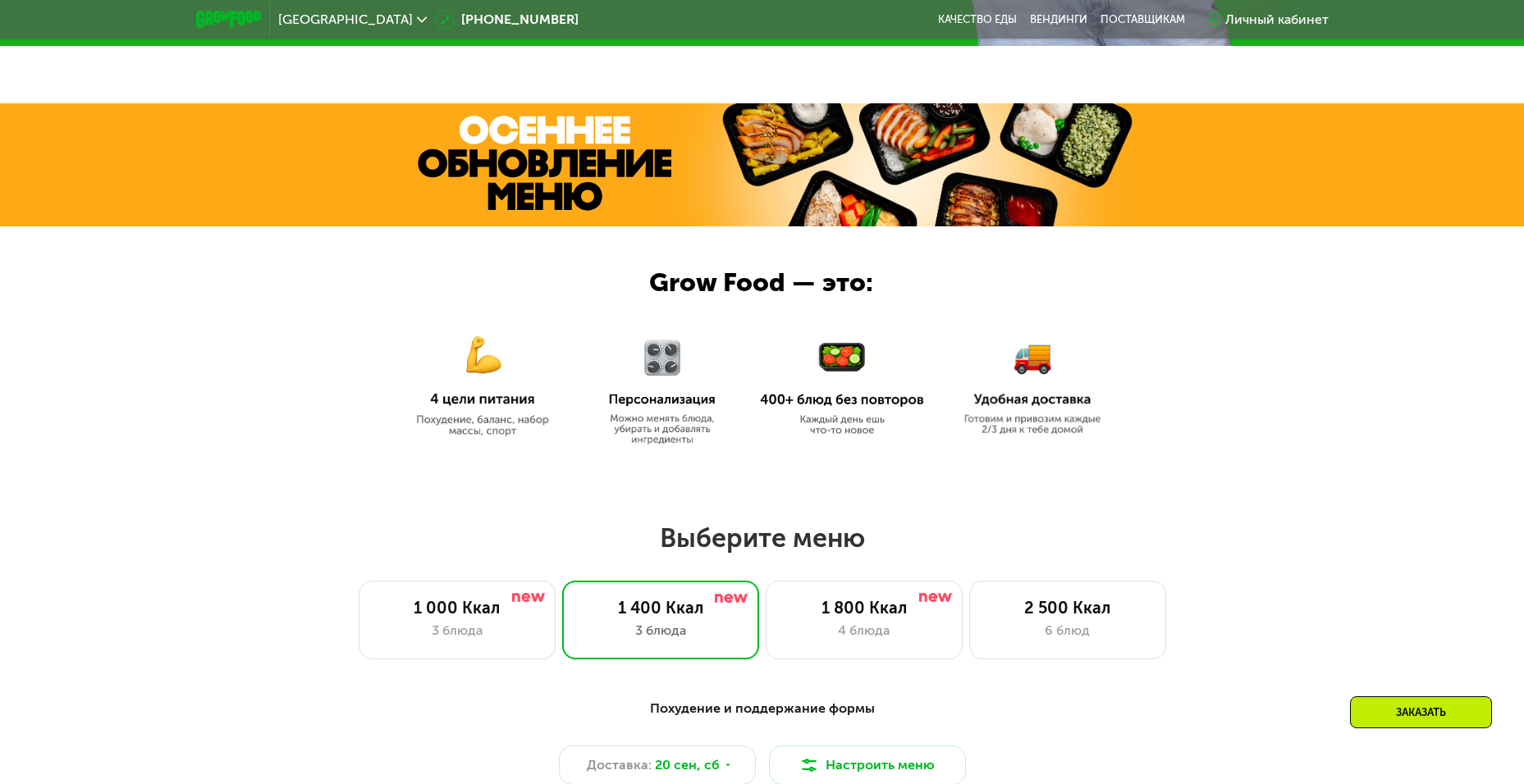
scroll to position [642, 0]
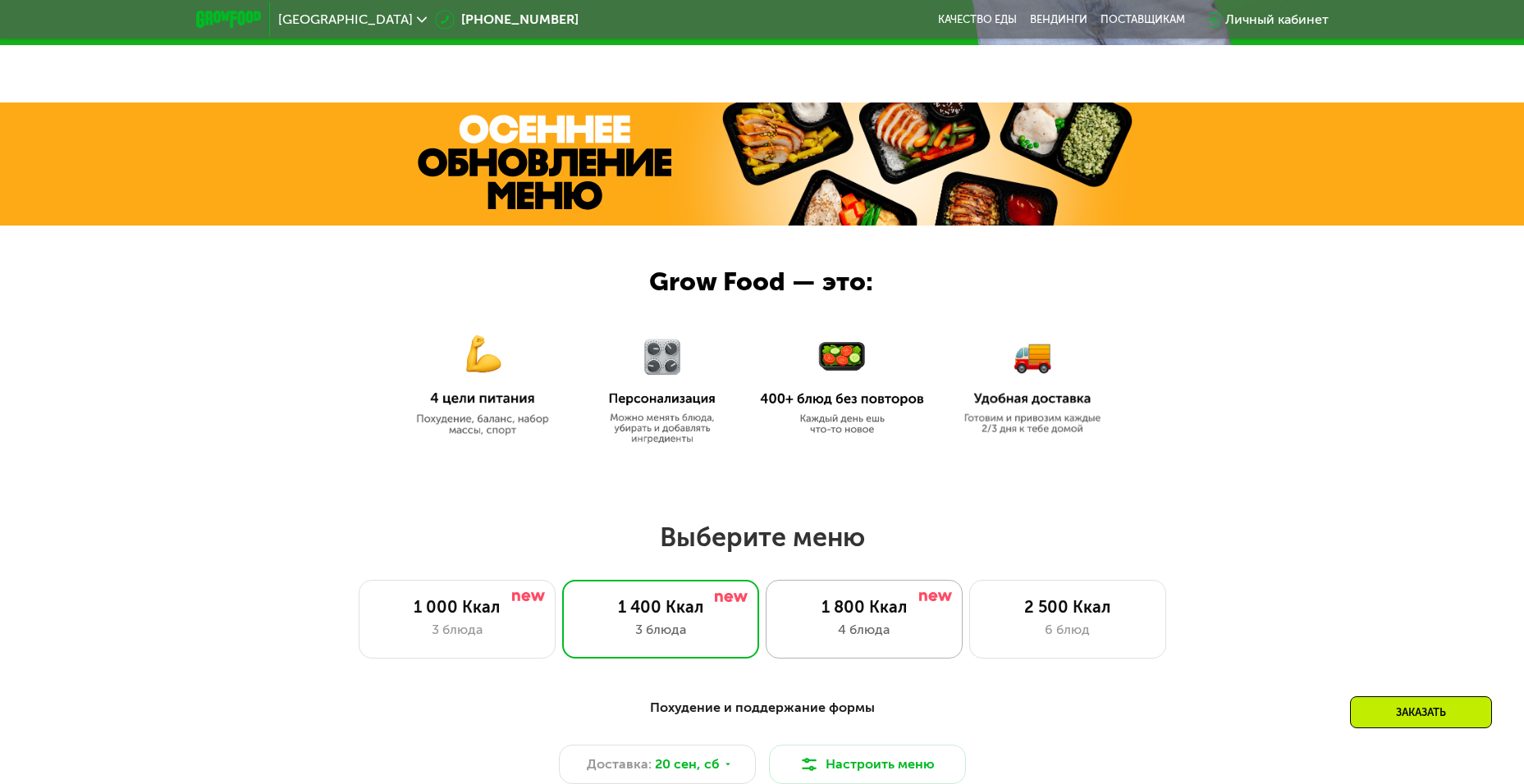
click at [908, 624] on div "1 800 Ккал 4 блюда" at bounding box center [864, 619] width 197 height 79
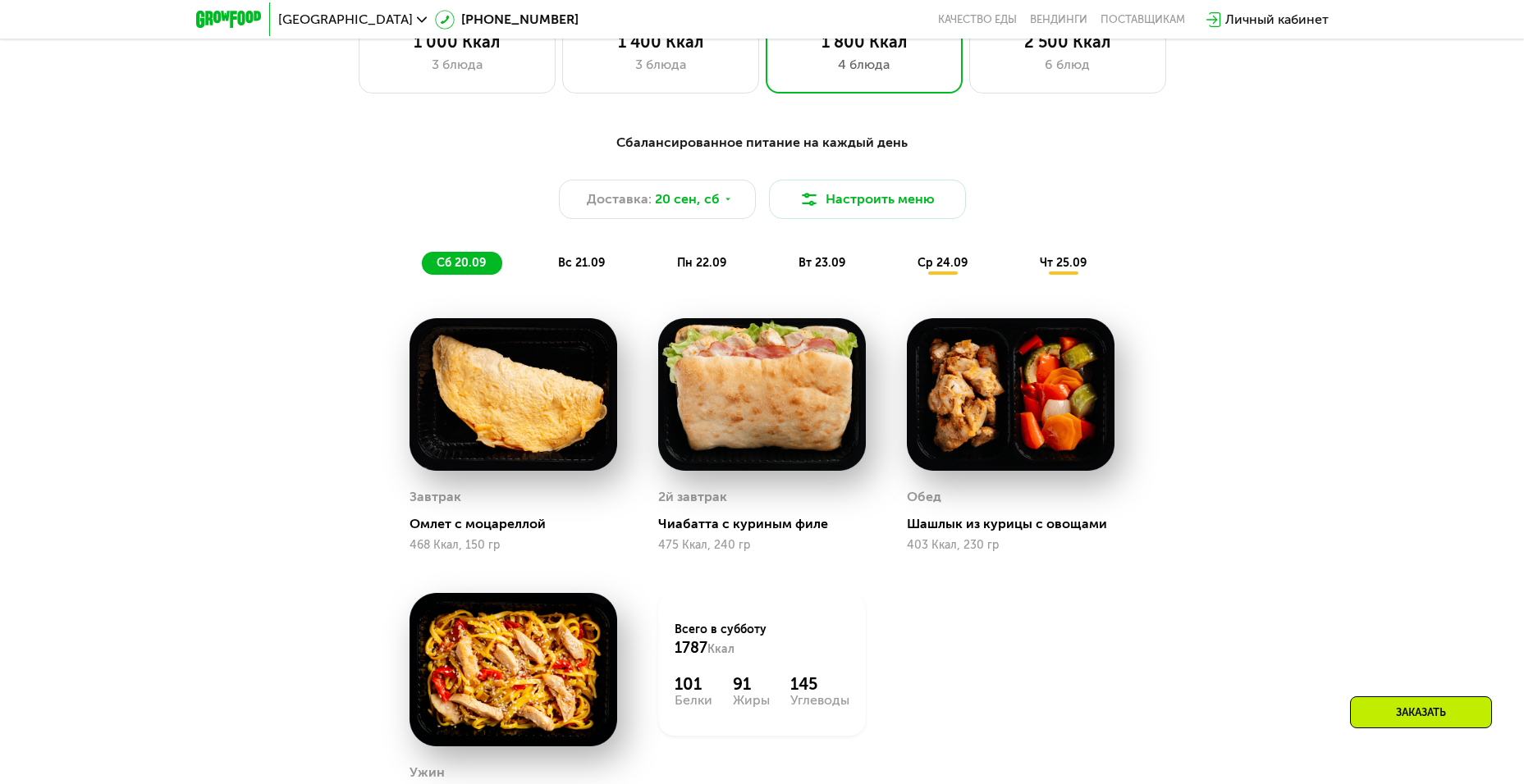
scroll to position [1237, 0]
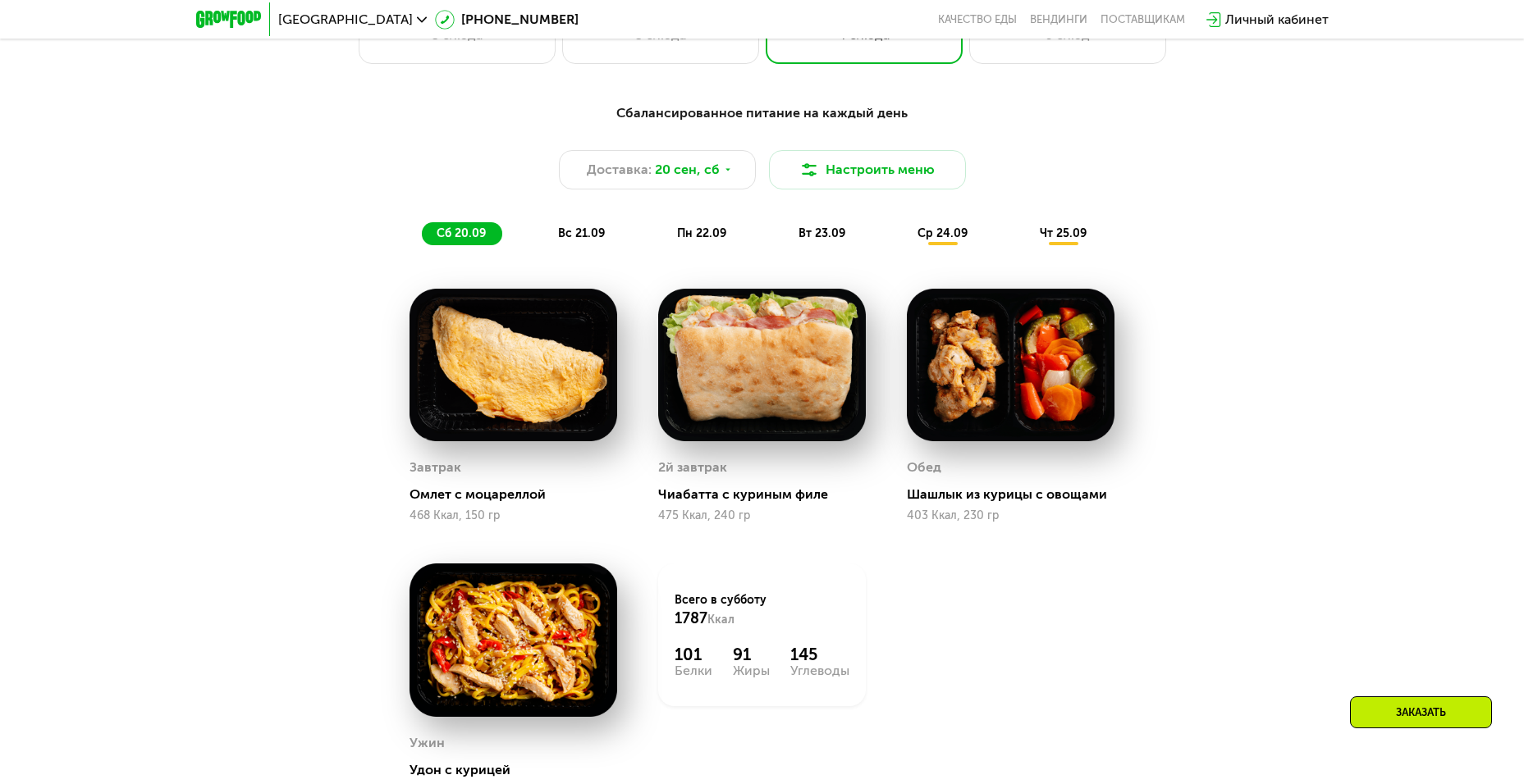
click at [583, 245] on div "вс 21.09" at bounding box center [582, 234] width 78 height 23
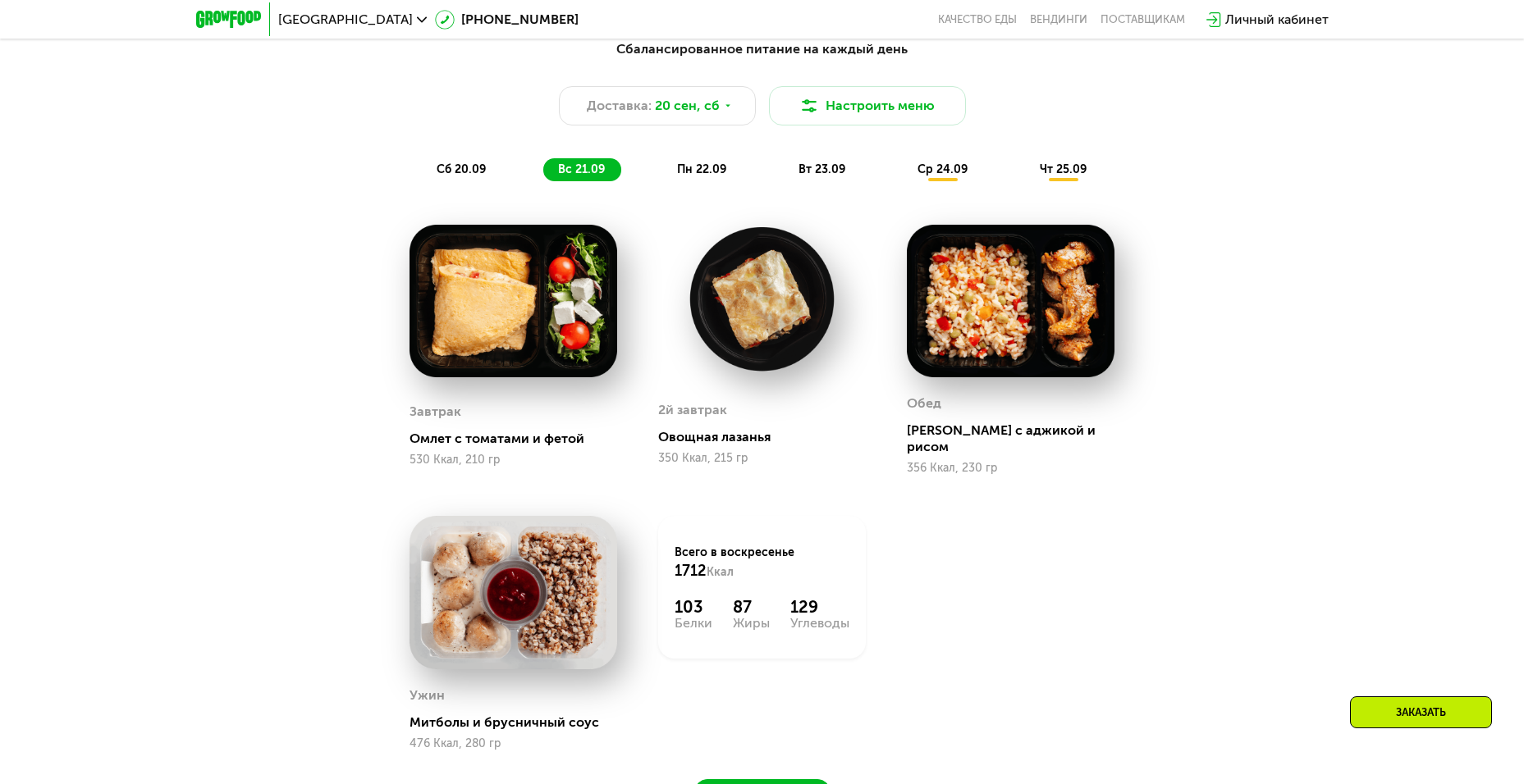
scroll to position [1300, 0]
click at [699, 171] on span "пн 22.09" at bounding box center [701, 170] width 50 height 14
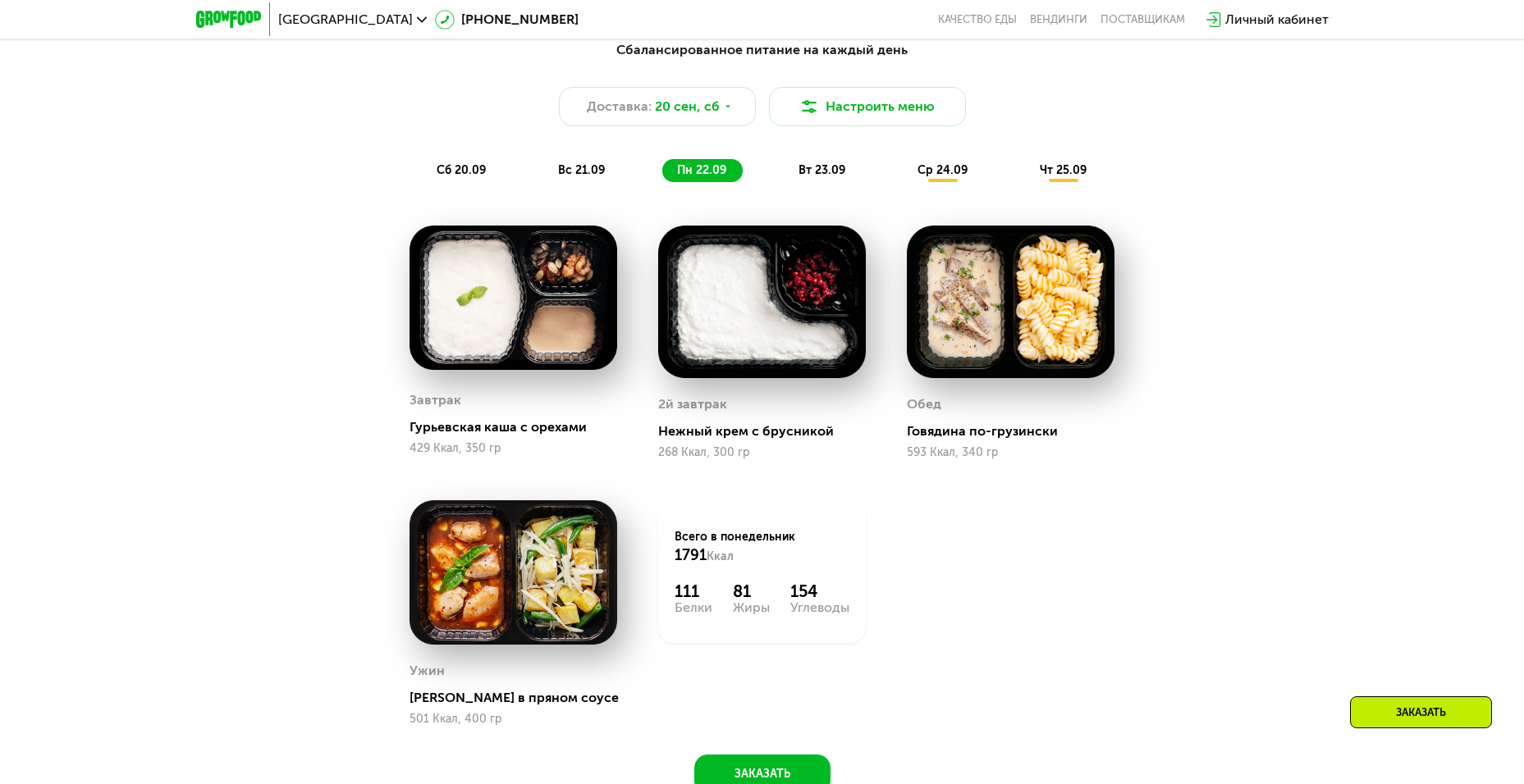
click at [811, 174] on span "вт 23.09" at bounding box center [822, 170] width 47 height 14
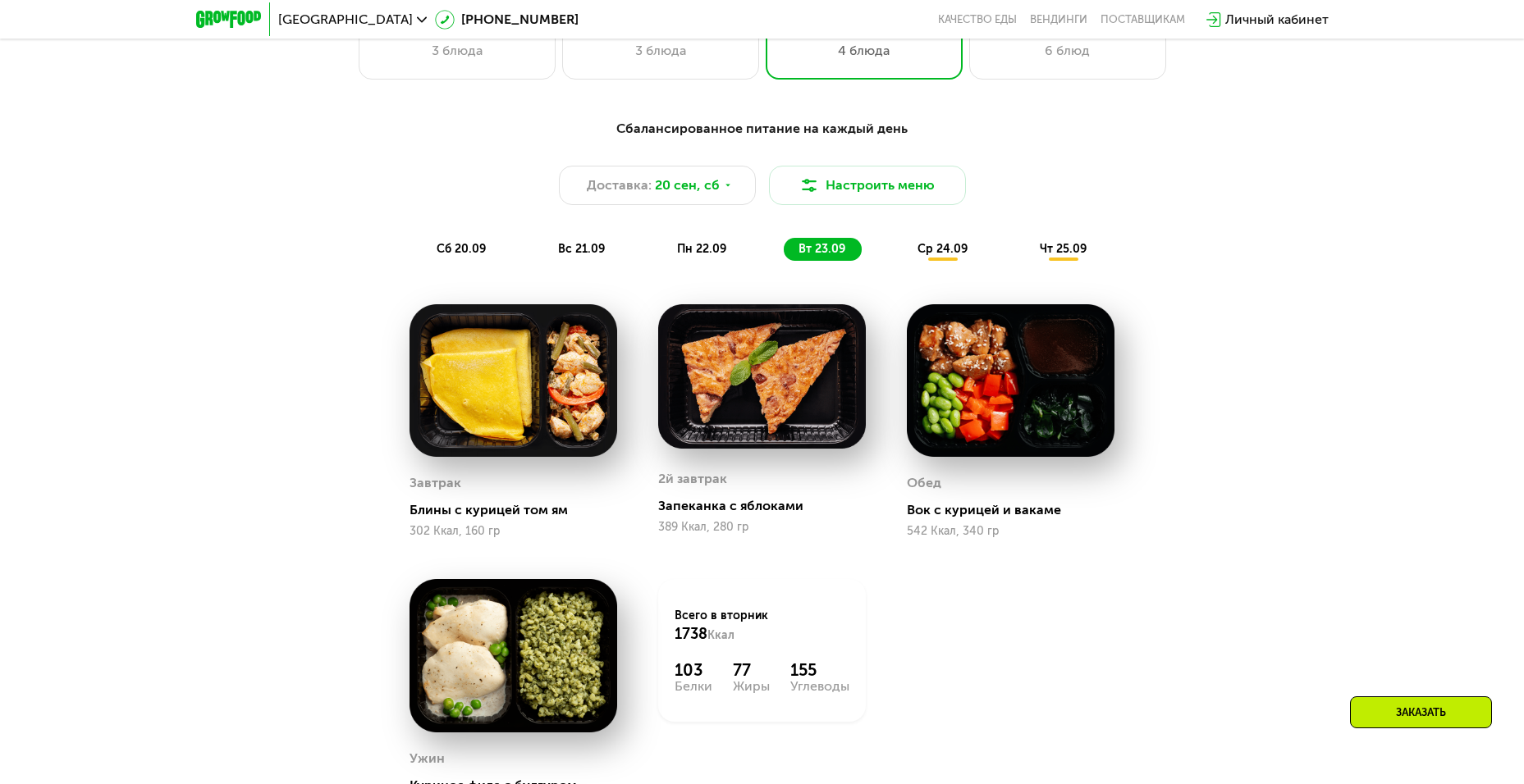
scroll to position [1219, 0]
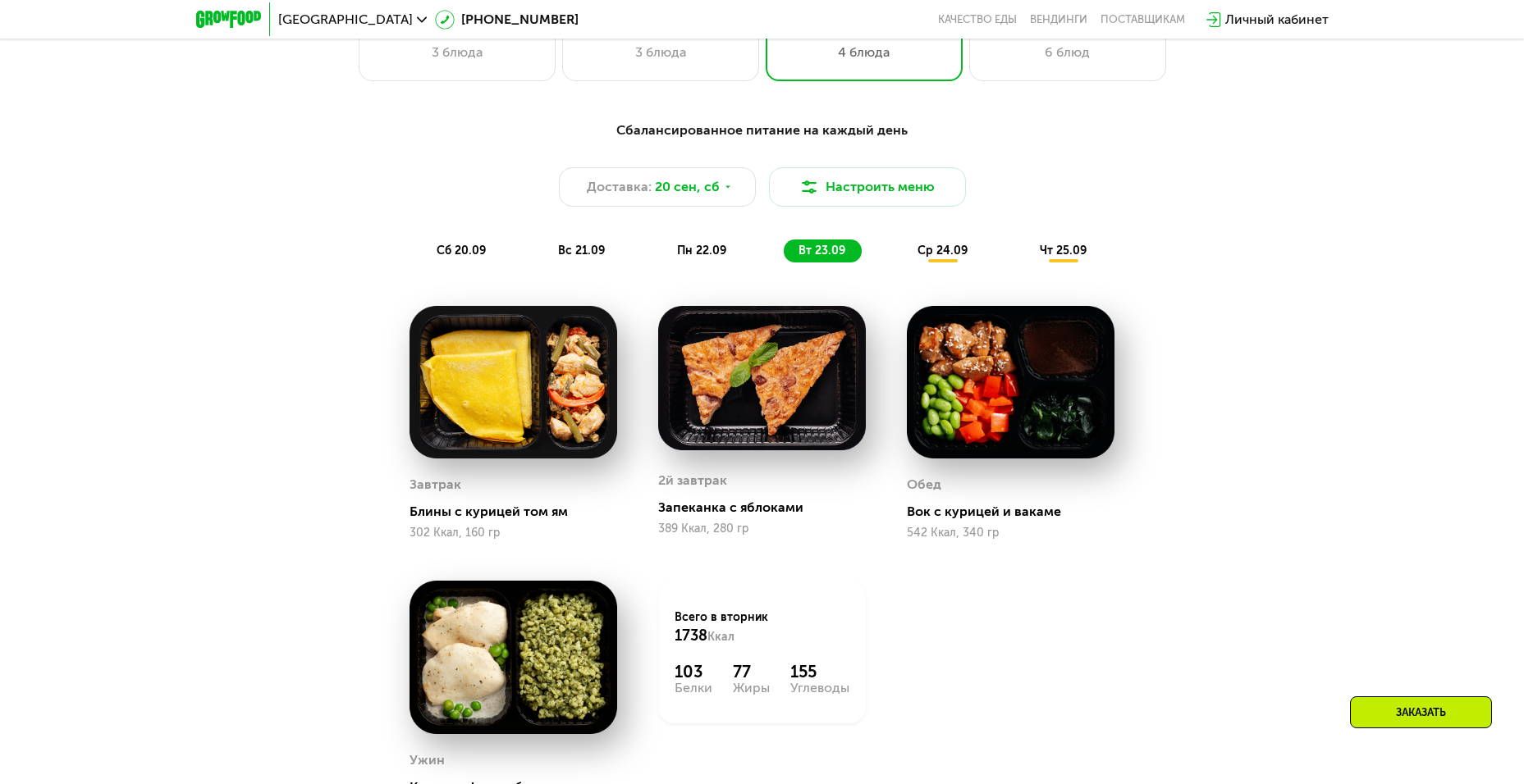
click at [948, 257] on span "ср 24.09" at bounding box center [942, 250] width 50 height 14
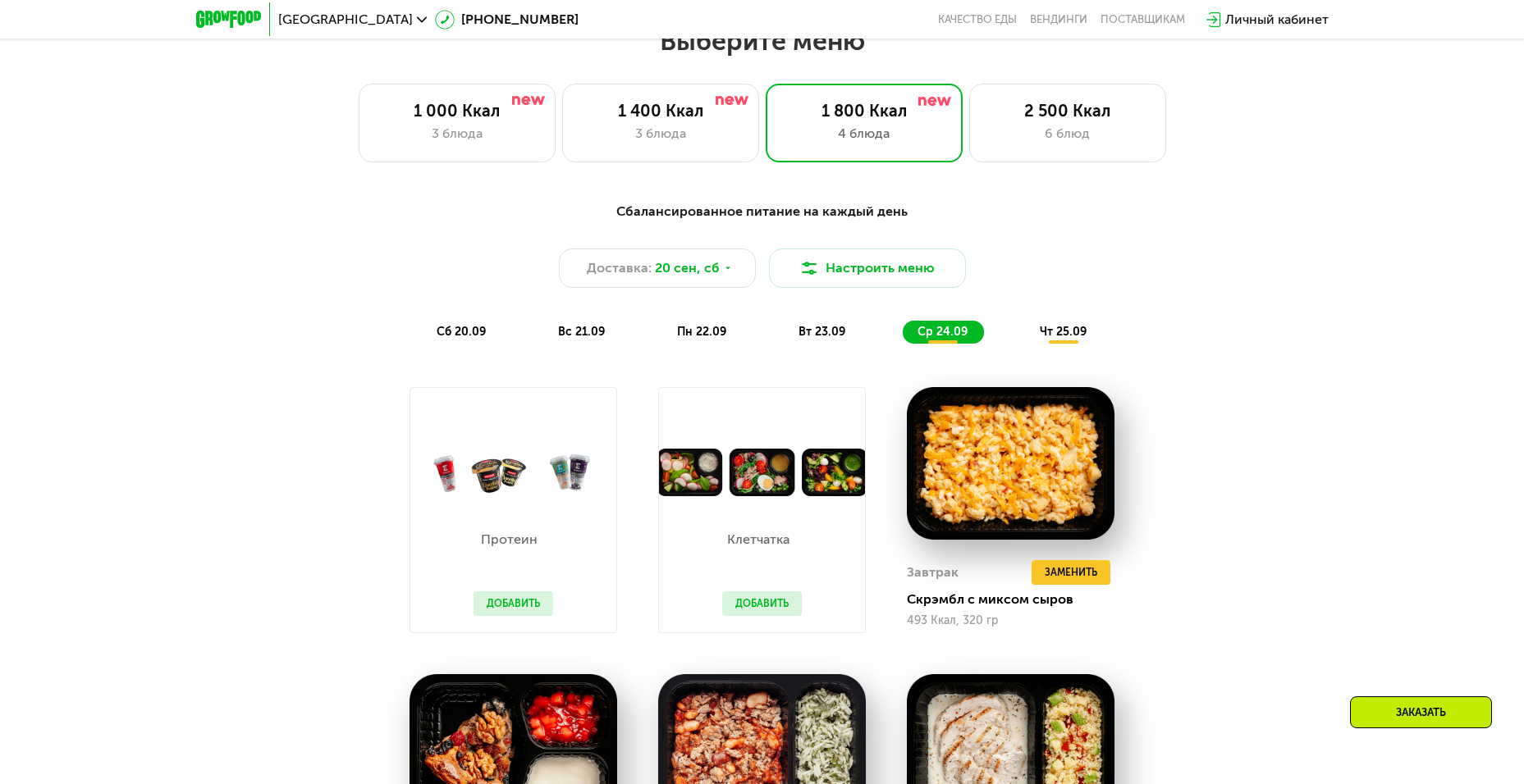
scroll to position [1138, 0]
click at [448, 329] on div "сб 20.09" at bounding box center [462, 333] width 81 height 23
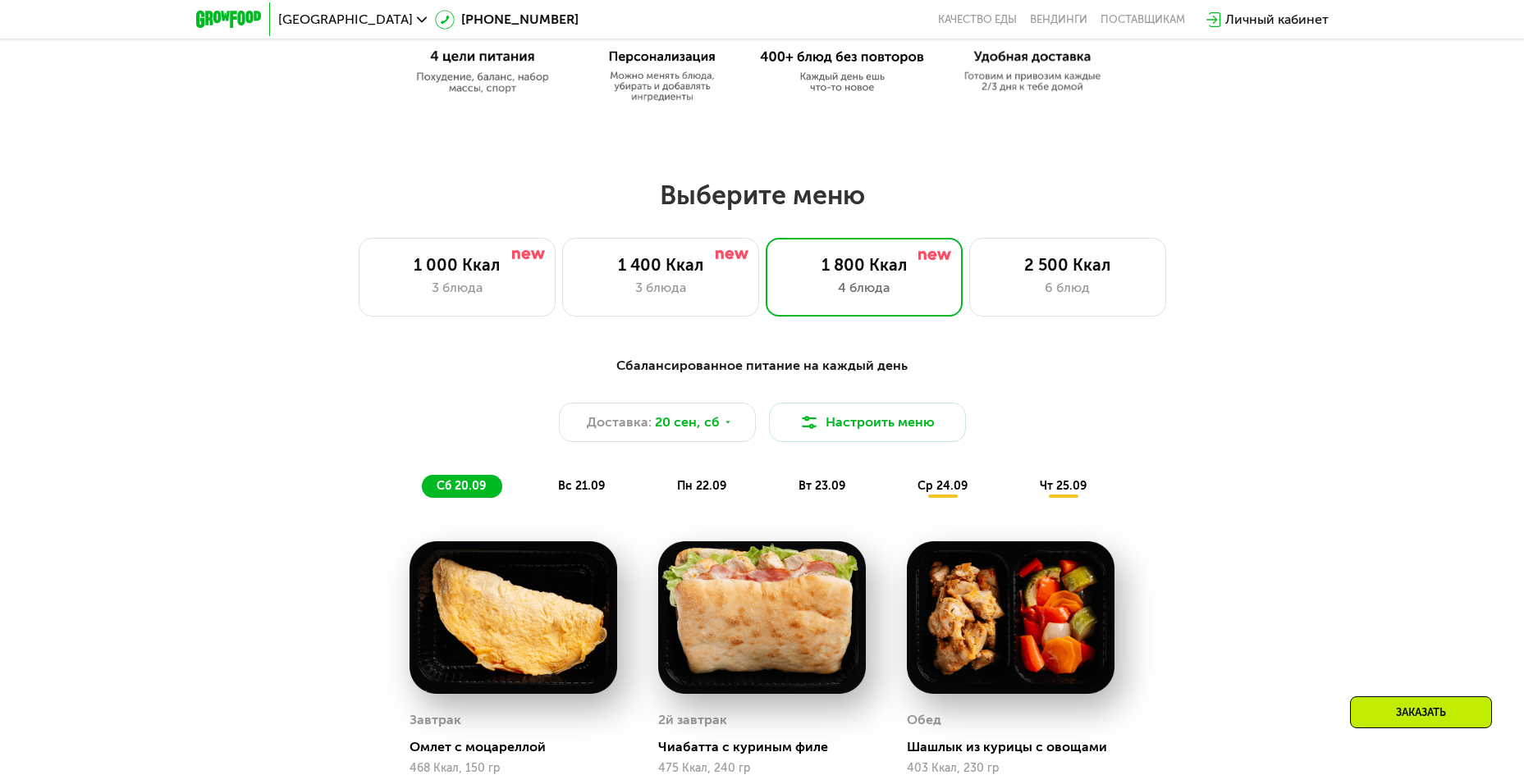
scroll to position [976, 0]
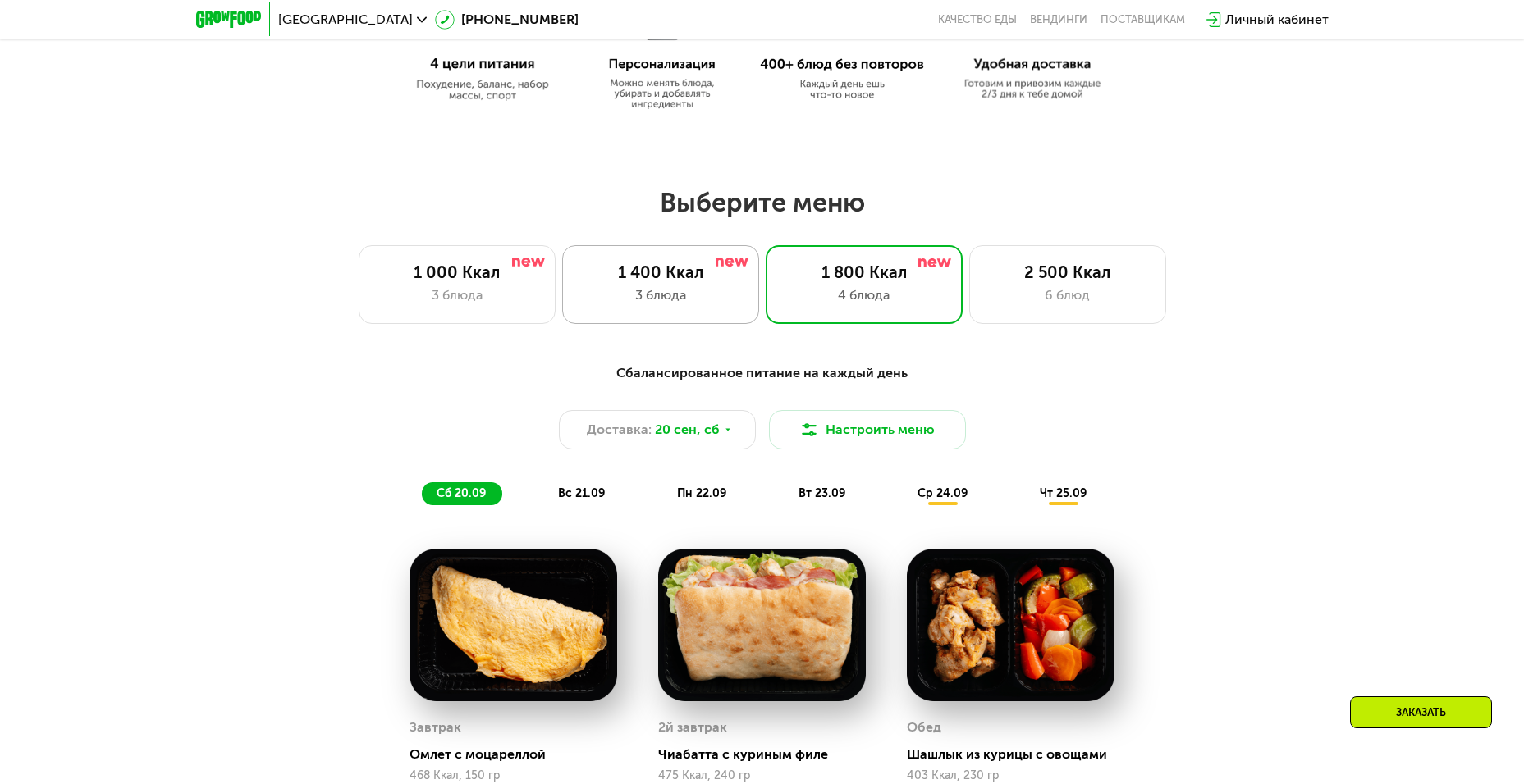
click at [682, 305] on div "3 блюда" at bounding box center [660, 295] width 162 height 19
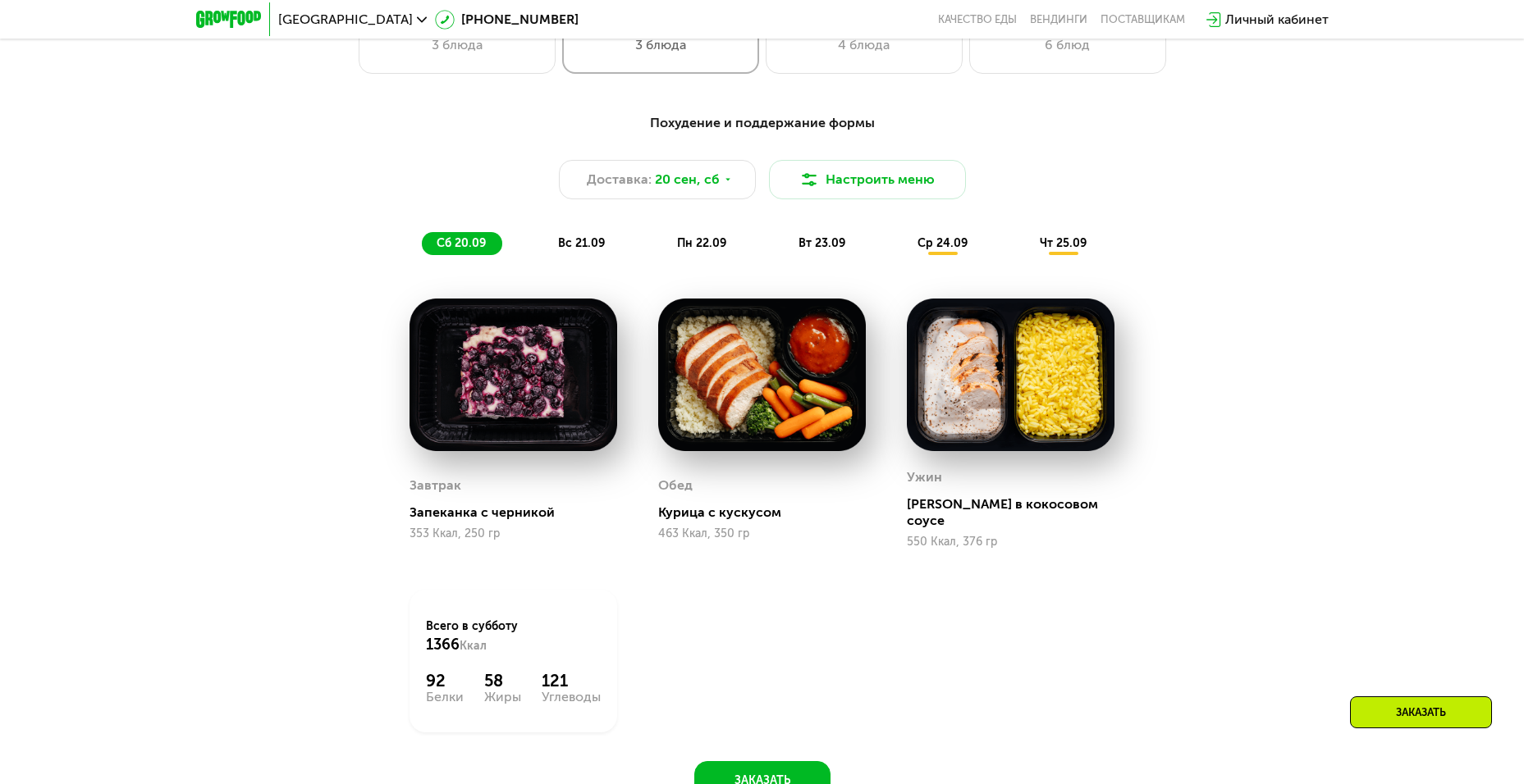
scroll to position [1221, 0]
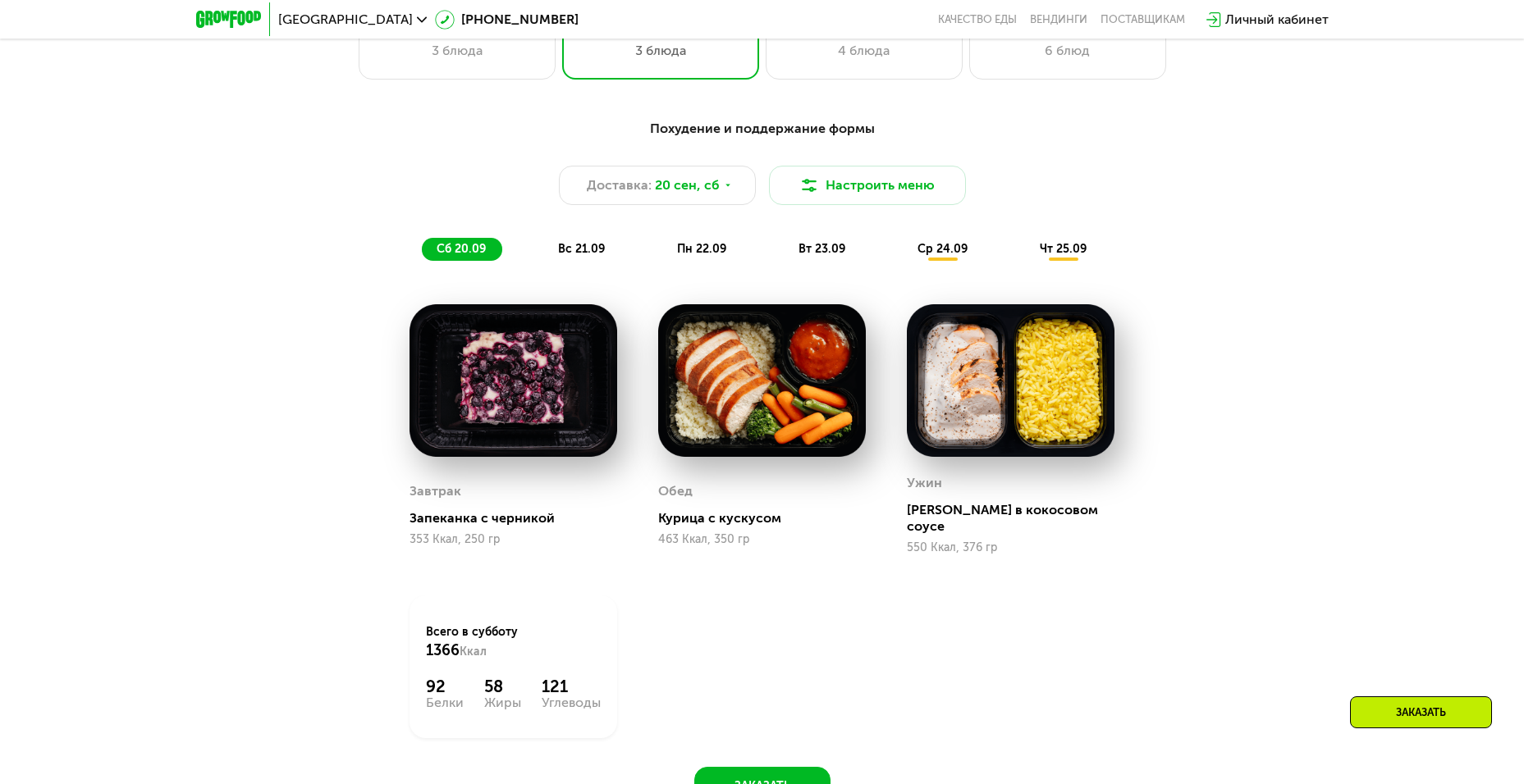
click at [573, 248] on span "вс 21.09" at bounding box center [582, 249] width 47 height 14
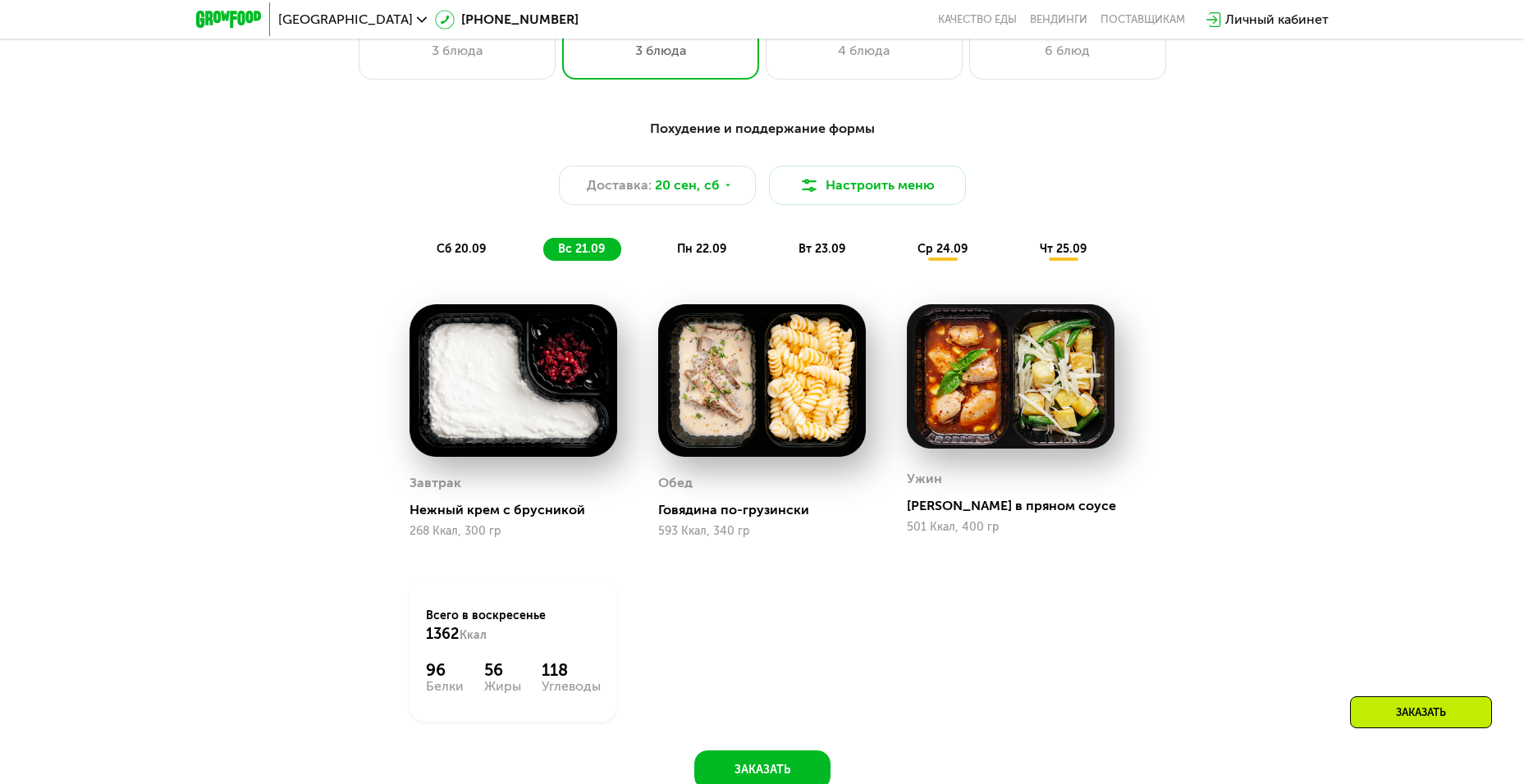
click at [711, 256] on span "пн 22.09" at bounding box center [701, 249] width 50 height 14
click at [593, 255] on span "вс 21.09" at bounding box center [582, 249] width 47 height 14
click at [720, 256] on span "пн 22.09" at bounding box center [701, 249] width 50 height 14
click at [812, 256] on span "вт 23.09" at bounding box center [822, 249] width 47 height 14
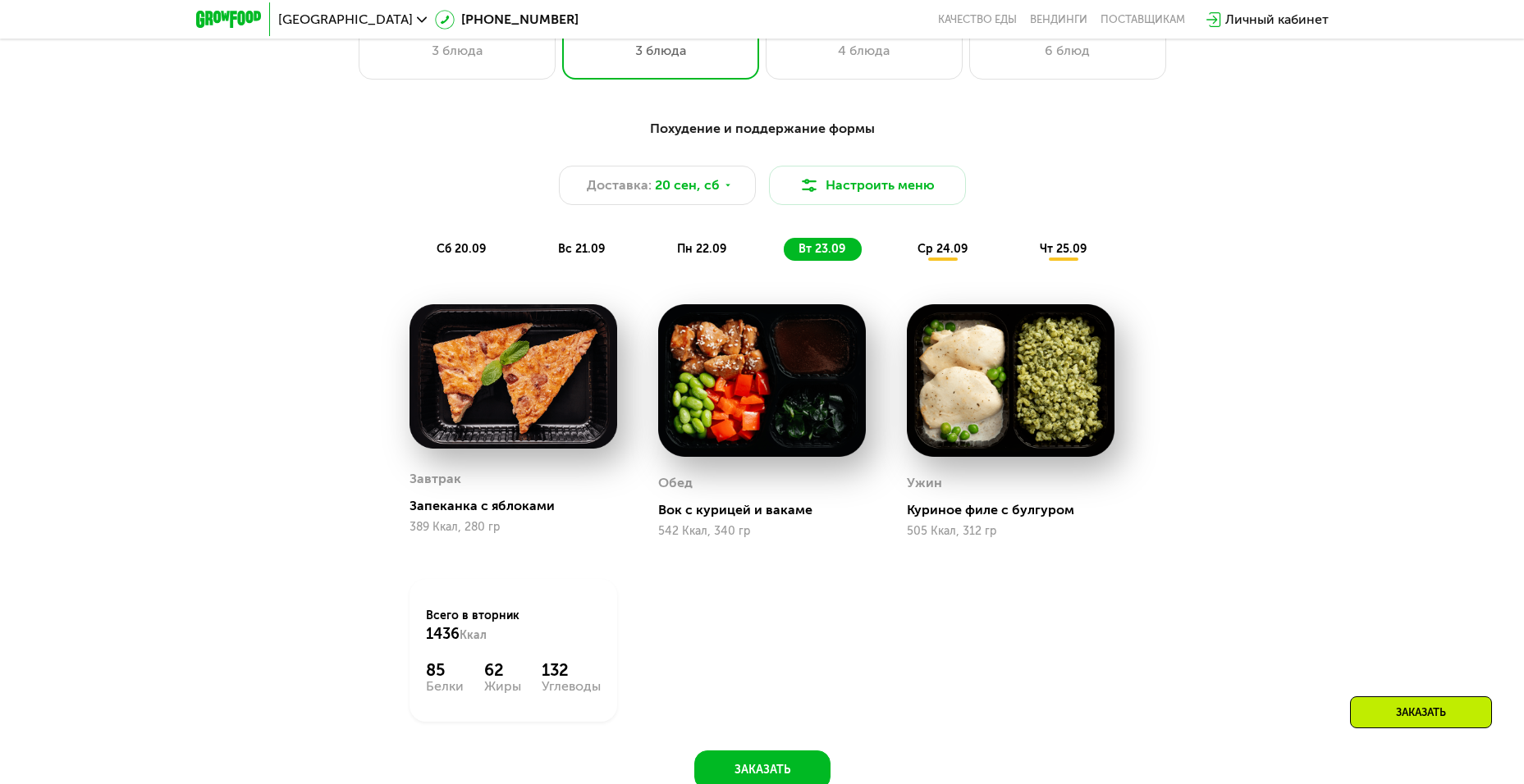
click at [957, 256] on span "ср 24.09" at bounding box center [942, 249] width 50 height 14
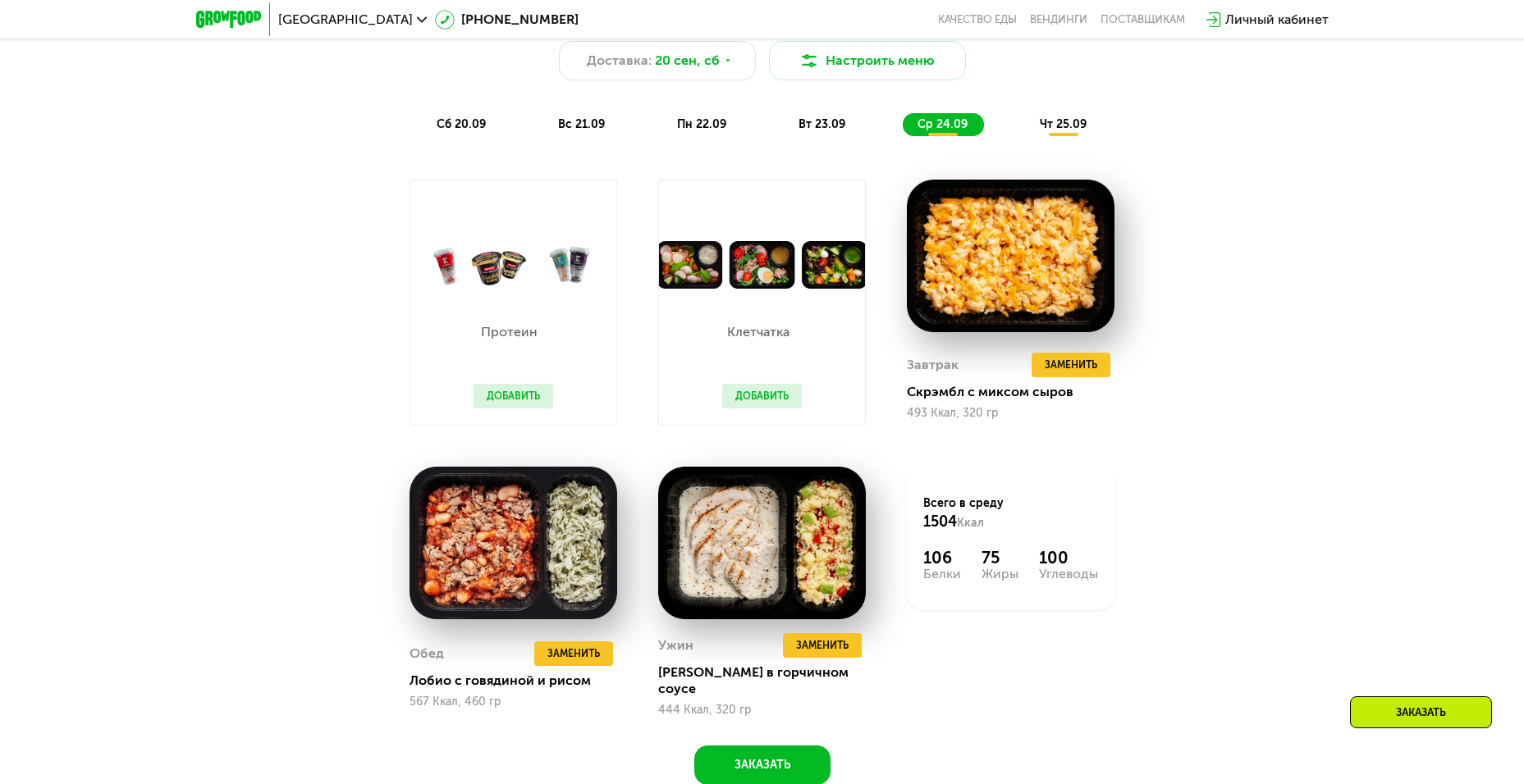
scroll to position [1350, 0]
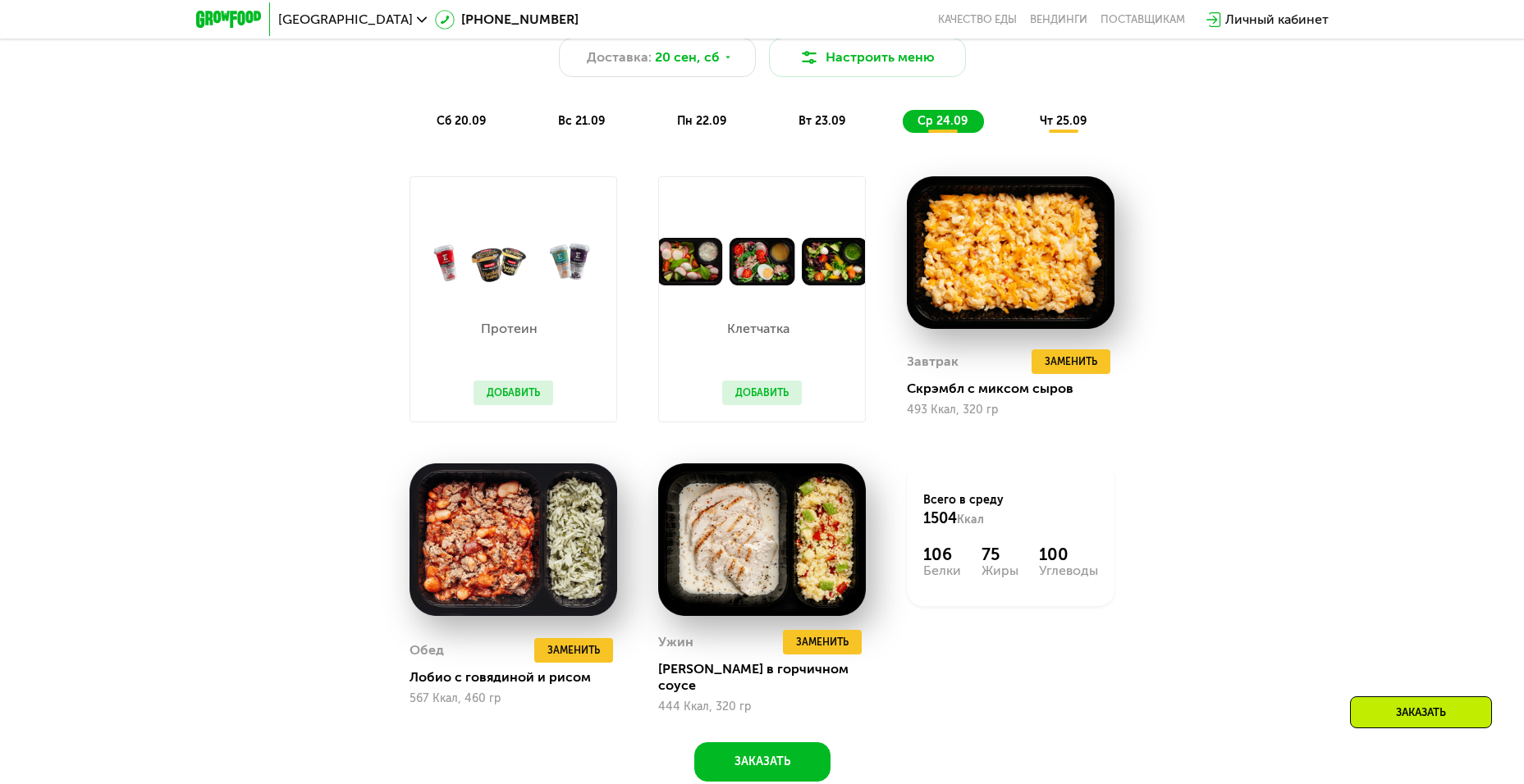
click at [1052, 115] on div "чт 25.09" at bounding box center [1063, 121] width 78 height 23
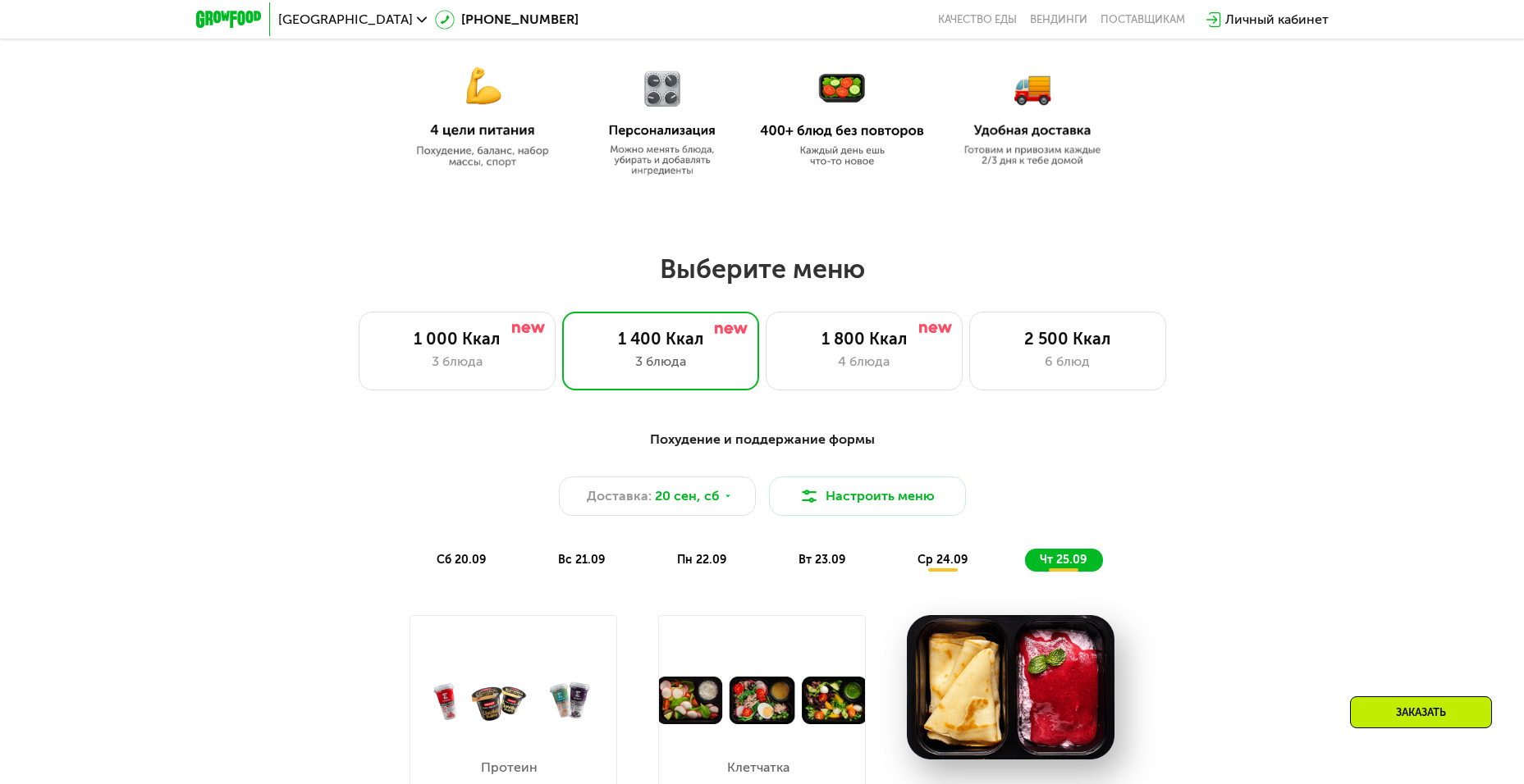
scroll to position [908, 0]
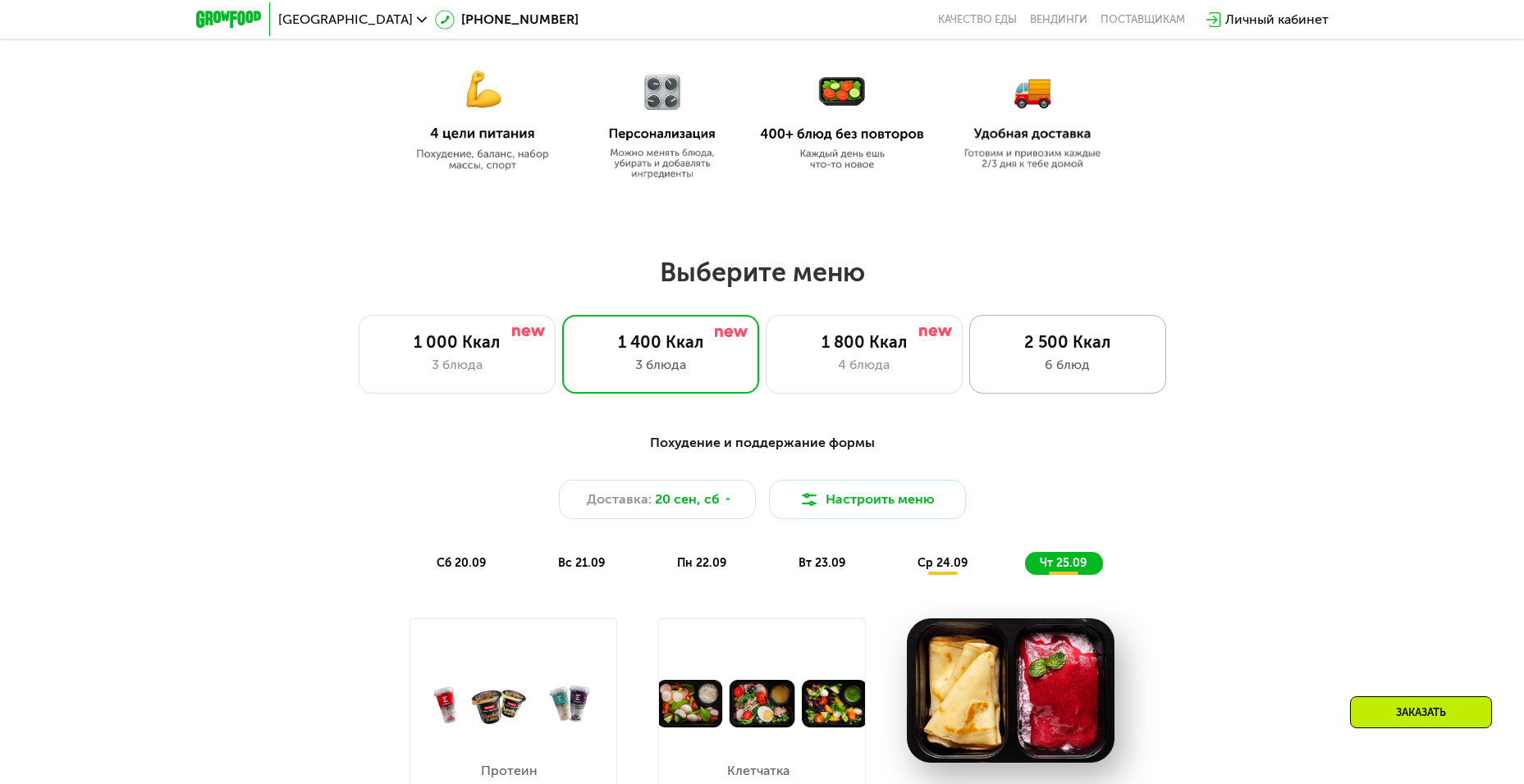
click at [1071, 345] on div "2 500 Ккал" at bounding box center [1067, 341] width 162 height 19
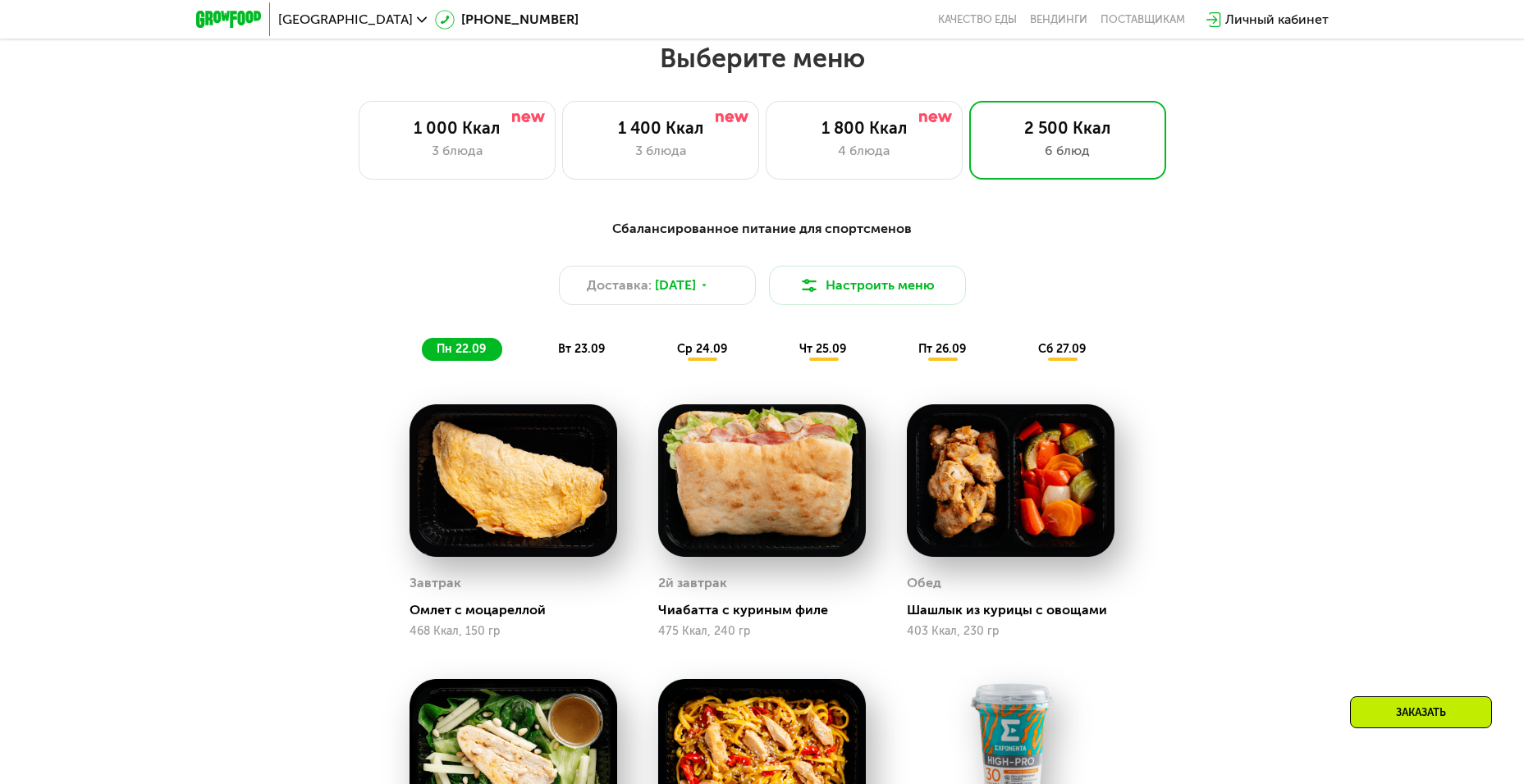
scroll to position [1105, 0]
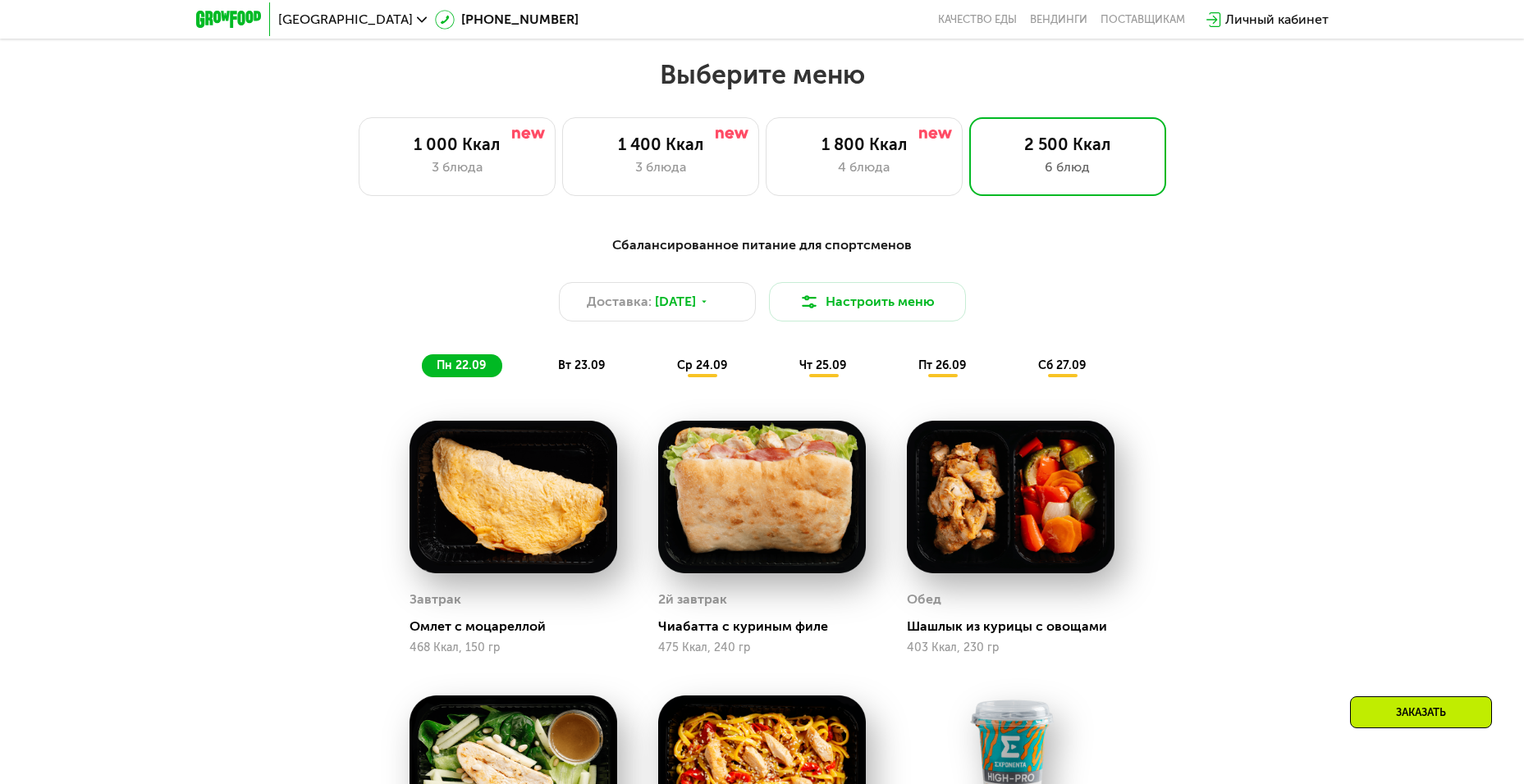
click at [683, 372] on span "ср 24.09" at bounding box center [702, 366] width 50 height 14
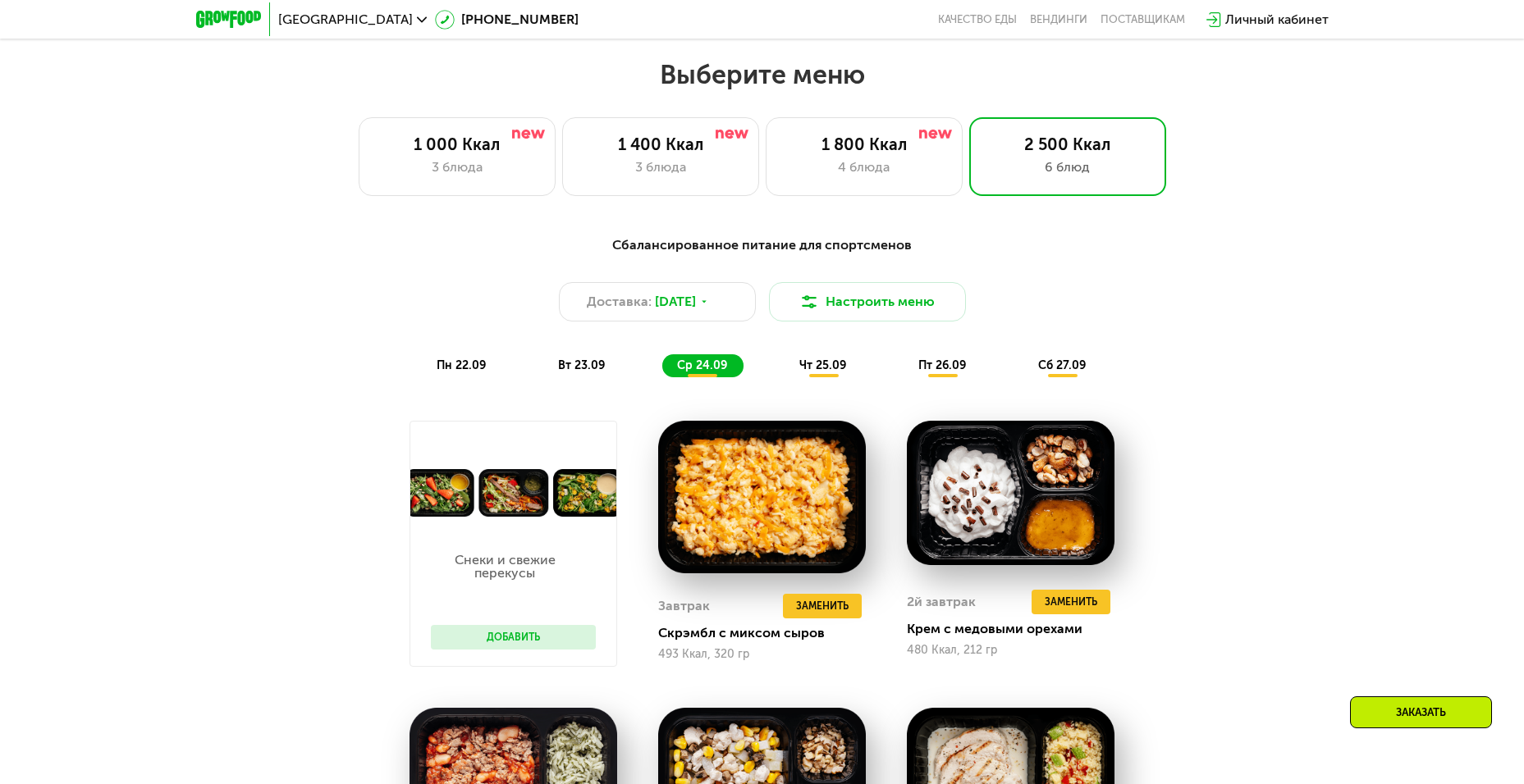
click at [809, 369] on span "чт 25.09" at bounding box center [823, 366] width 47 height 14
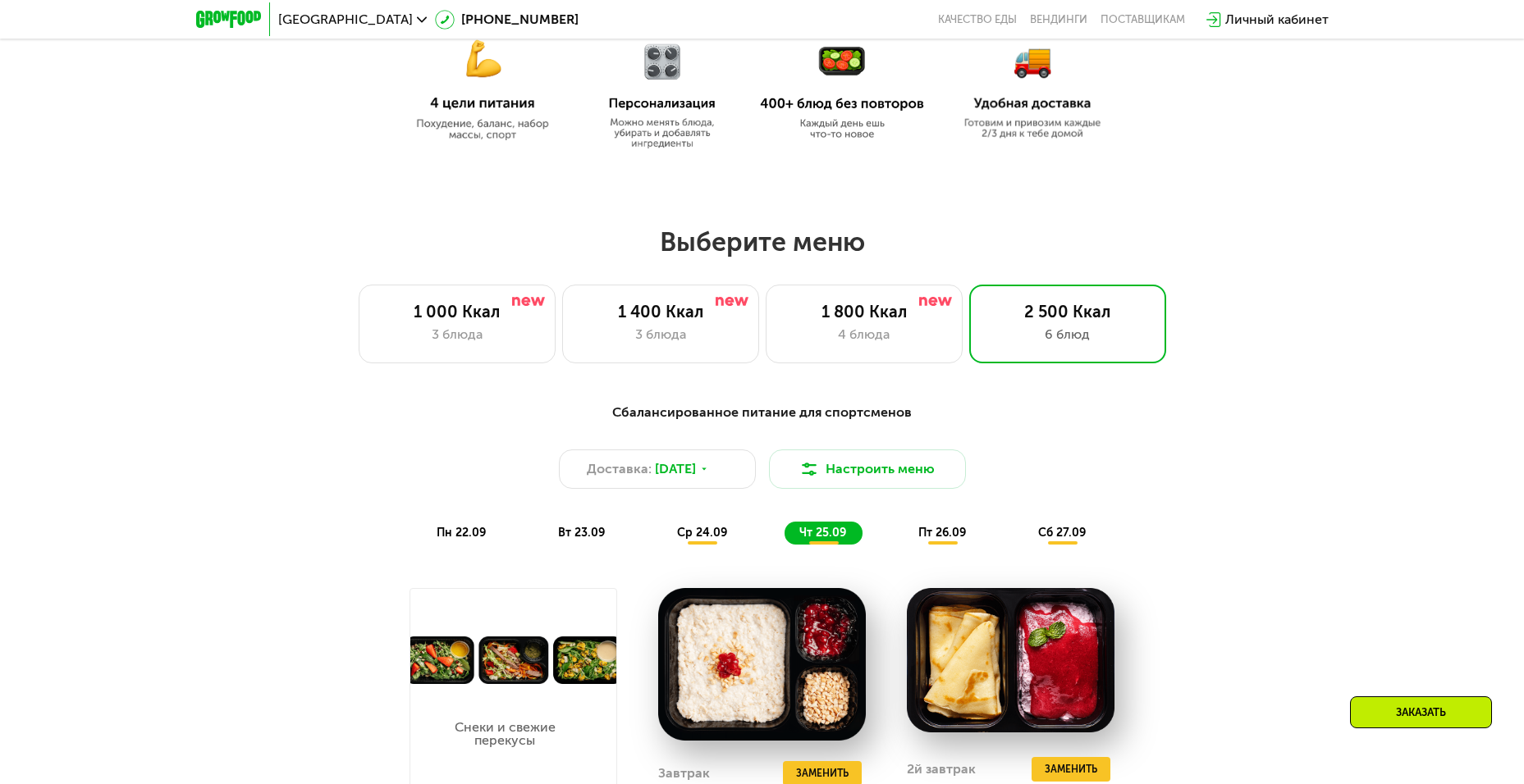
scroll to position [937, 0]
click at [852, 313] on div "1 800 Ккал" at bounding box center [863, 312] width 162 height 19
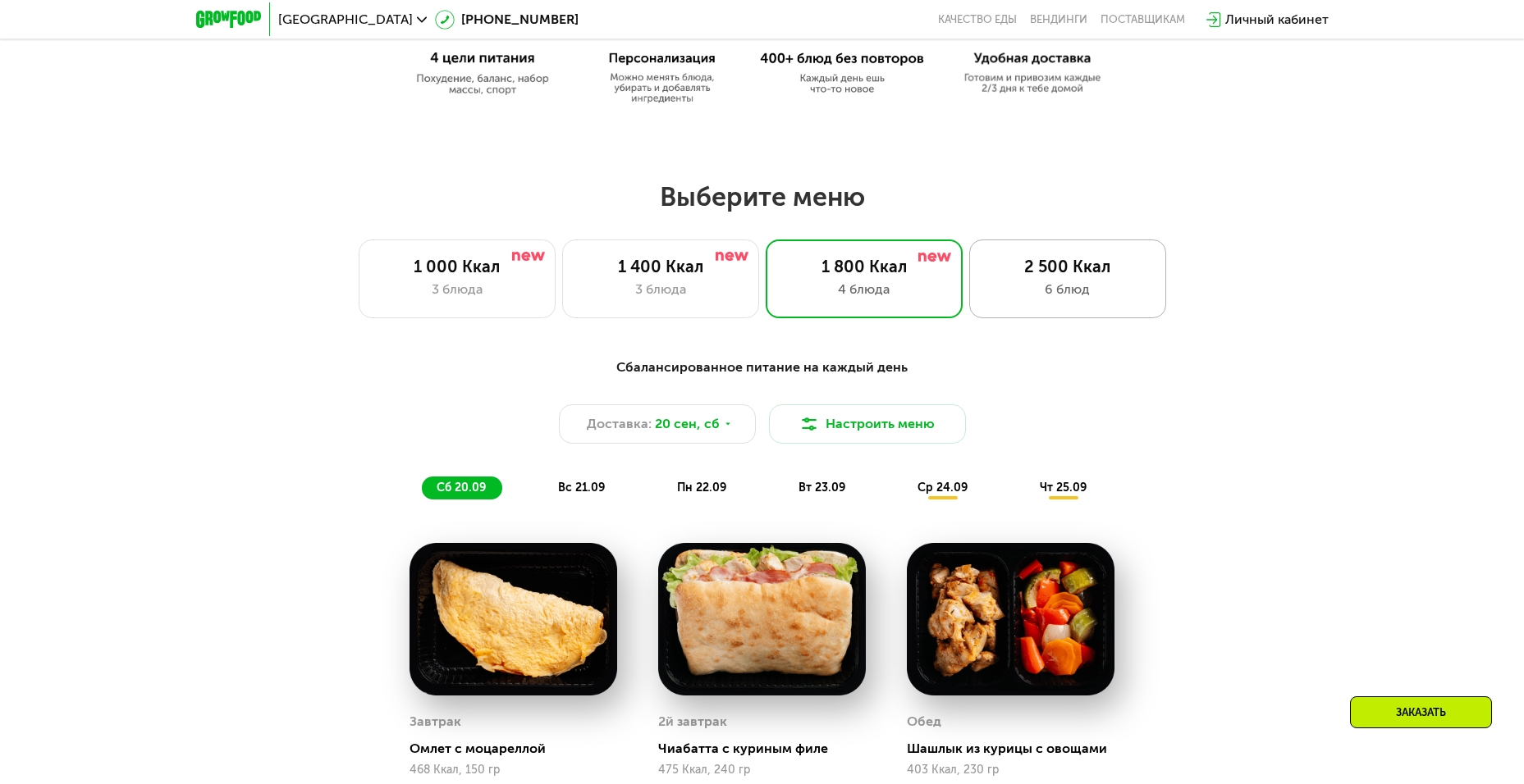
scroll to position [981, 0]
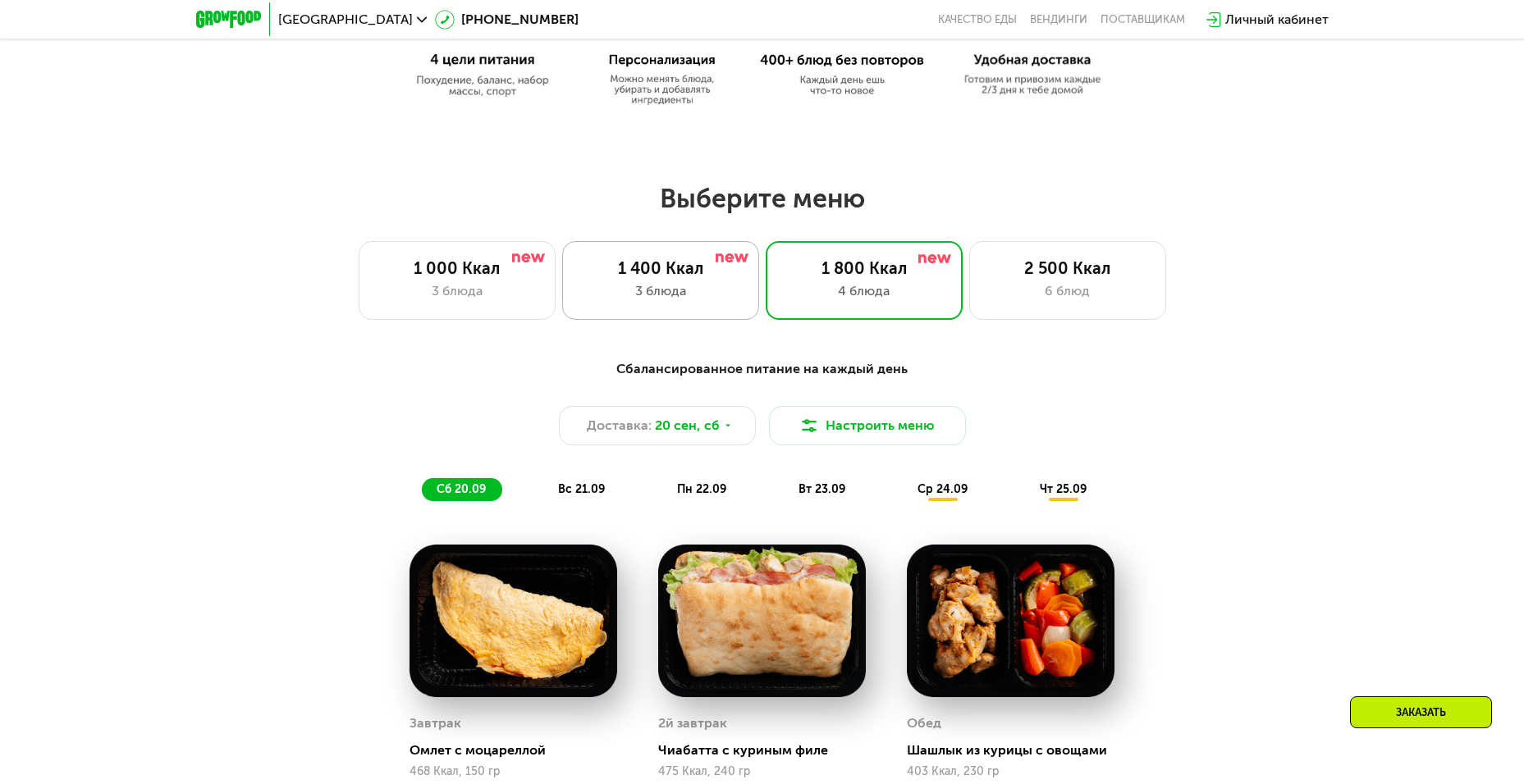
click at [691, 275] on div "1 400 Ккал" at bounding box center [660, 267] width 162 height 19
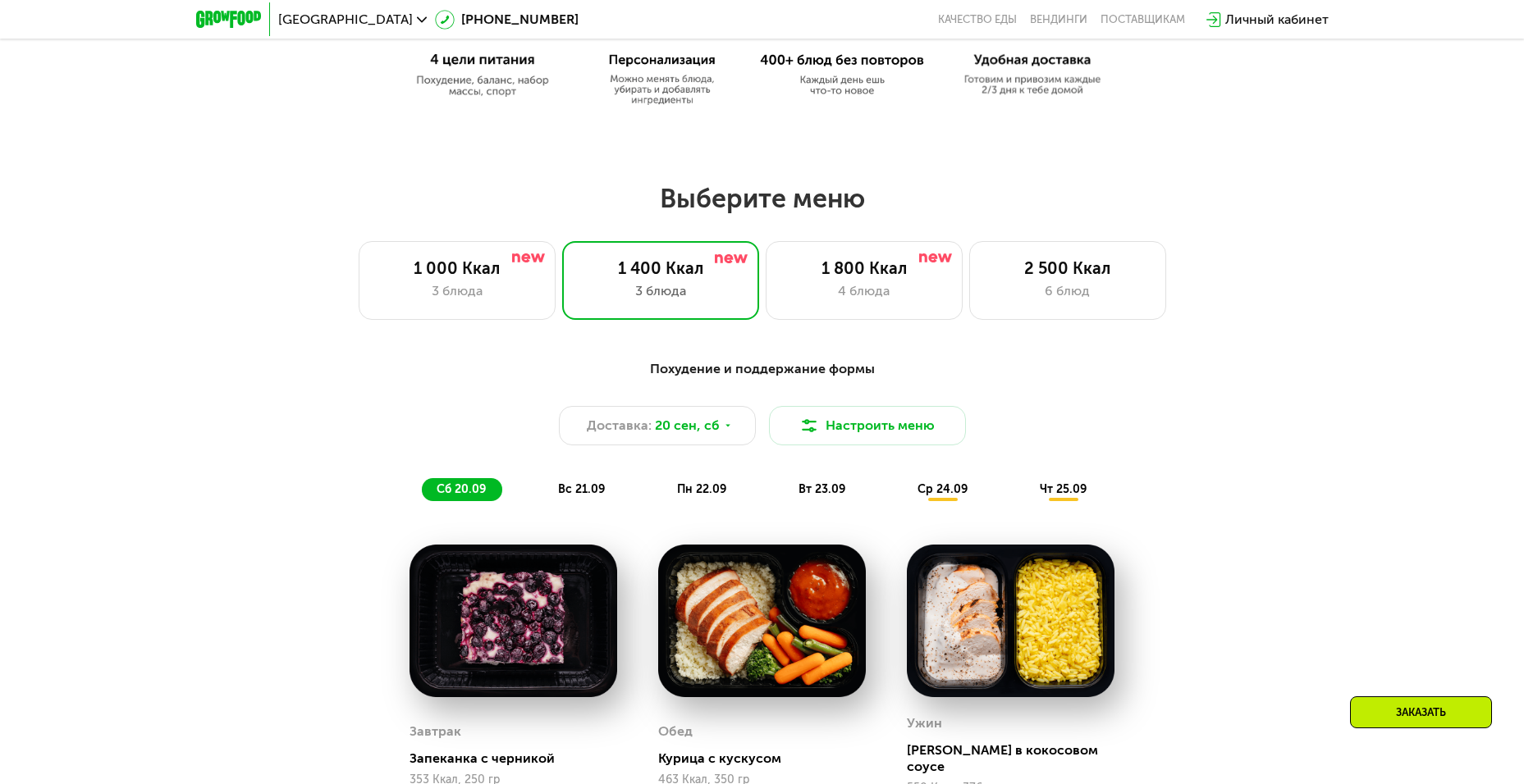
click at [714, 487] on span "пн 22.09" at bounding box center [701, 489] width 50 height 14
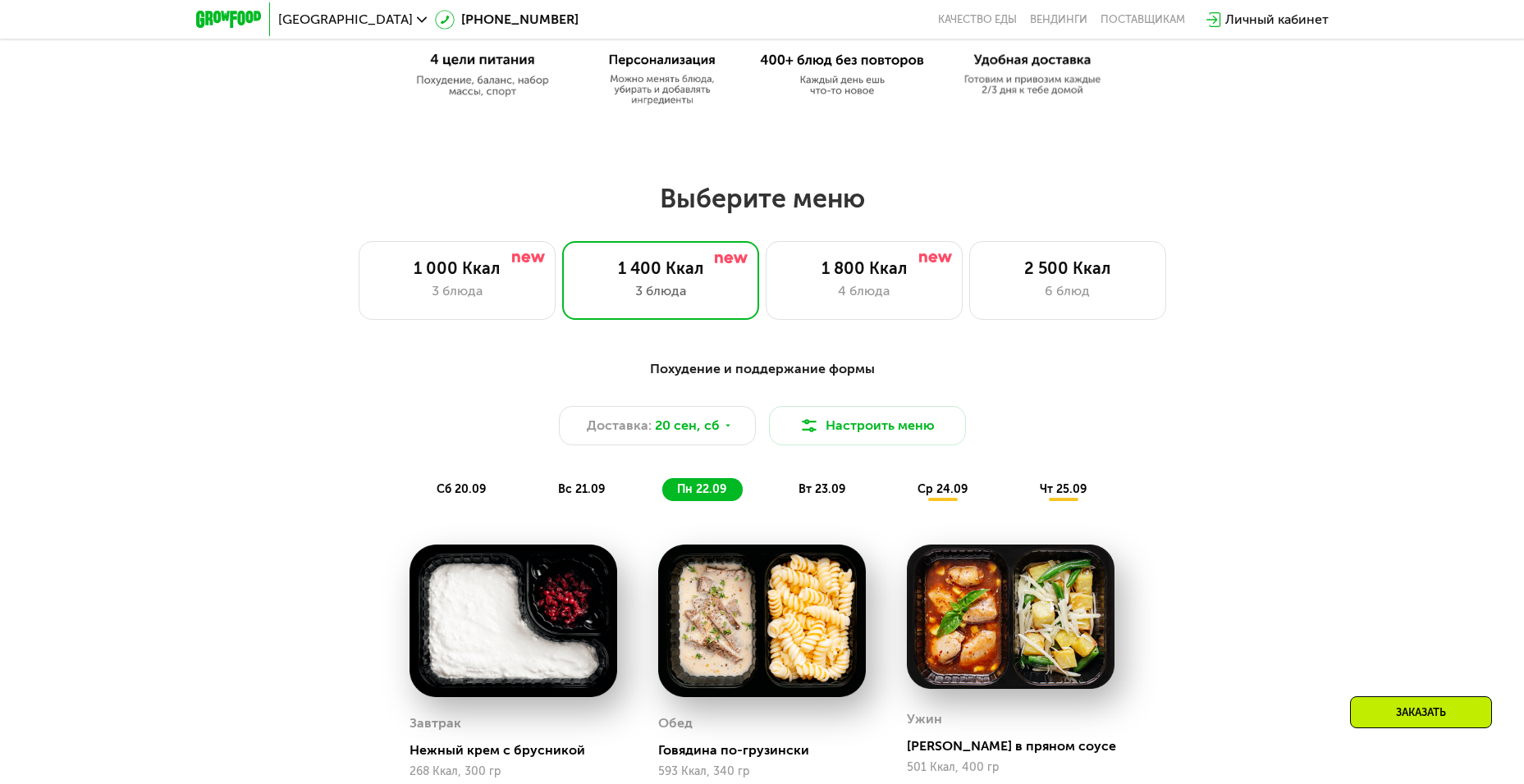
click at [582, 484] on div "вс 21.09" at bounding box center [582, 489] width 78 height 23
click at [703, 494] on span "пн 22.09" at bounding box center [701, 489] width 50 height 14
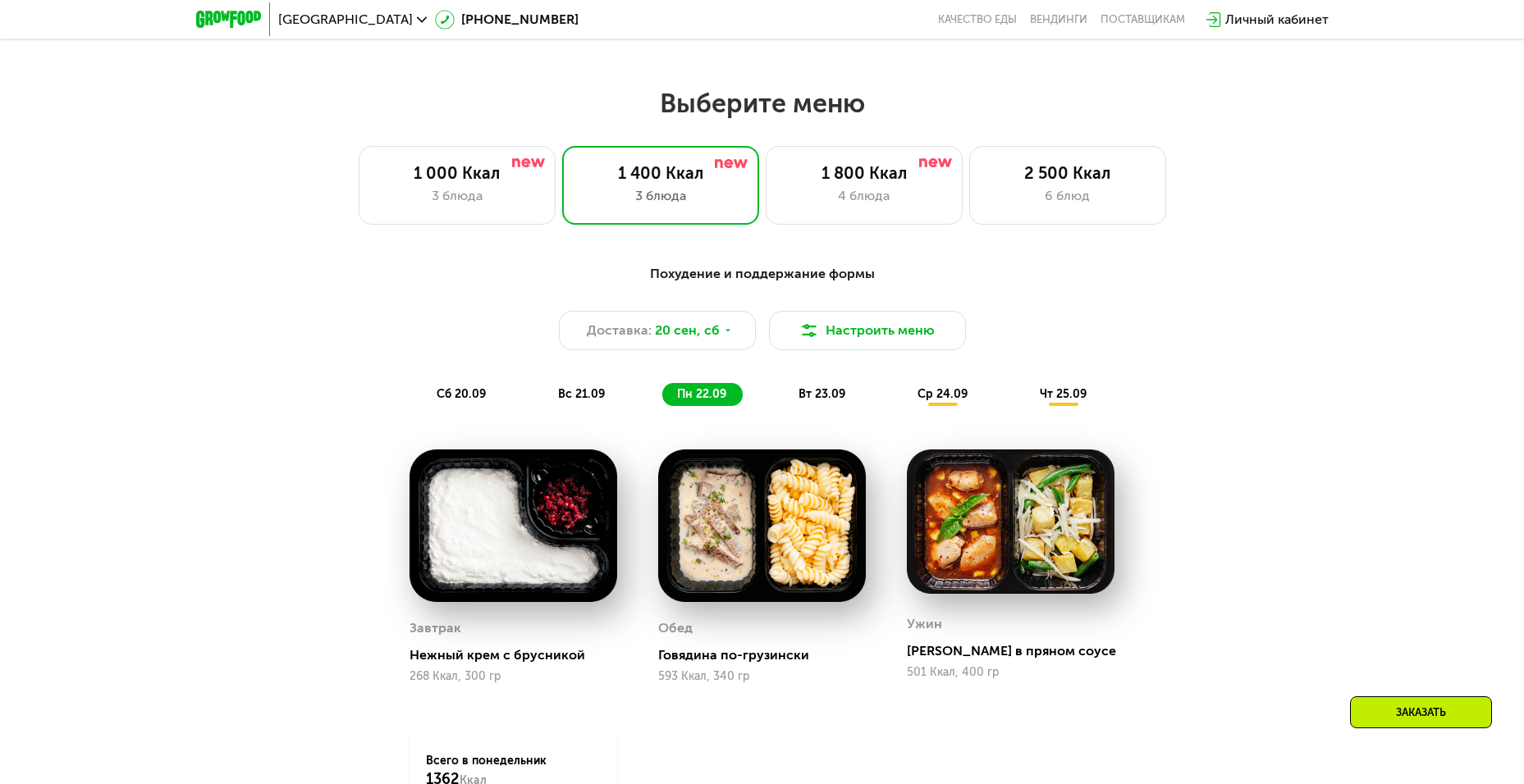
scroll to position [1079, 0]
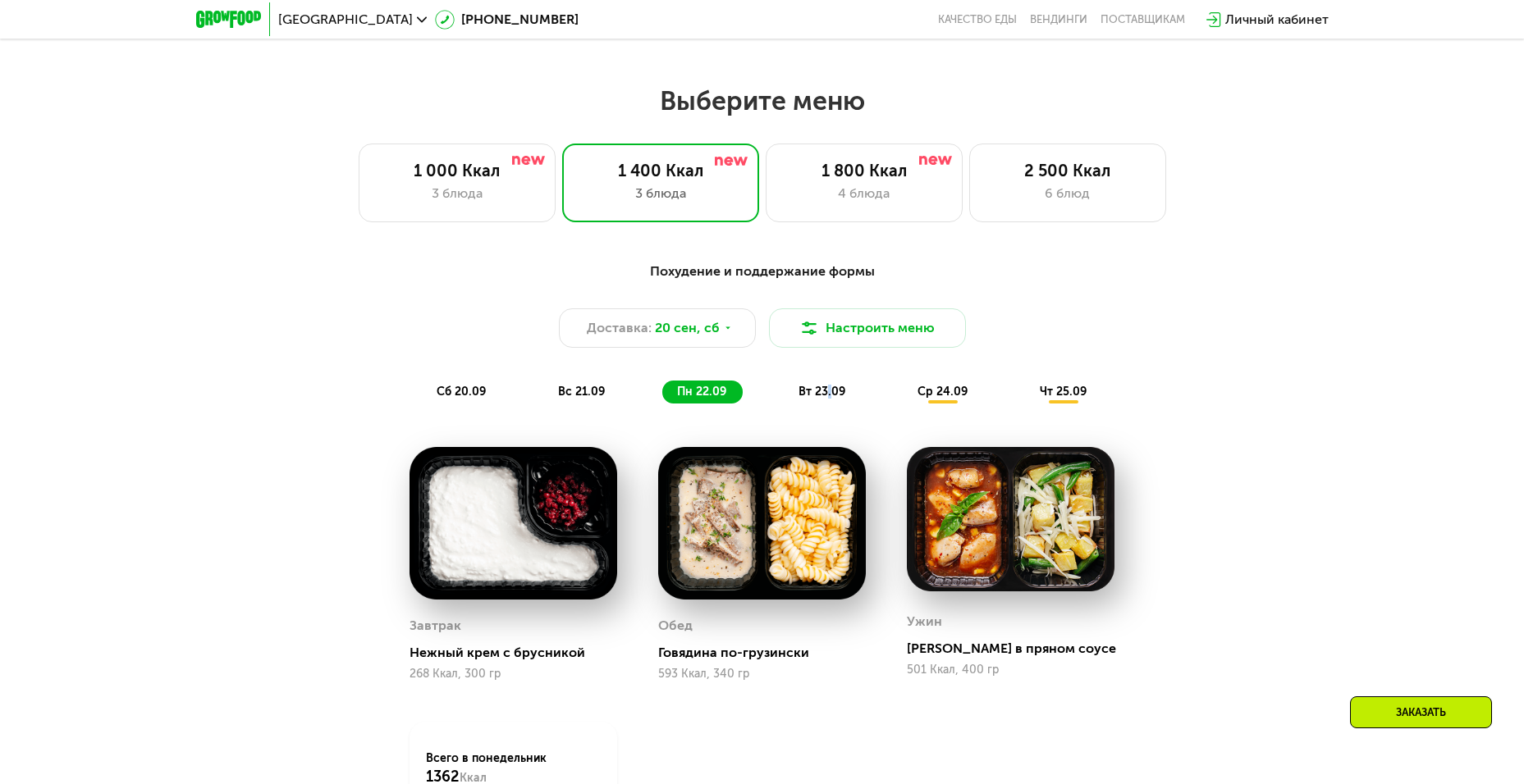
drag, startPoint x: 834, startPoint y: 385, endPoint x: 827, endPoint y: 404, distance: 20.2
click at [827, 403] on div "Похудение и поддержание формы Доставка: [DATE] Настроить меню сб 20.09 вс 21.09…" at bounding box center [762, 332] width 972 height 142
click at [827, 403] on div "вт 23.09" at bounding box center [822, 392] width 78 height 23
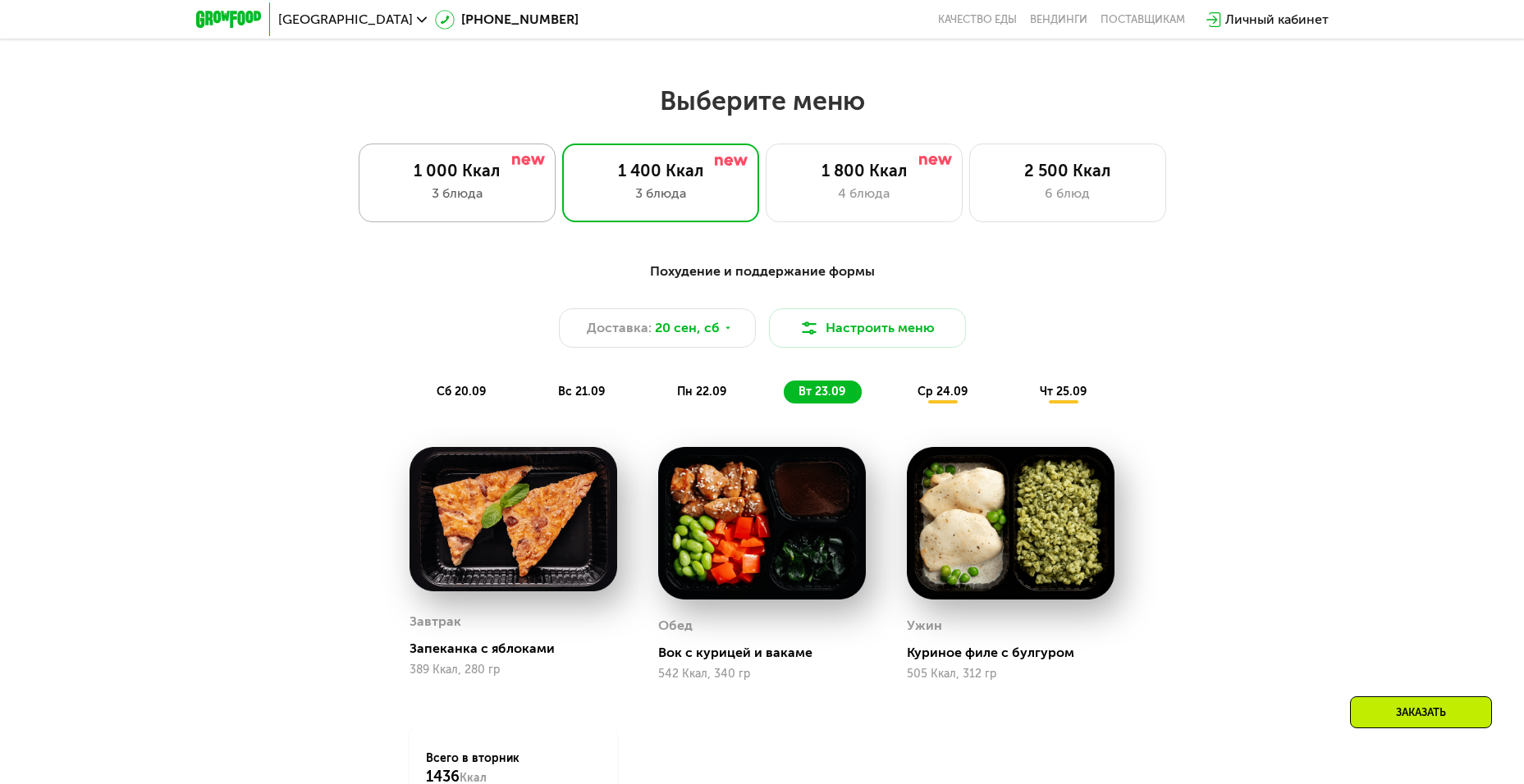
click at [431, 160] on div "1 000 Ккал 3 блюда" at bounding box center [457, 183] width 197 height 79
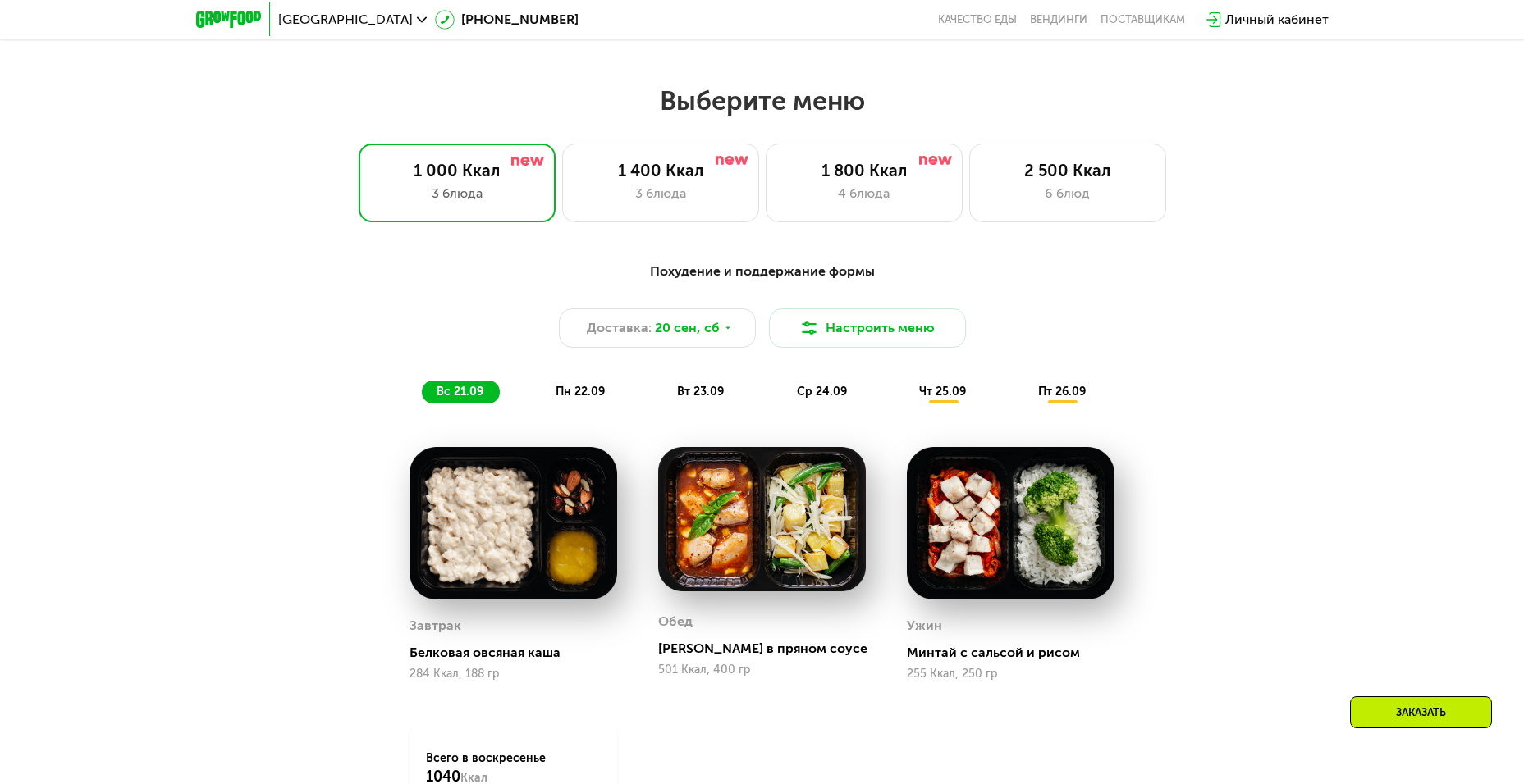
click at [593, 394] on span "пн 22.09" at bounding box center [580, 392] width 50 height 14
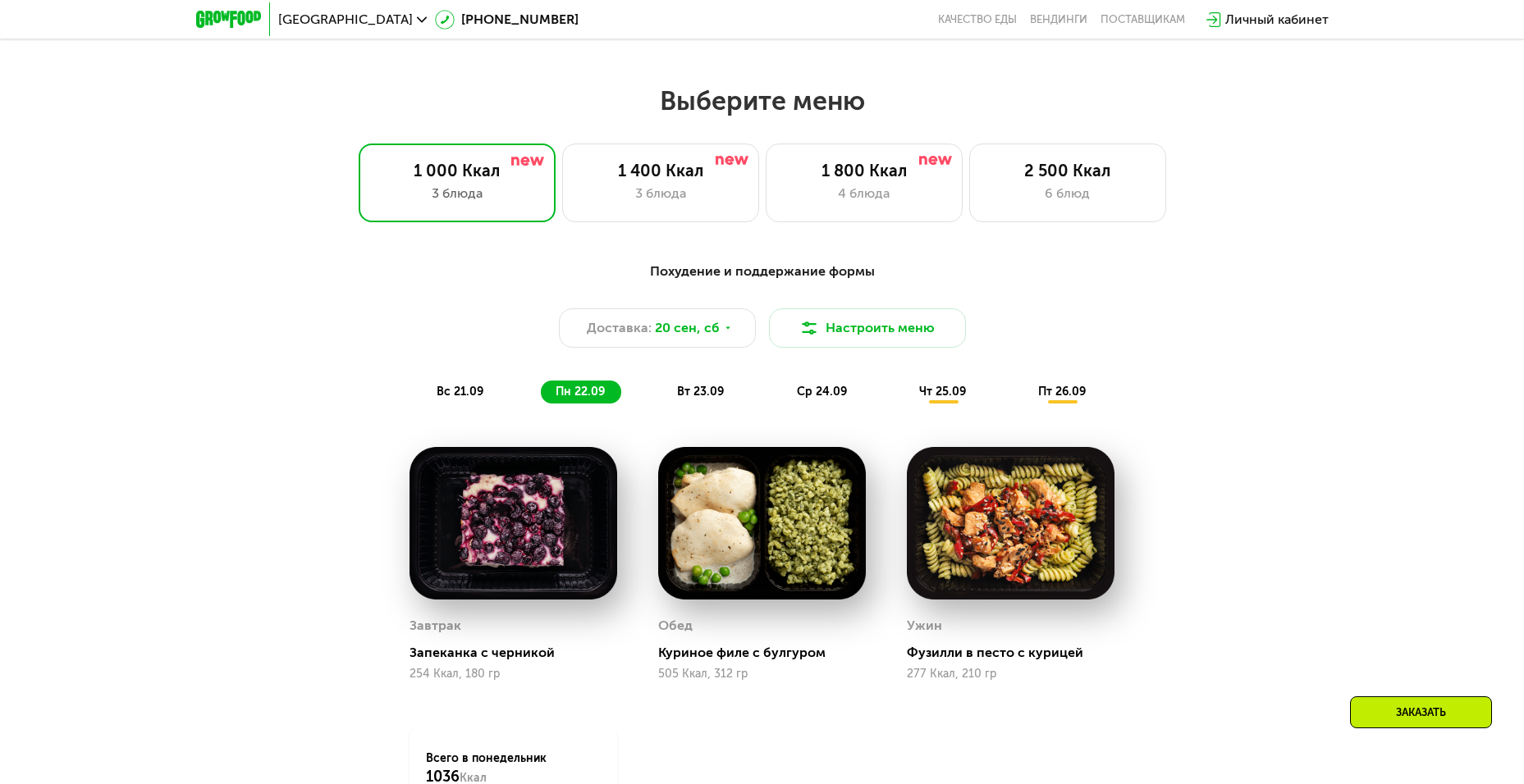
click at [716, 389] on div "вт 23.09" at bounding box center [701, 392] width 78 height 23
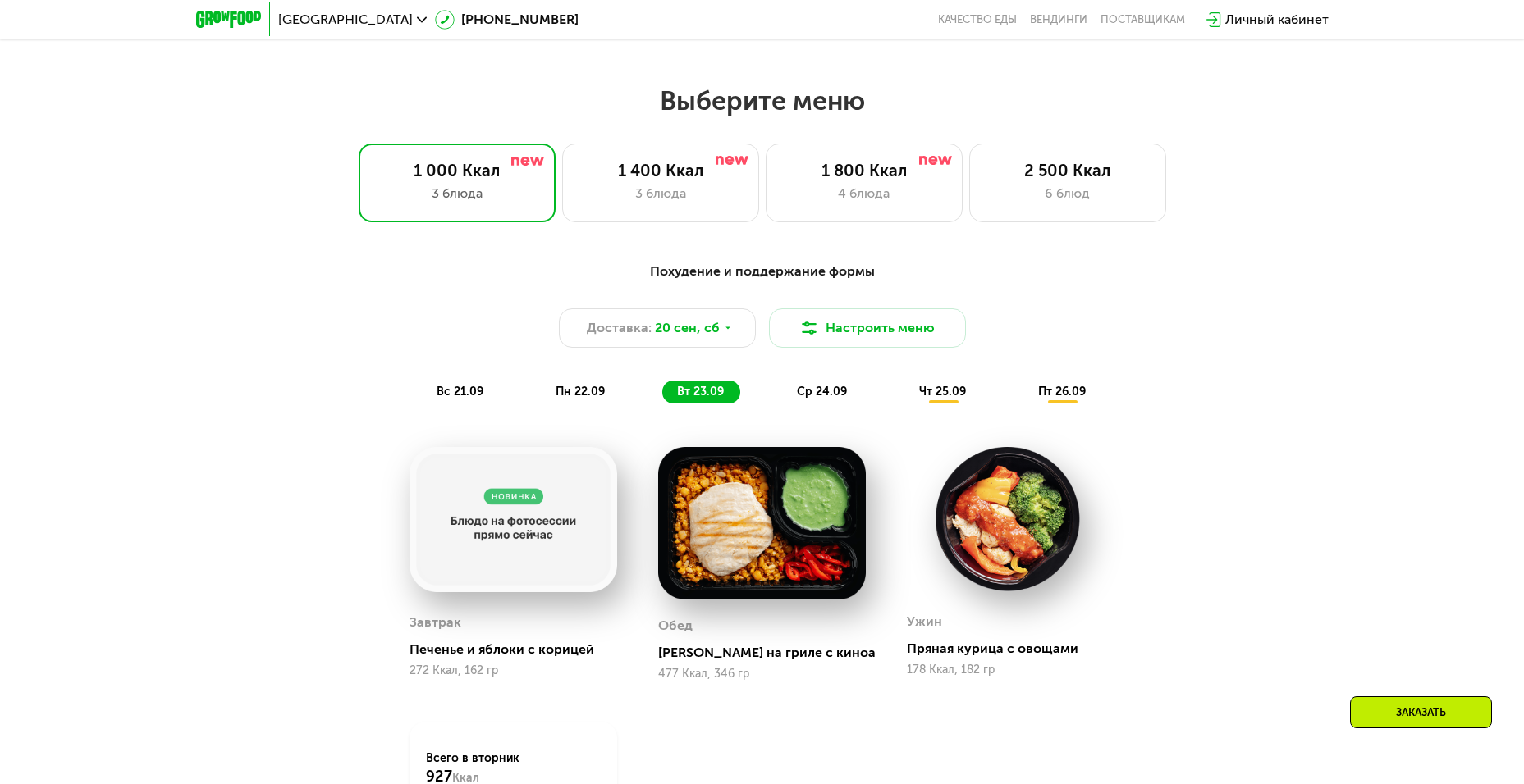
click at [804, 387] on div "ср 24.09" at bounding box center [822, 392] width 82 height 23
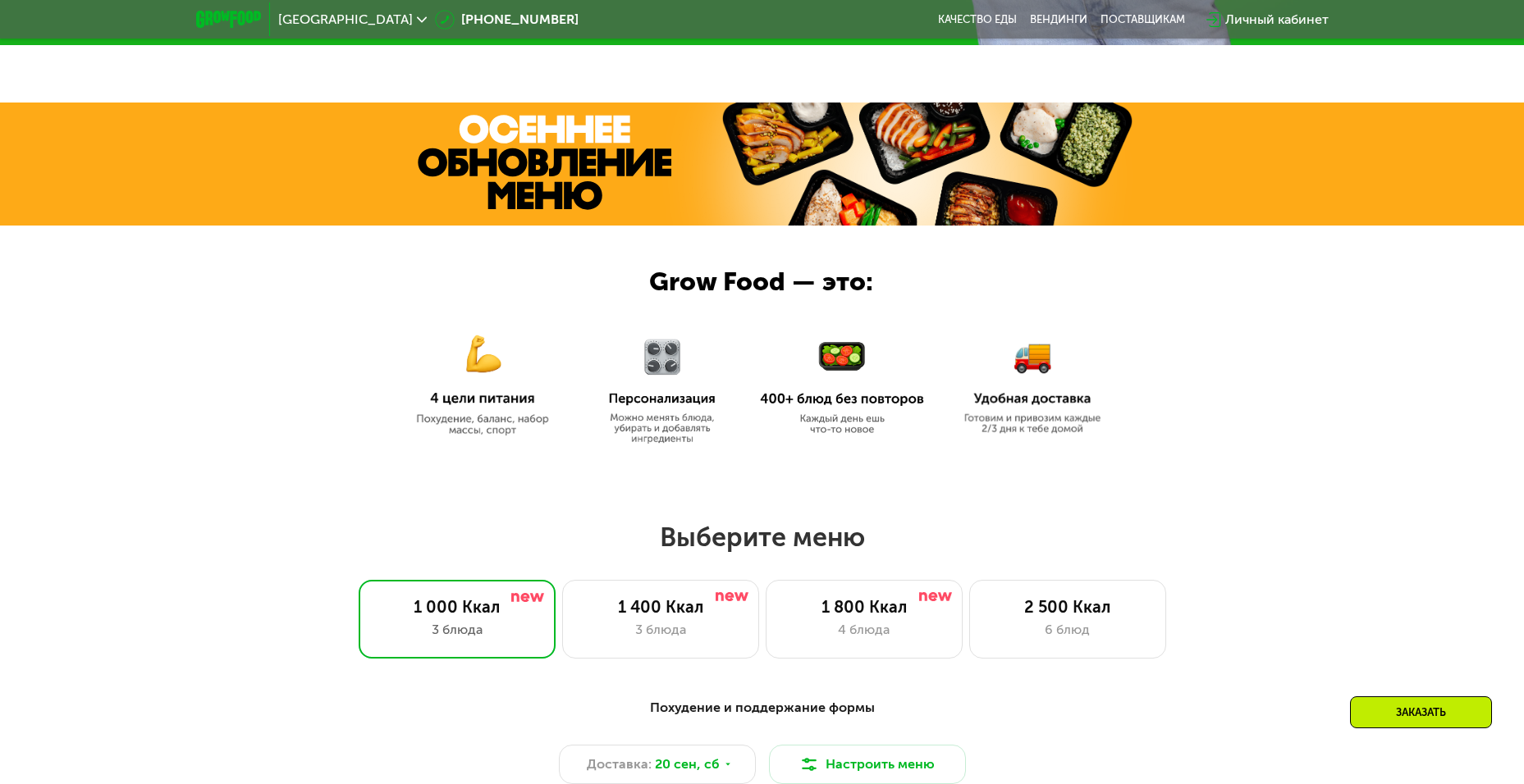
scroll to position [641, 0]
